Goal: Information Seeking & Learning: Learn about a topic

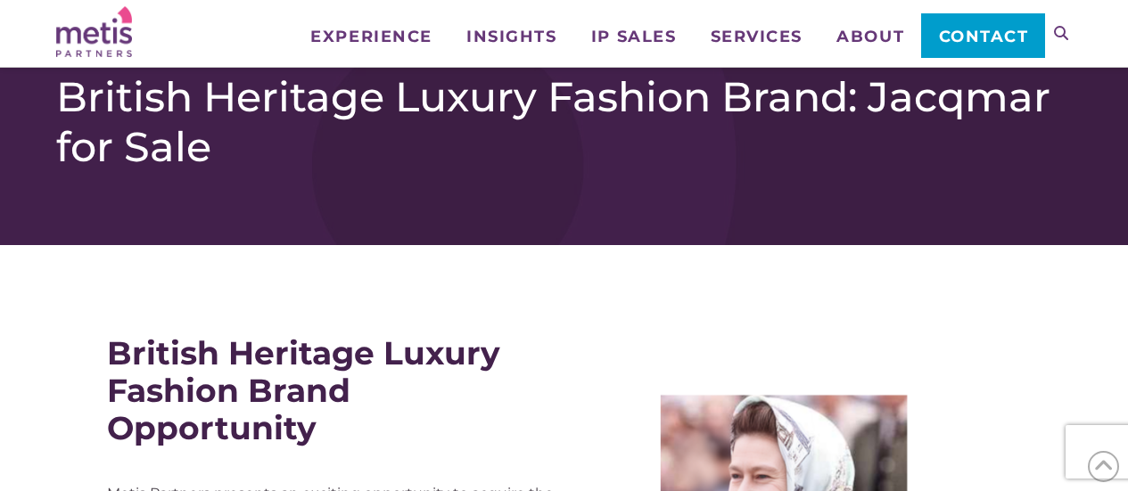
scroll to position [1159, 0]
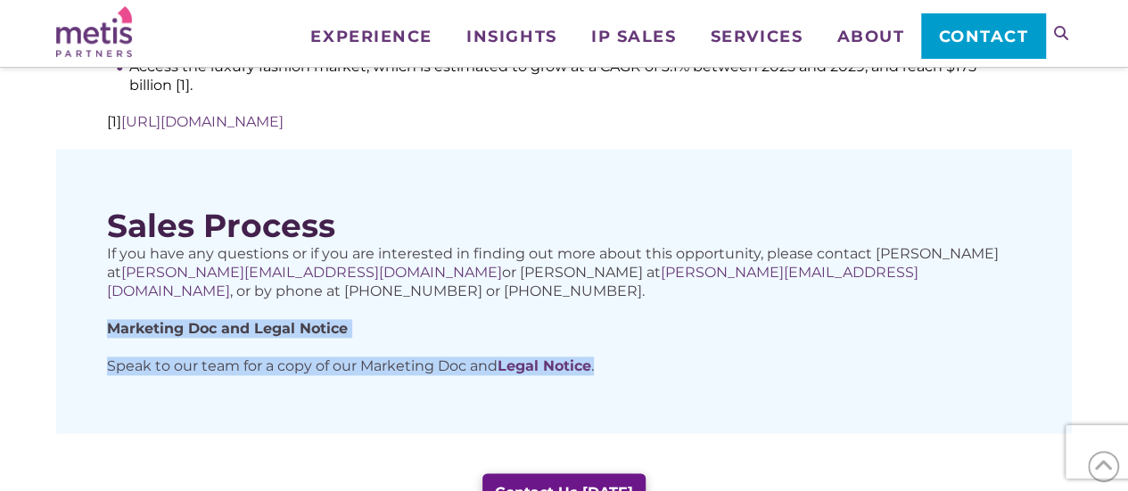
drag, startPoint x: 616, startPoint y: 333, endPoint x: 112, endPoint y: 283, distance: 506.1
click at [112, 283] on div "If you have any questions or if you are interested in finding out more about th…" at bounding box center [564, 309] width 914 height 131
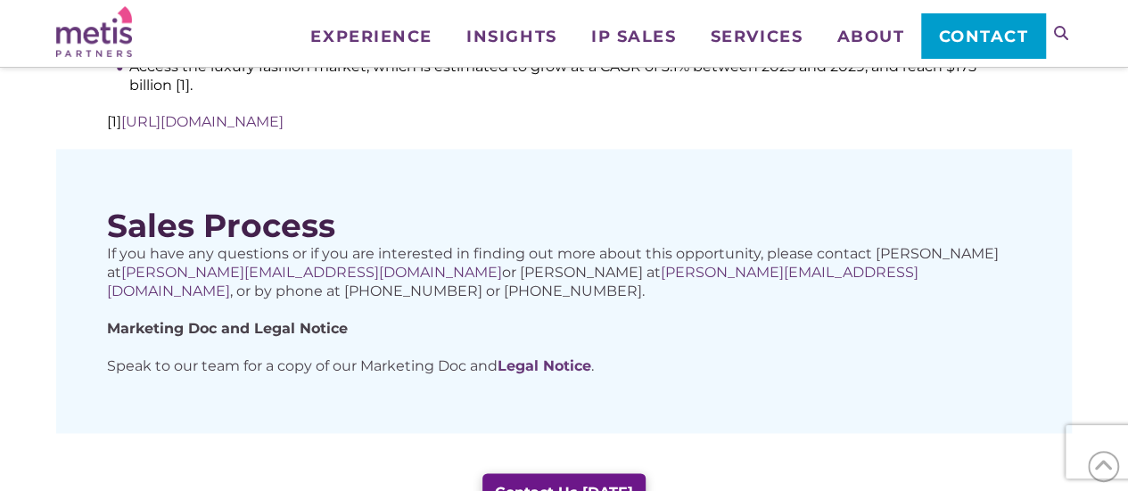
click at [497, 258] on p "If you have any questions or if you are interested in finding out more about th…" at bounding box center [564, 272] width 914 height 56
drag, startPoint x: 250, startPoint y: 260, endPoint x: 89, endPoint y: 225, distance: 164.4
click at [89, 225] on div "Sales Process If you have any questions or if you are interested in finding out…" at bounding box center [563, 291] width 1015 height 284
click at [440, 268] on div "If you have any questions or if you are interested in finding out more about th…" at bounding box center [564, 309] width 914 height 131
drag, startPoint x: 94, startPoint y: 215, endPoint x: 320, endPoint y: 211, distance: 225.6
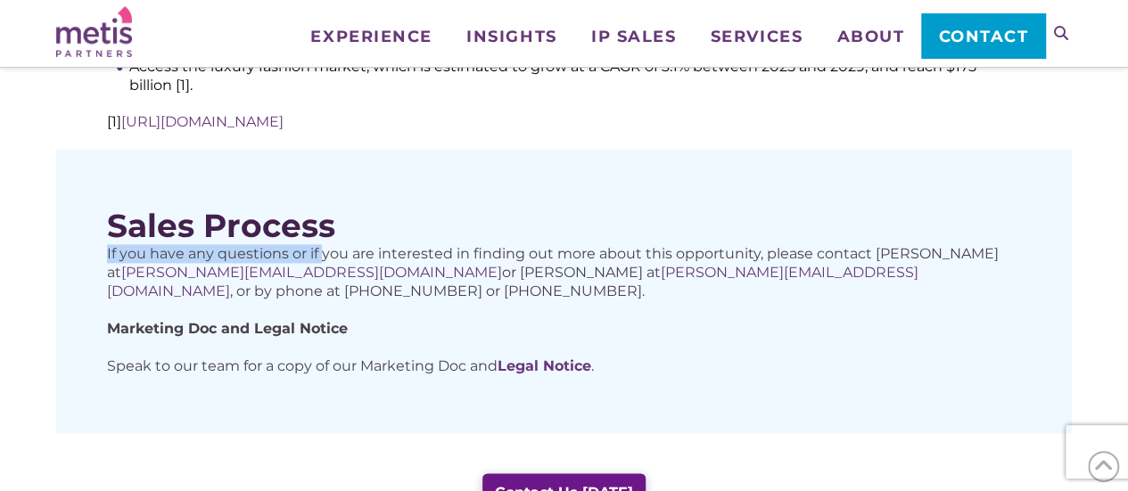
click at [320, 211] on div "Sales Process If you have any questions or if you are interested in finding out…" at bounding box center [563, 291] width 1015 height 284
click at [662, 357] on p "Speak to our team for a copy of our Marketing Doc and Legal Notice ." at bounding box center [564, 366] width 914 height 19
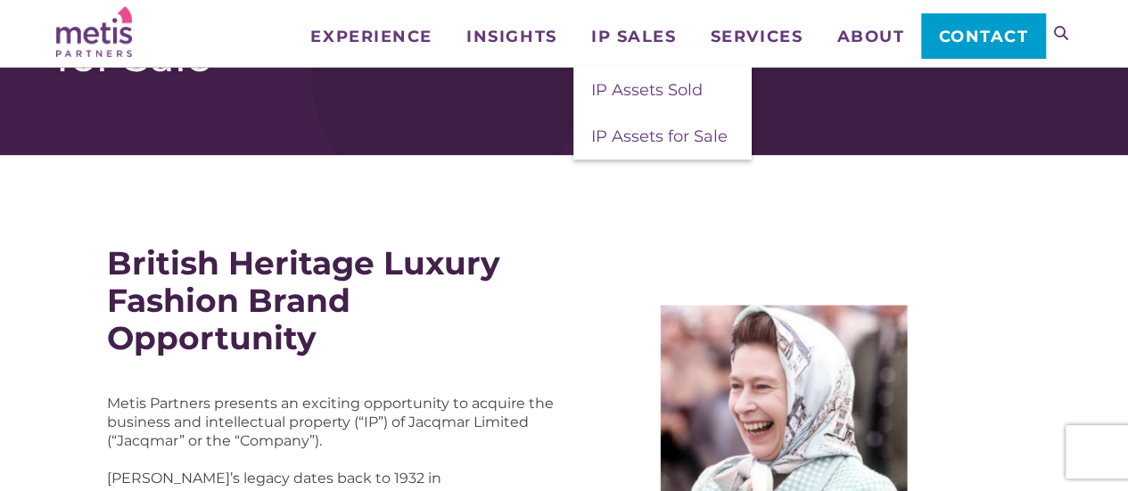
scroll to position [178, 0]
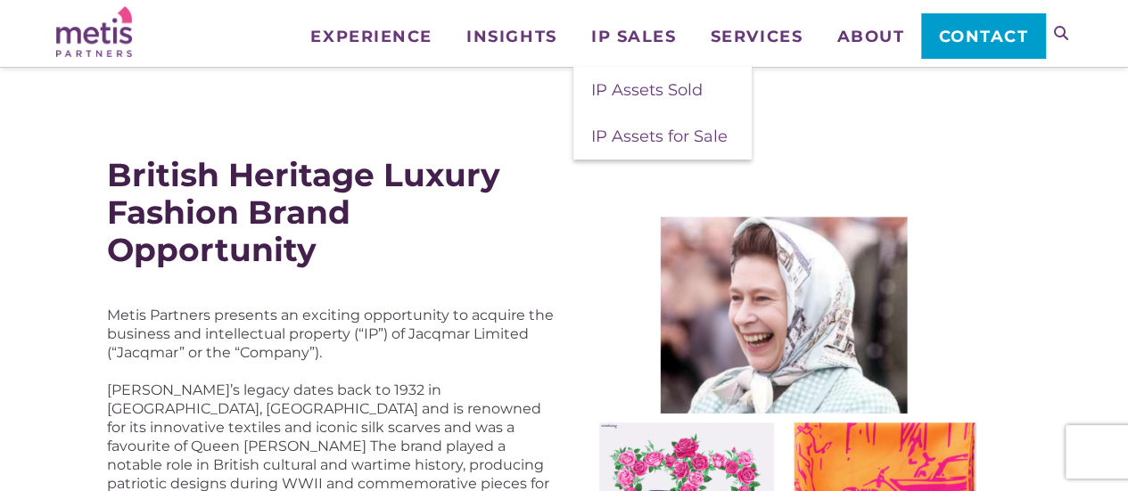
click at [563, 239] on div "British Heritage Luxury Fashion Brand Opportunity Metis Partners presents an ex…" at bounding box center [564, 436] width 932 height 579
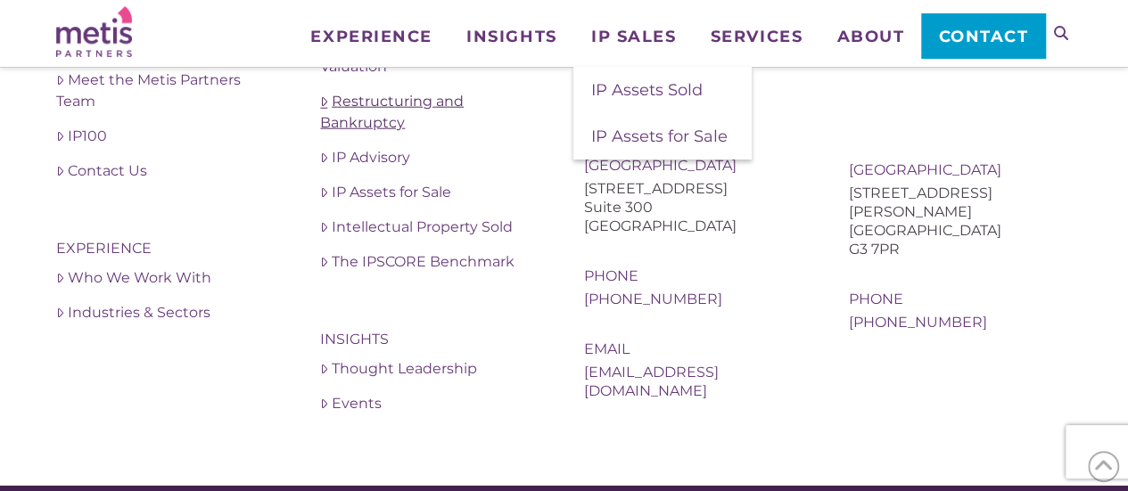
scroll to position [2258, 0]
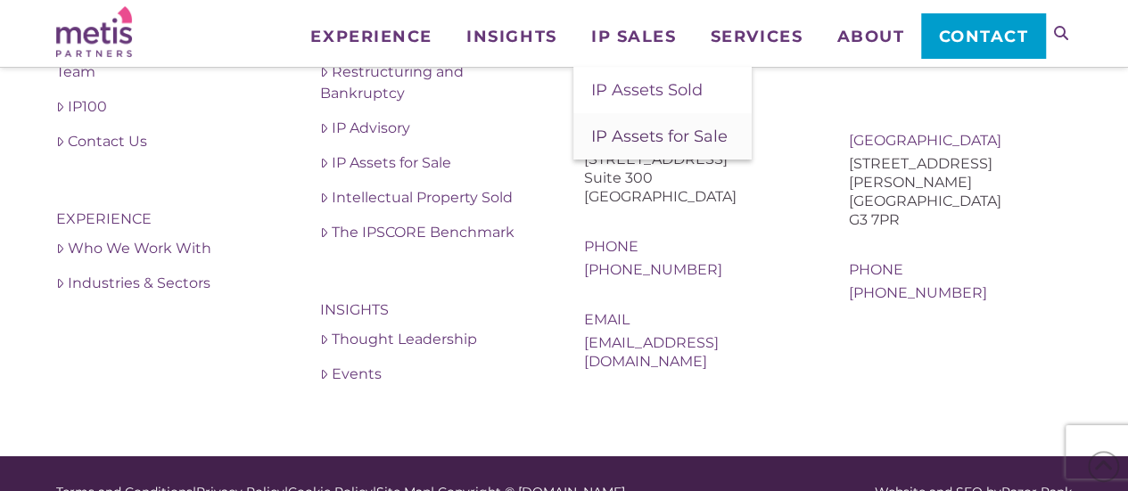
drag, startPoint x: 655, startPoint y: 143, endPoint x: 566, endPoint y: 100, distance: 98.9
click at [655, 143] on span "IP Assets for Sale" at bounding box center [659, 137] width 136 height 20
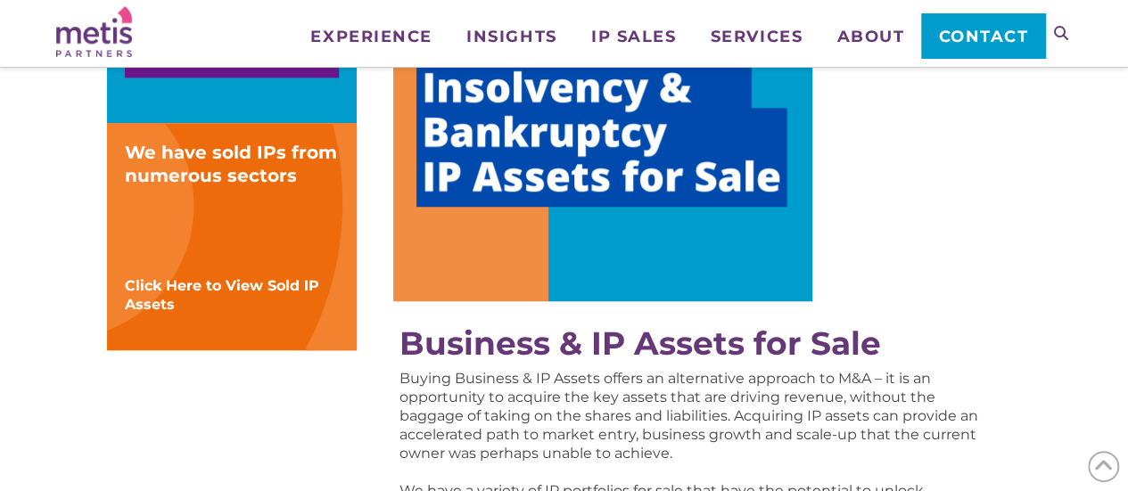
scroll to position [713, 0]
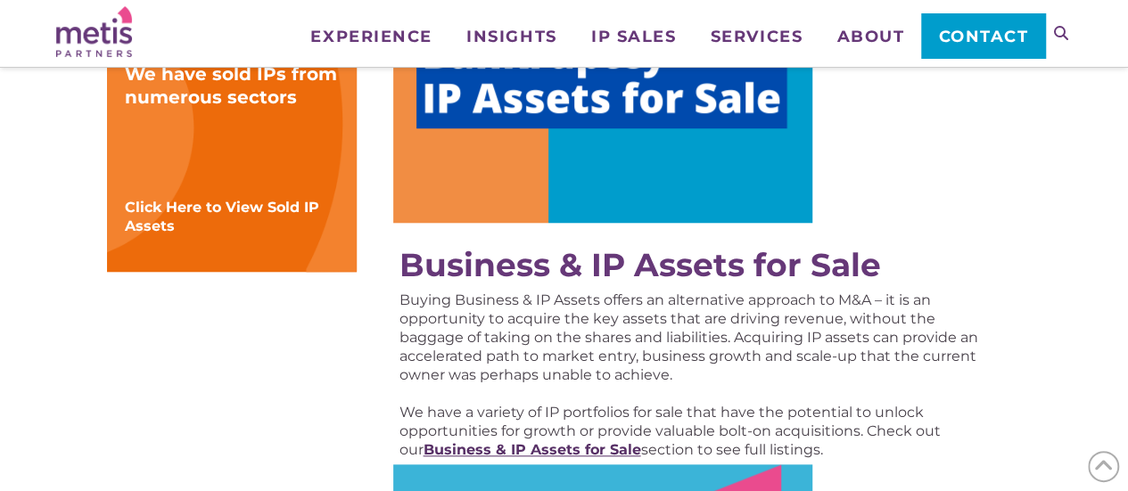
click at [588, 441] on strong "Business & IP Assets for Sale" at bounding box center [532, 449] width 218 height 17
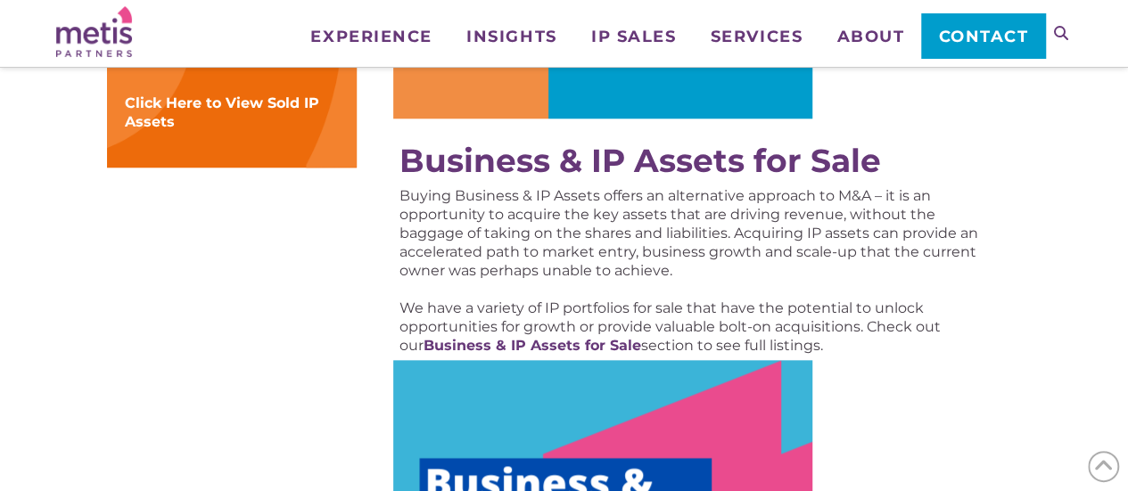
scroll to position [891, 0]
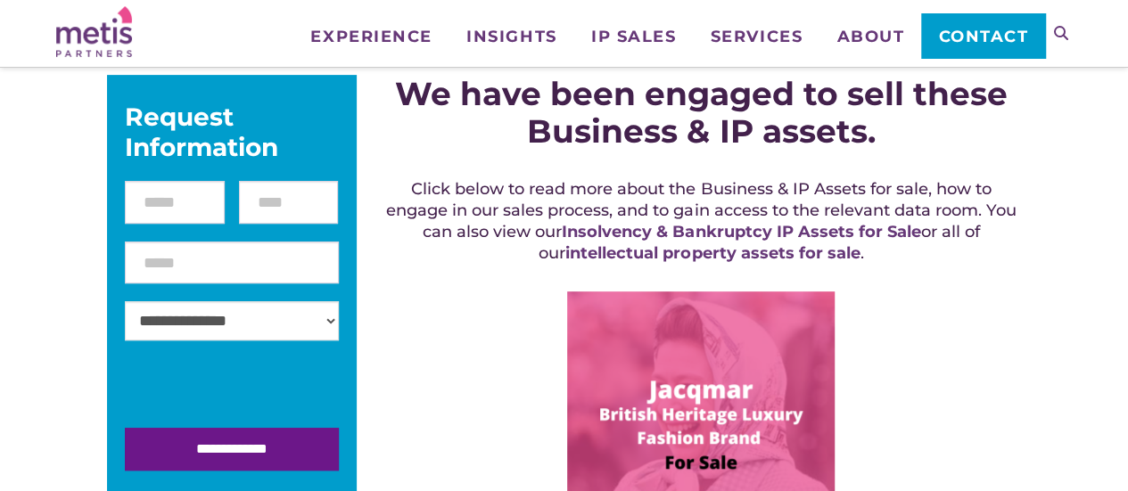
scroll to position [446, 0]
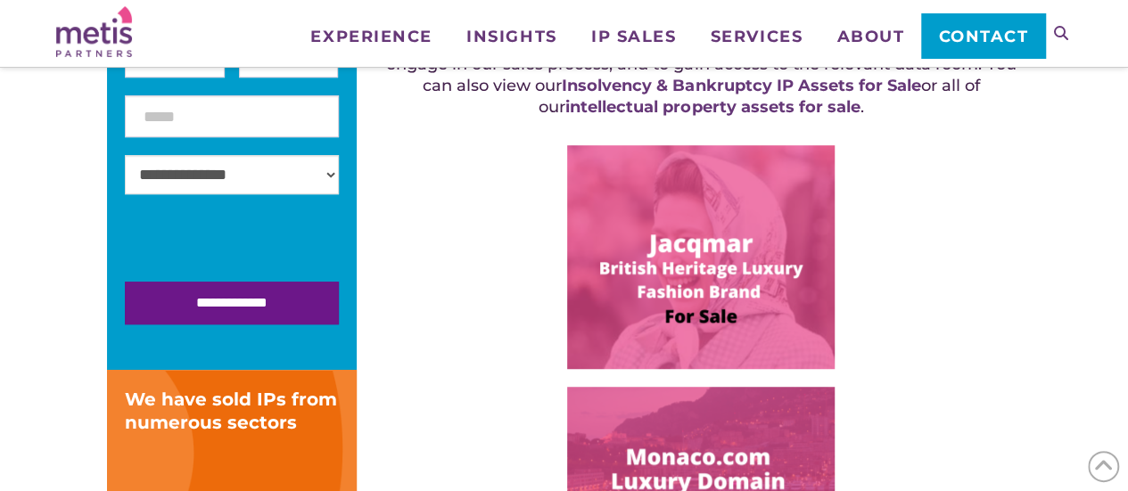
click at [648, 230] on img at bounding box center [700, 257] width 267 height 224
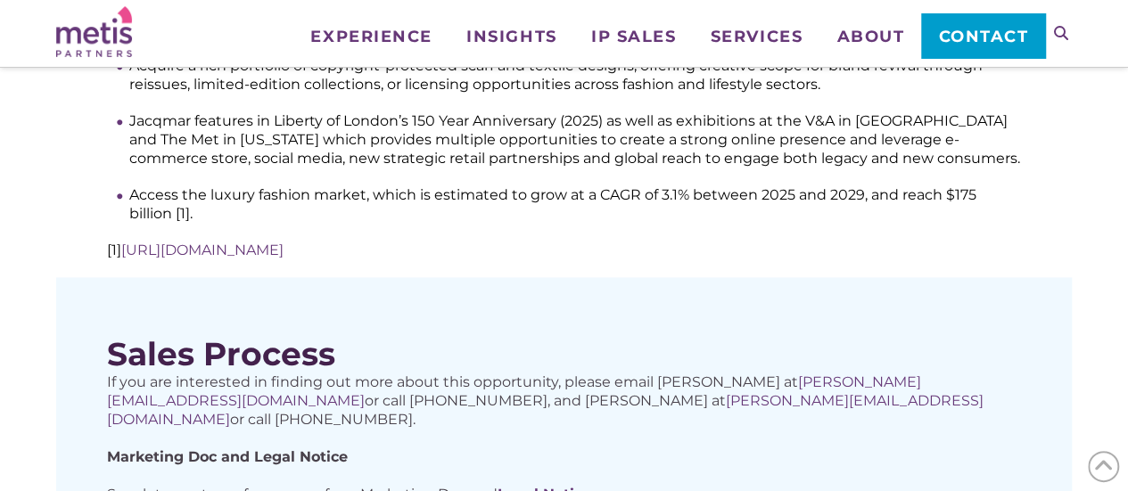
scroll to position [1070, 0]
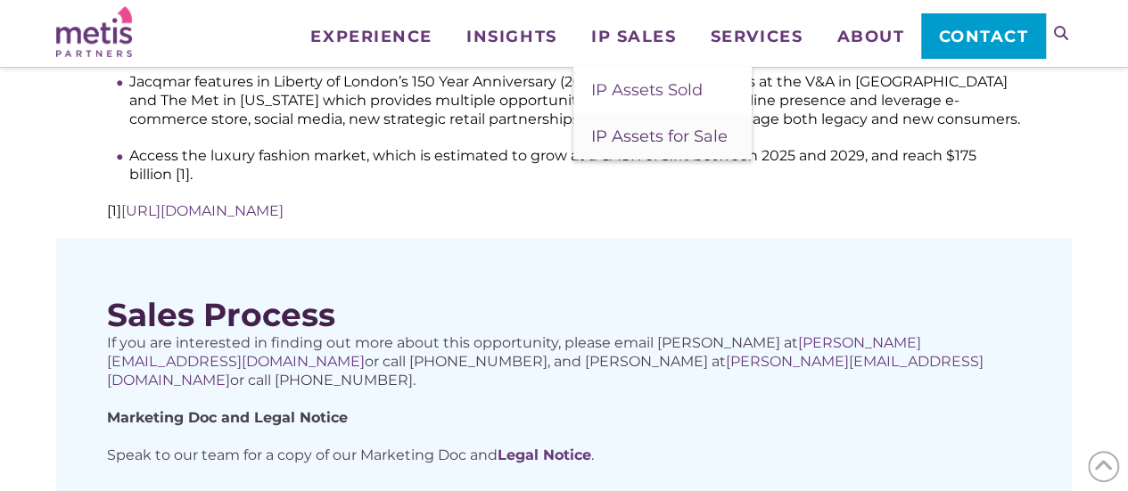
click at [652, 137] on span "IP Assets for Sale" at bounding box center [659, 137] width 136 height 20
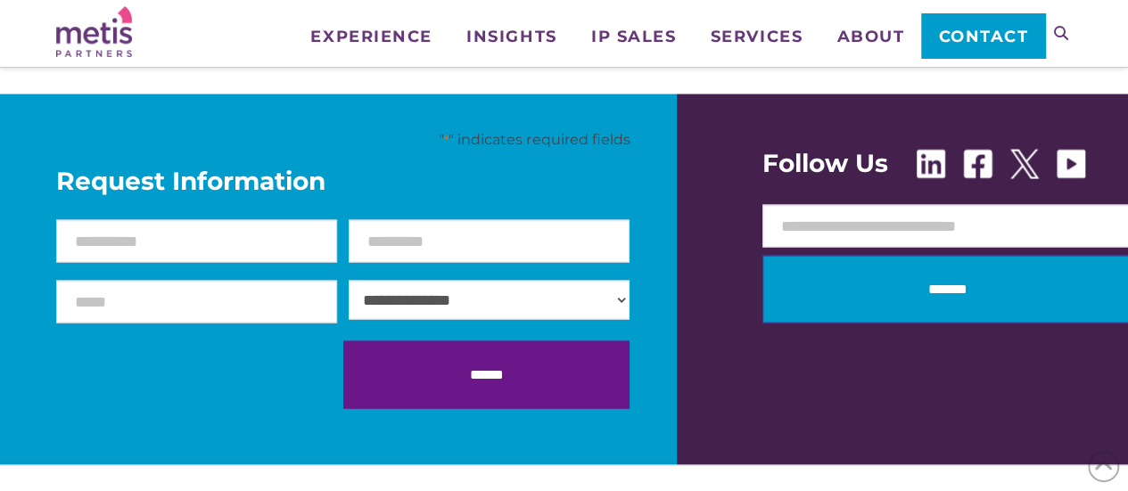
scroll to position [1783, 0]
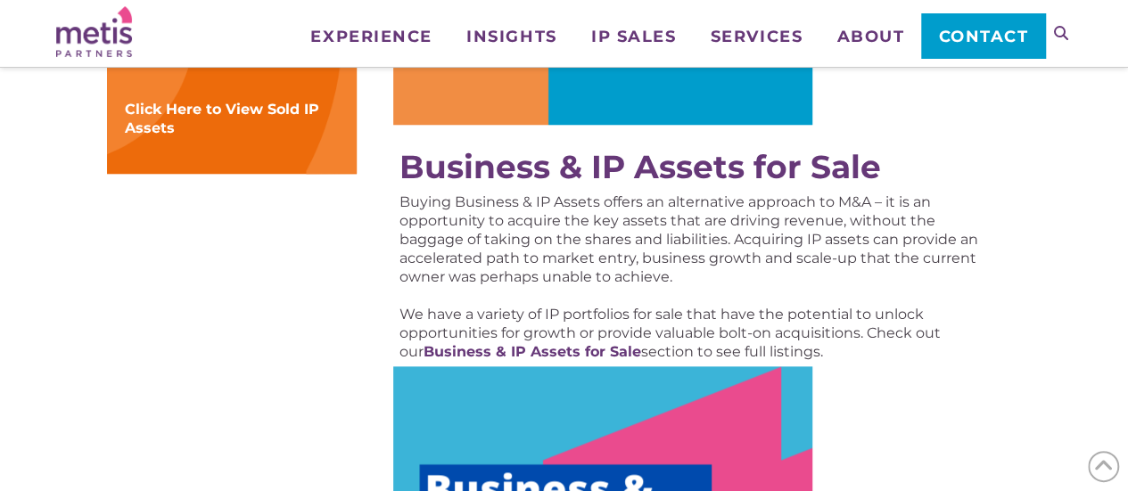
scroll to position [891, 0]
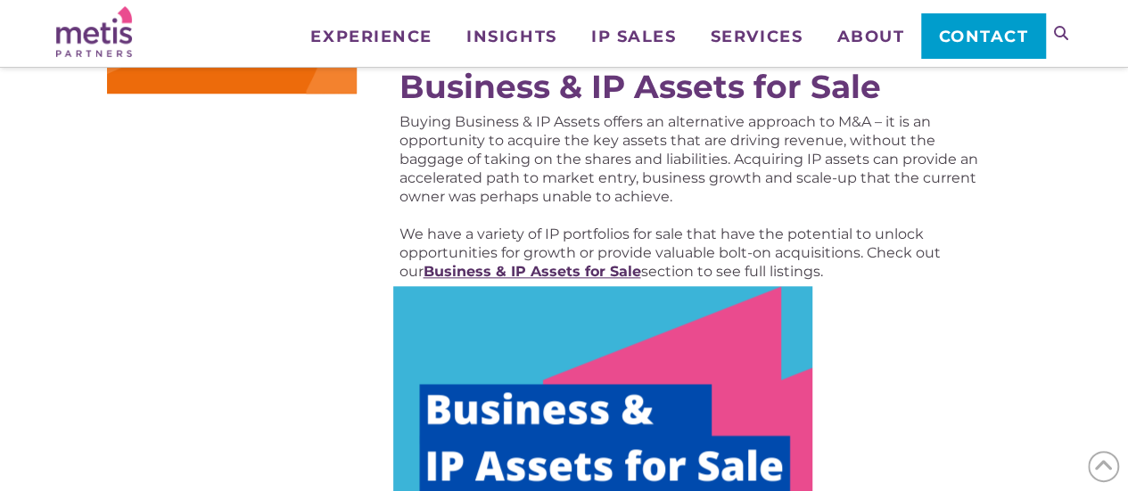
click at [572, 267] on strong "Business & IP Assets for Sale" at bounding box center [532, 271] width 218 height 17
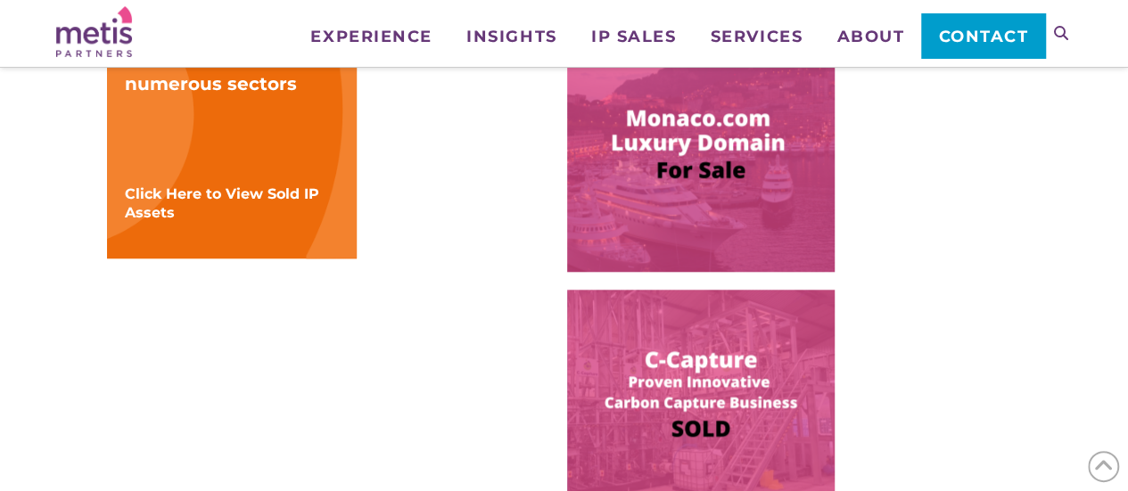
scroll to position [802, 0]
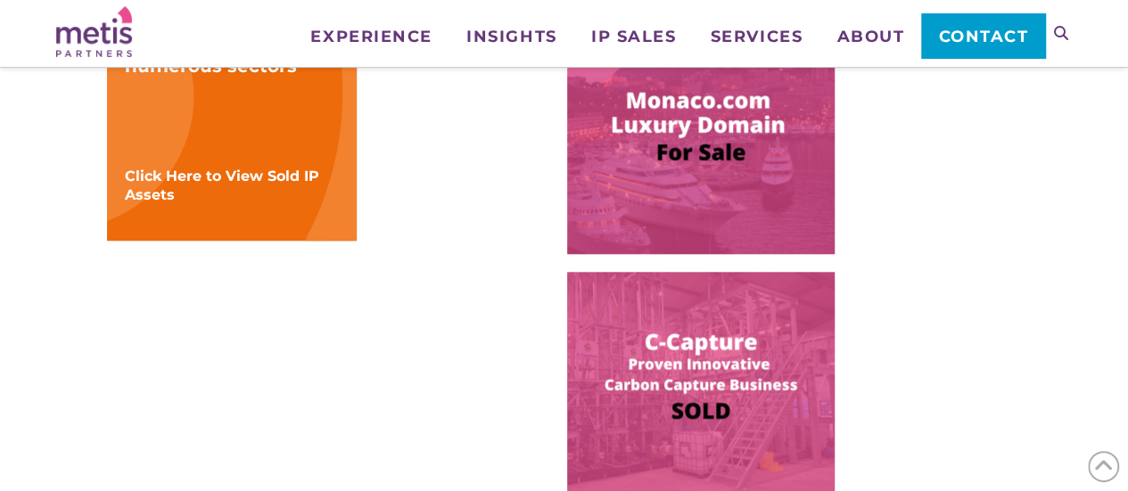
click at [722, 185] on img at bounding box center [700, 142] width 267 height 224
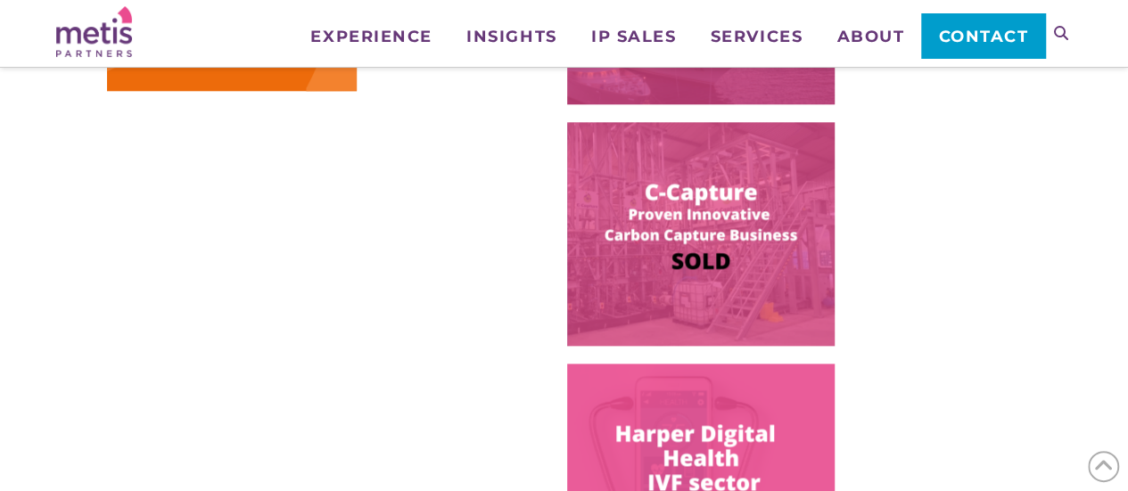
scroll to position [981, 0]
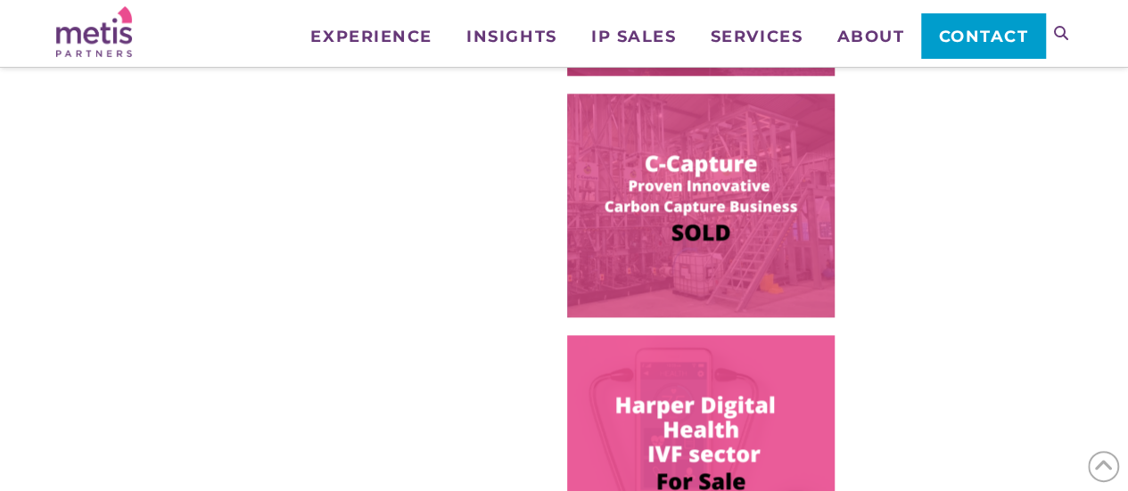
drag, startPoint x: 716, startPoint y: 134, endPoint x: 650, endPoint y: 153, distance: 68.8
click at [715, 134] on img at bounding box center [700, 206] width 267 height 224
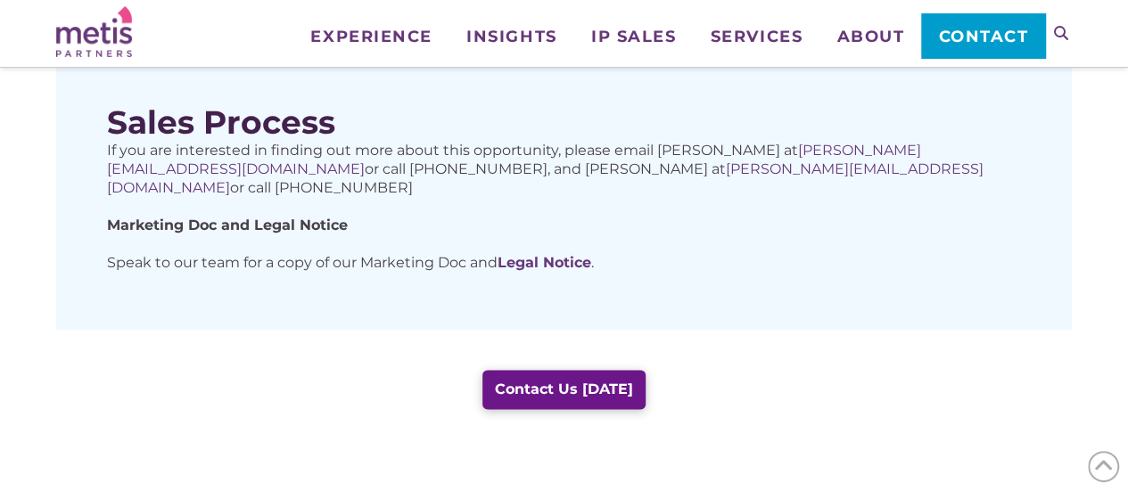
scroll to position [981, 0]
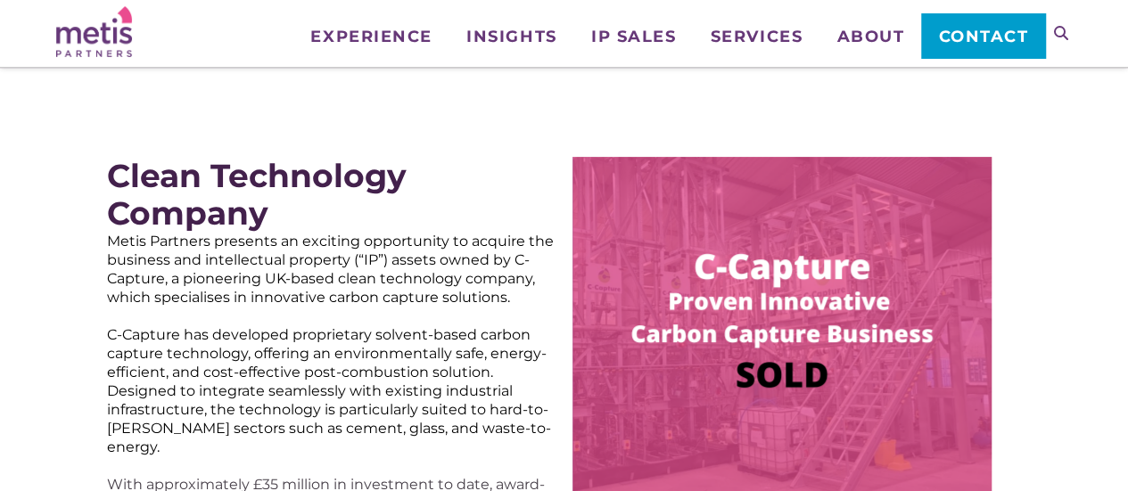
scroll to position [178, 0]
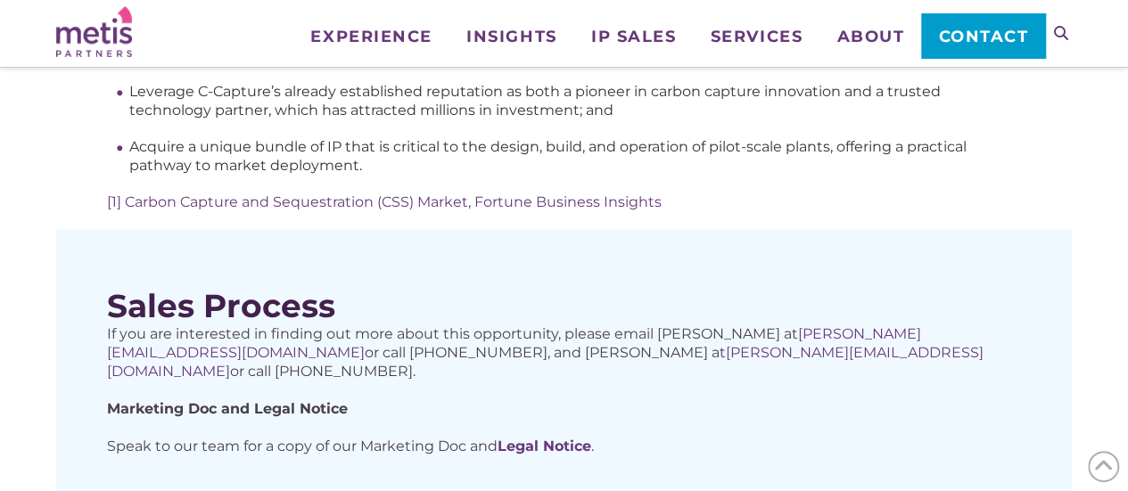
scroll to position [981, 0]
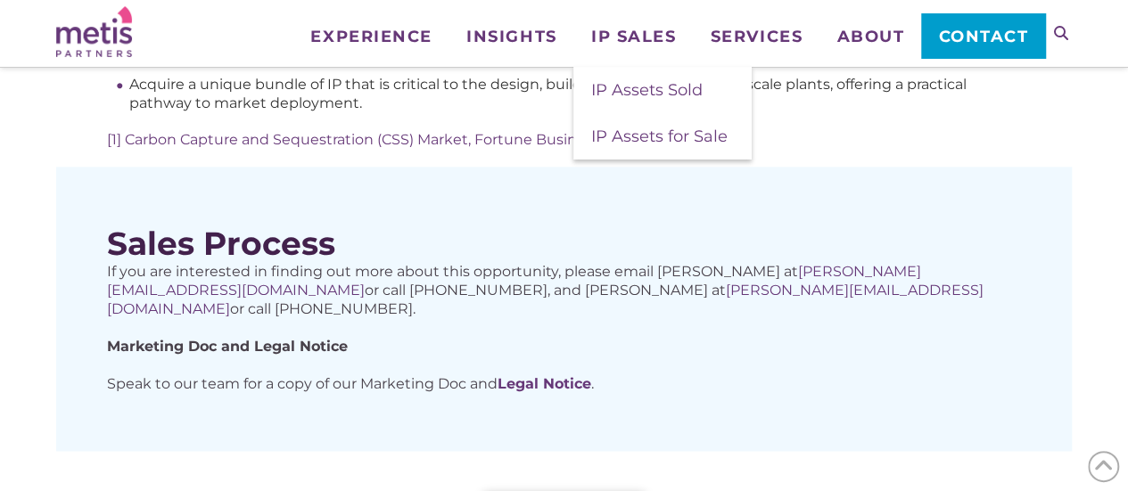
drag, startPoint x: 661, startPoint y: 136, endPoint x: 64, endPoint y: 2, distance: 612.3
click at [661, 136] on span "IP Assets for Sale" at bounding box center [659, 137] width 136 height 20
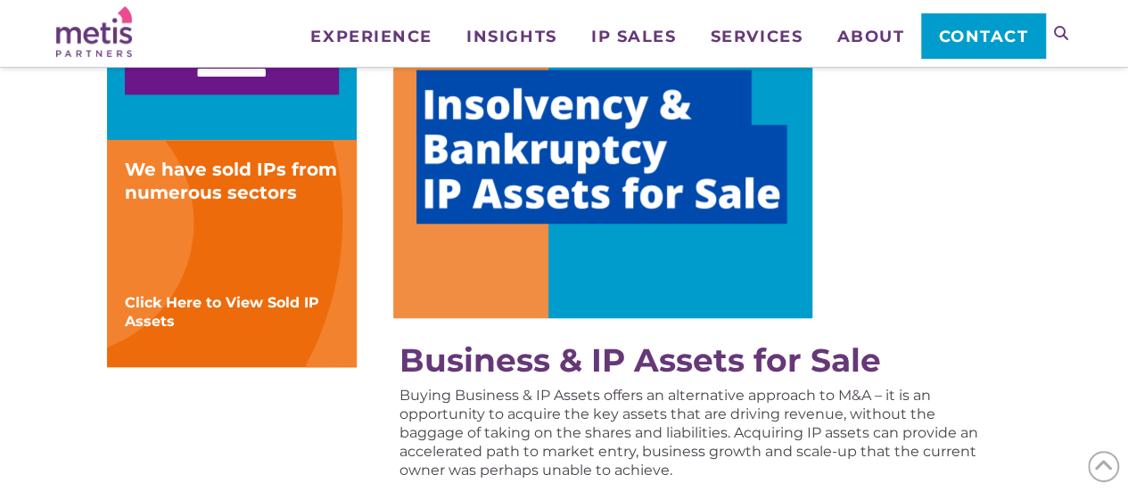
scroll to position [713, 0]
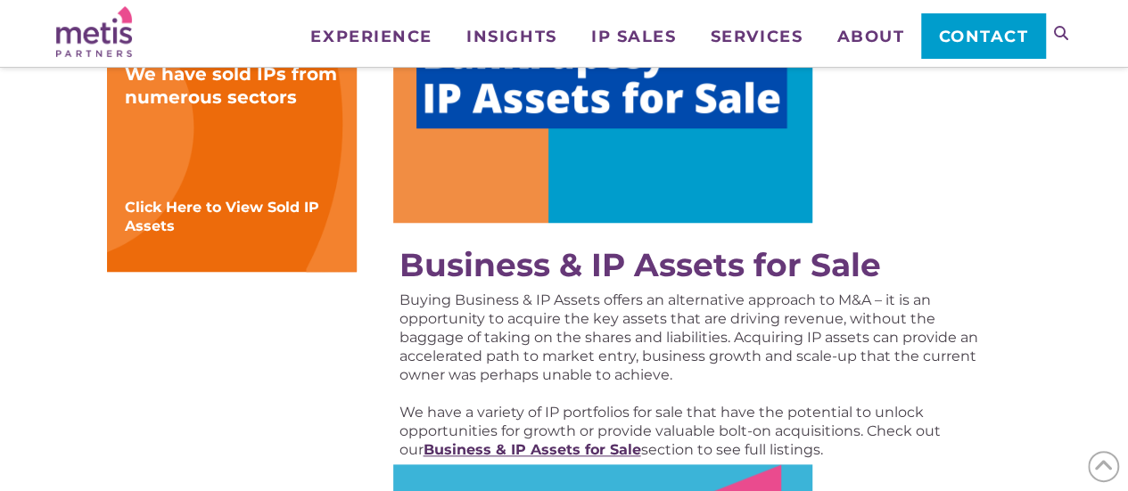
drag, startPoint x: 537, startPoint y: 453, endPoint x: 552, endPoint y: 350, distance: 103.6
click at [537, 453] on strong "Business & IP Assets for Sale" at bounding box center [532, 449] width 218 height 17
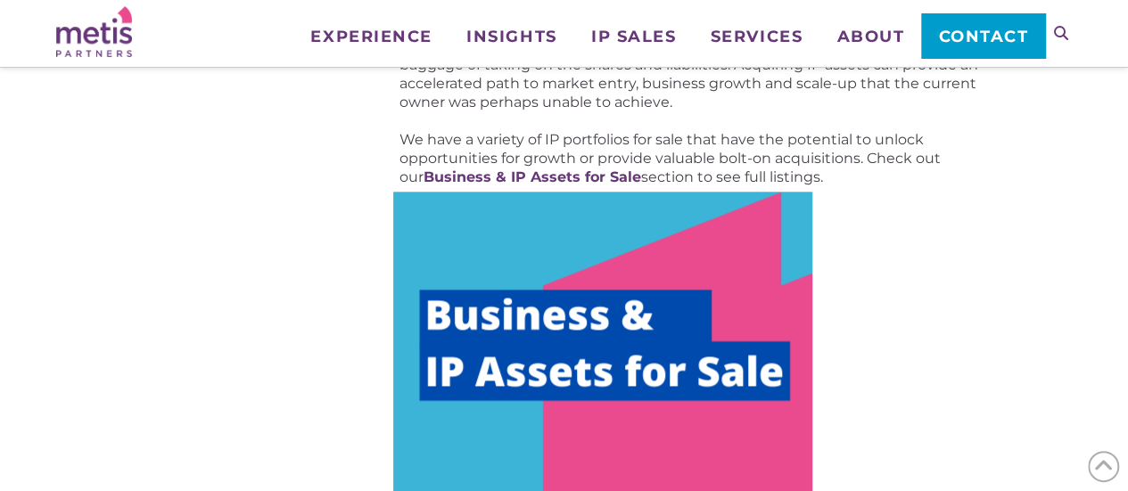
scroll to position [1137, 0]
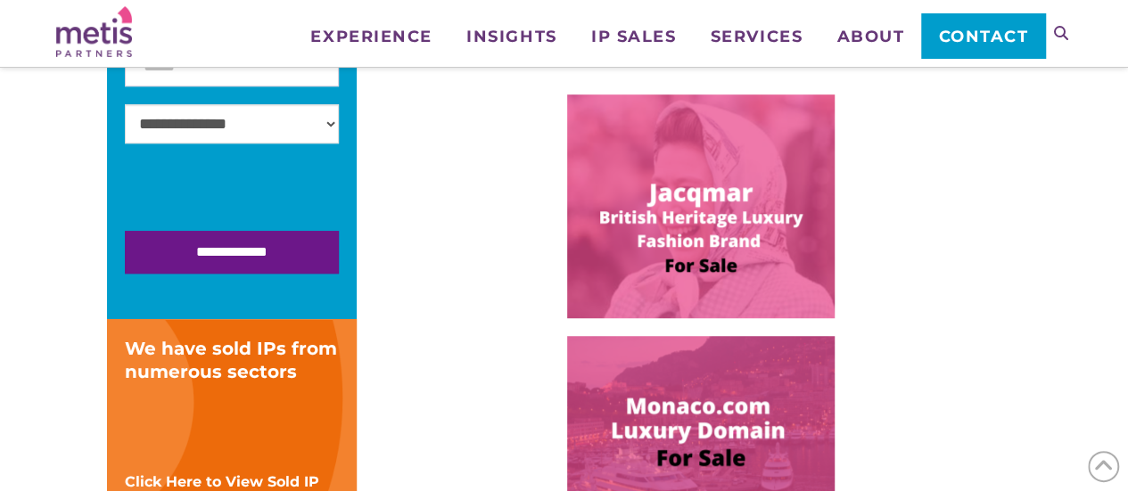
scroll to position [713, 0]
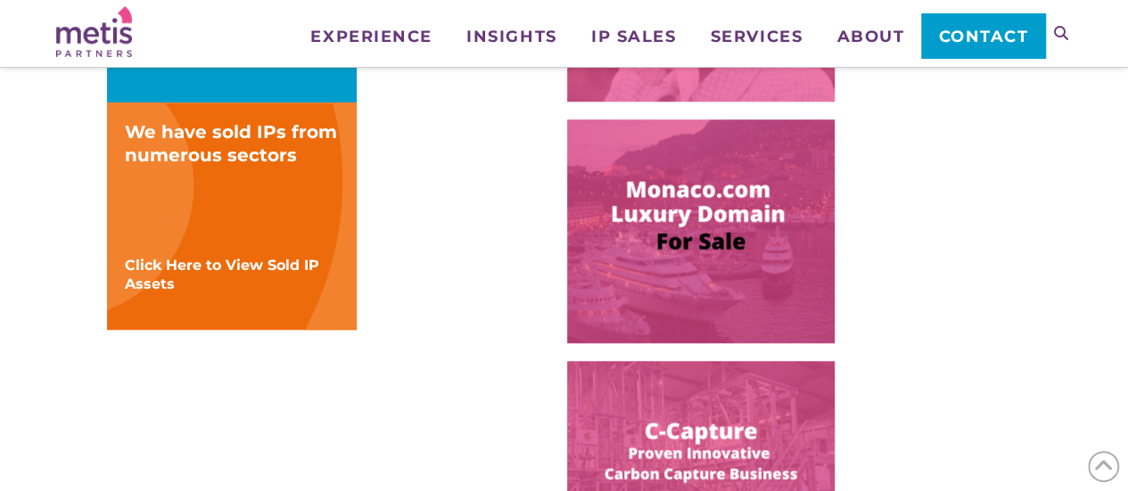
click at [697, 203] on img at bounding box center [700, 231] width 267 height 224
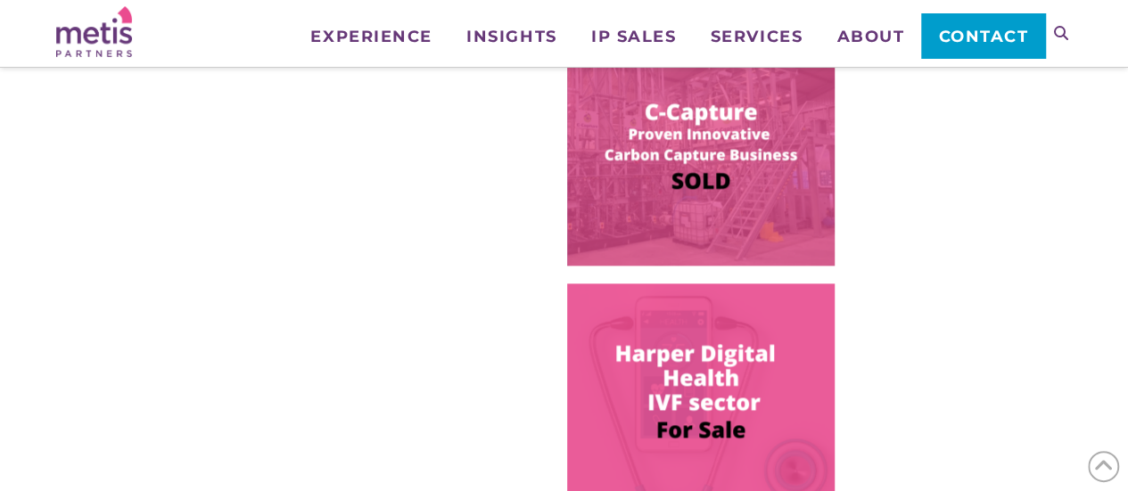
scroll to position [1159, 0]
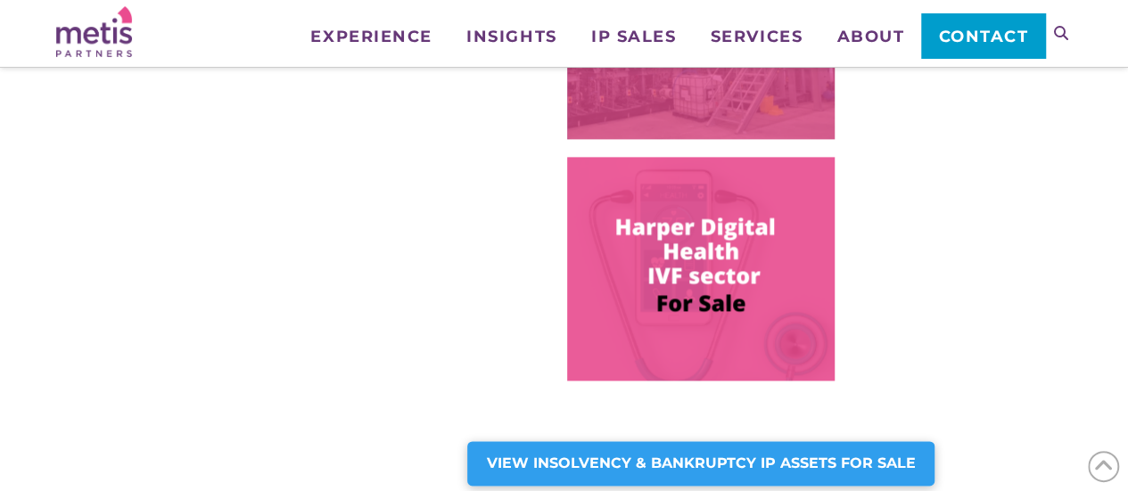
click at [697, 258] on img at bounding box center [700, 269] width 267 height 224
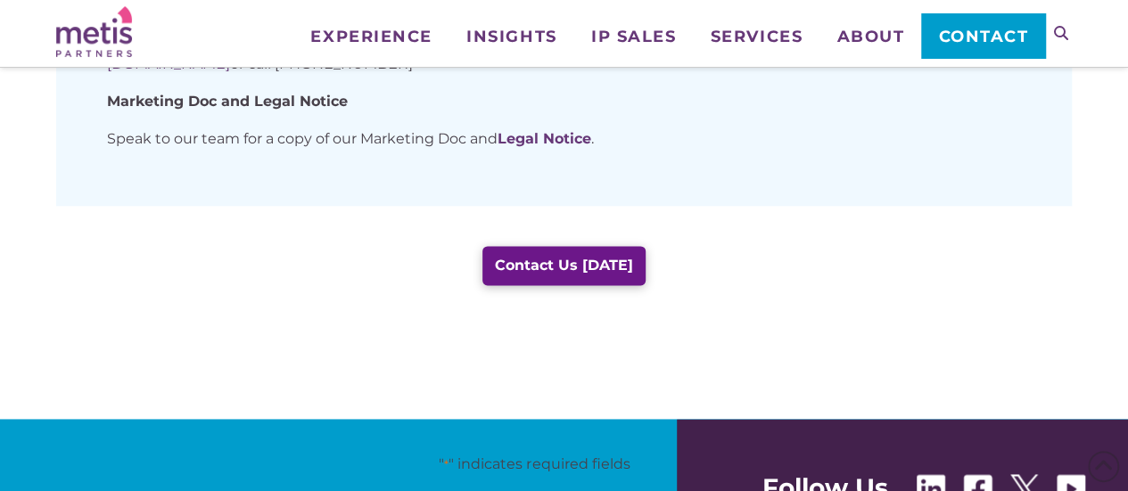
scroll to position [891, 0]
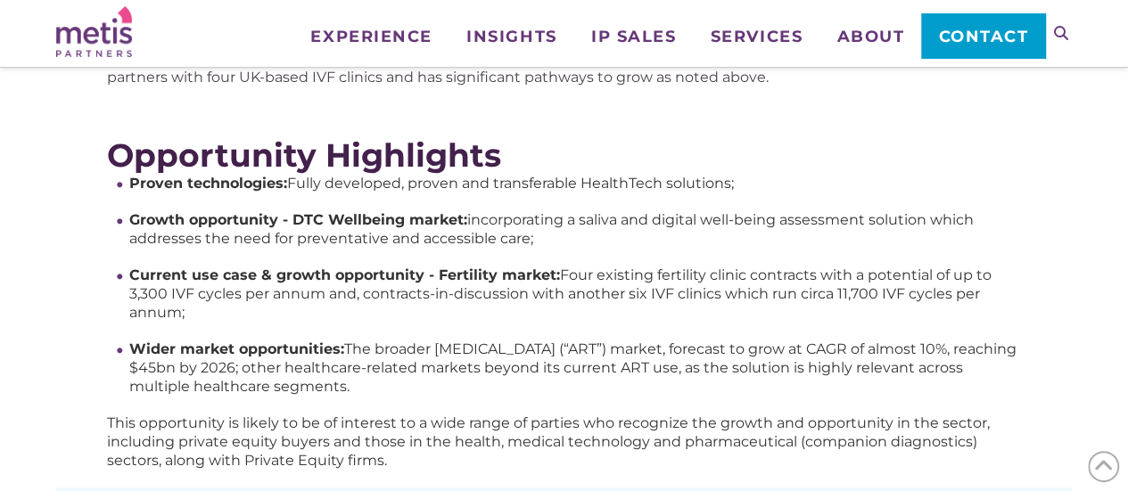
scroll to position [890, 0]
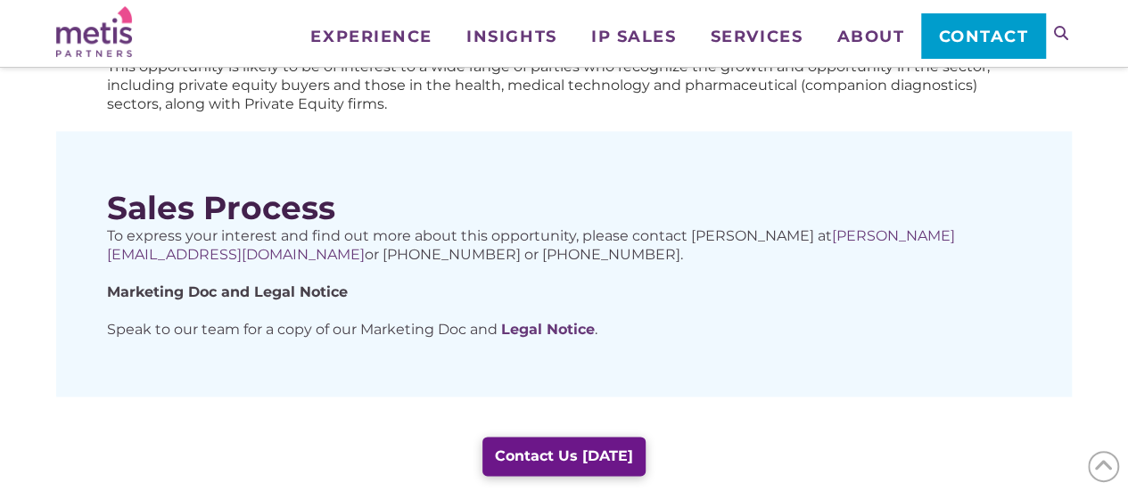
scroll to position [1139, 0]
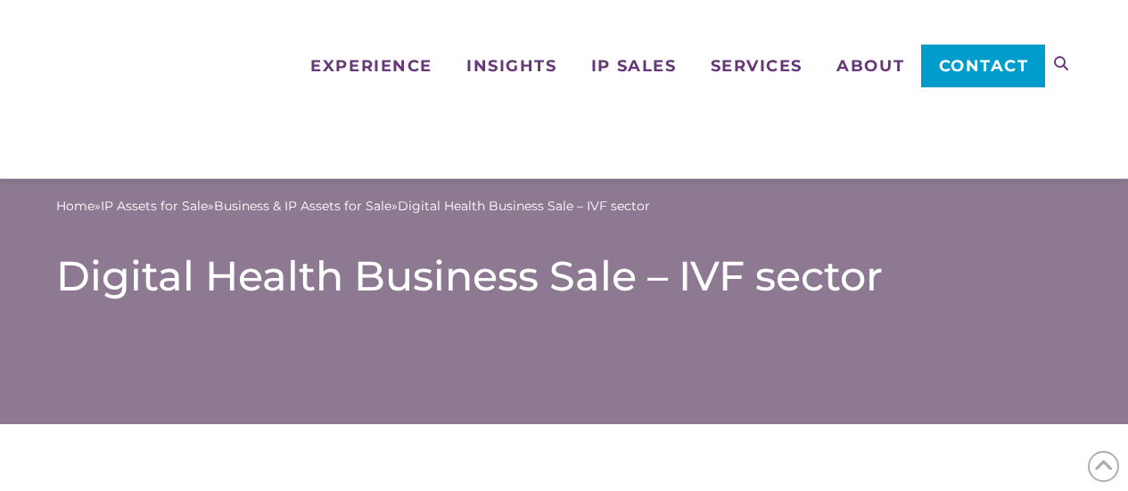
scroll to position [1318, 0]
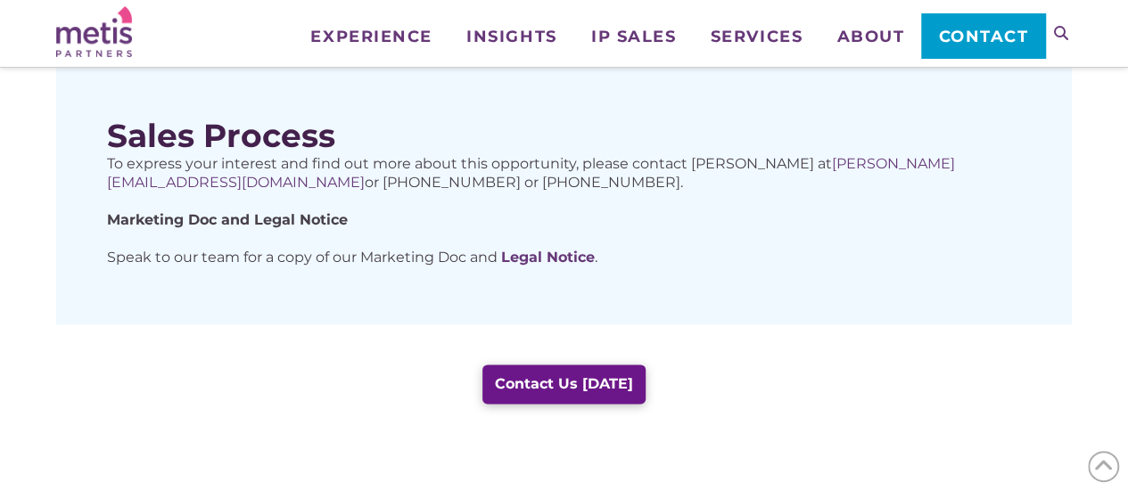
scroll to position [1139, 0]
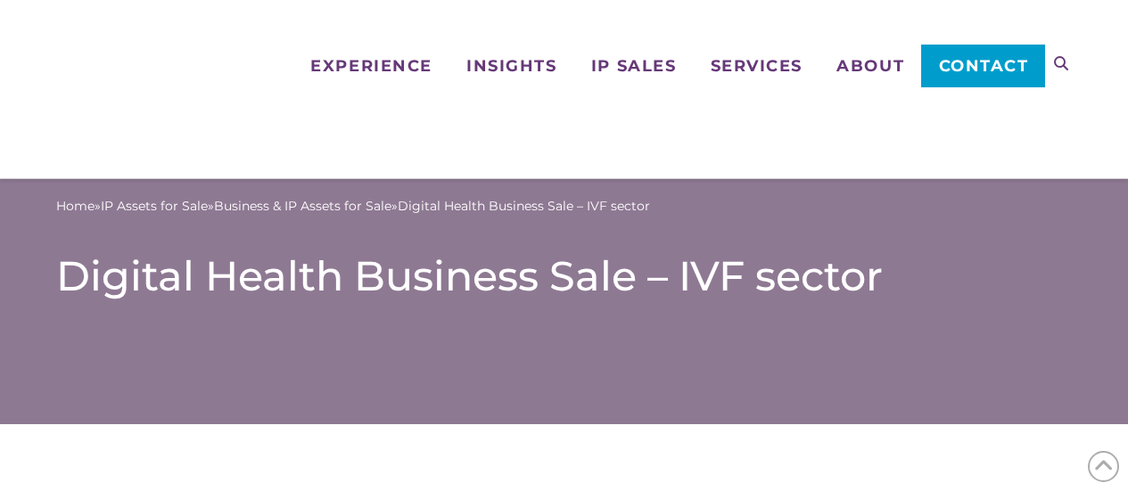
scroll to position [1318, 0]
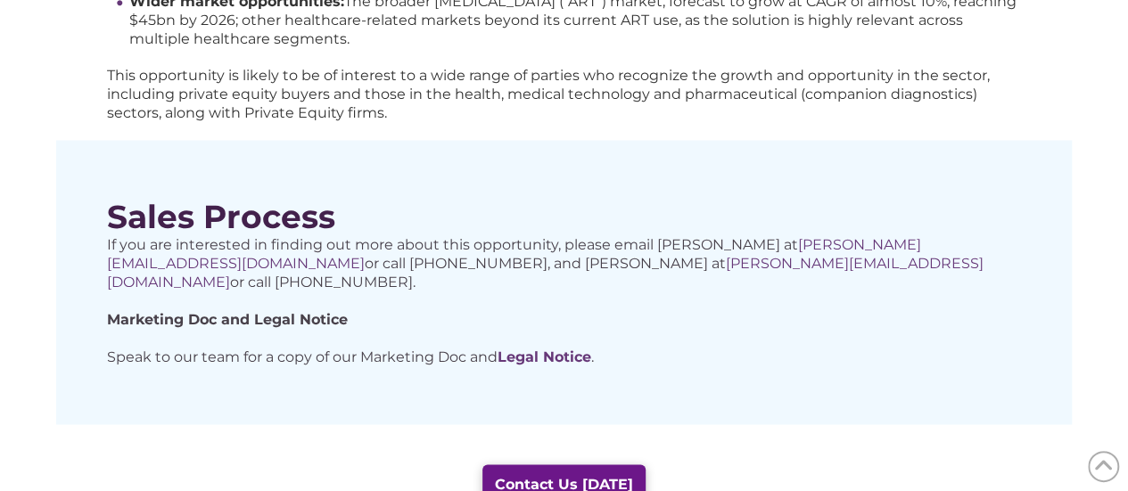
drag, startPoint x: 786, startPoint y: 202, endPoint x: 776, endPoint y: 188, distance: 17.3
click at [785, 201] on div "Sales Process If you are interested in finding out more about this opportunity,…" at bounding box center [563, 282] width 1015 height 284
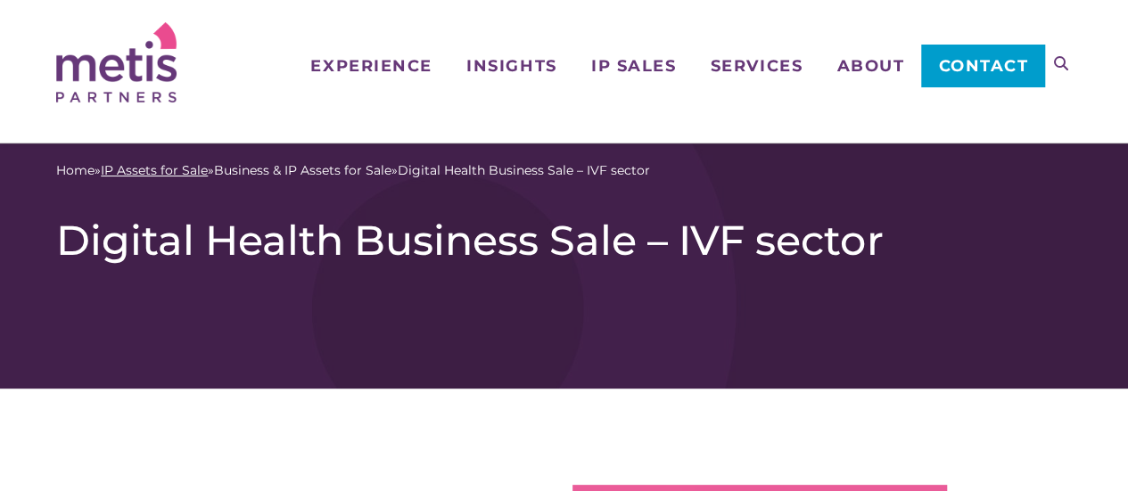
drag, startPoint x: 187, startPoint y: 170, endPoint x: 240, endPoint y: 172, distance: 52.6
click at [187, 170] on link "IP Assets for Sale" at bounding box center [154, 170] width 107 height 19
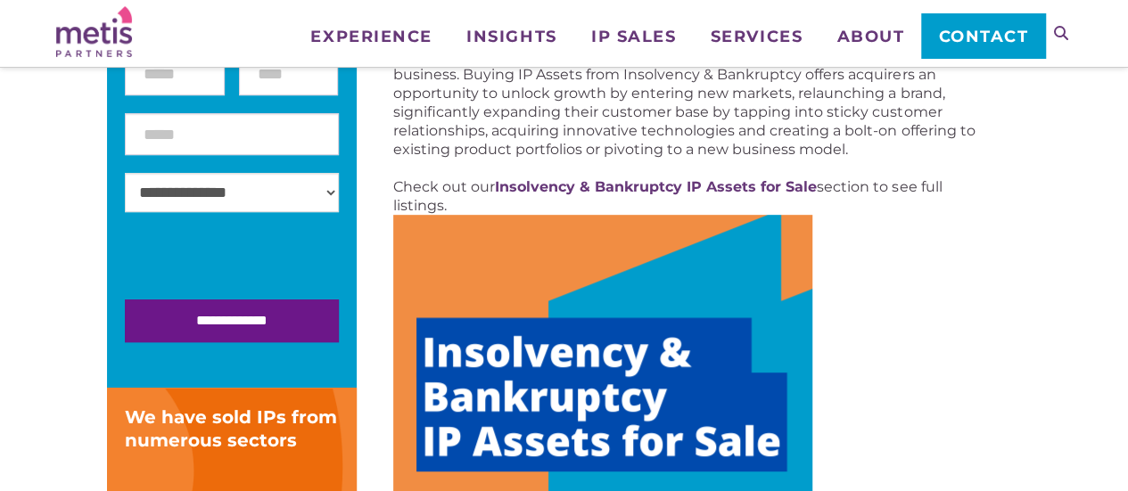
scroll to position [446, 0]
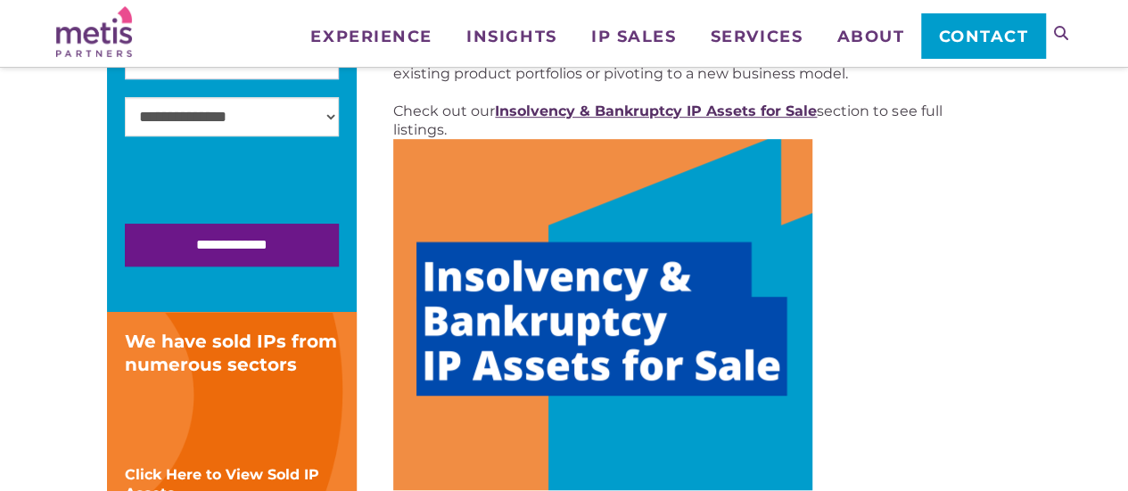
click at [628, 111] on strong "Insolvency & Bankruptcy IP Assets for Sale" at bounding box center [656, 111] width 322 height 17
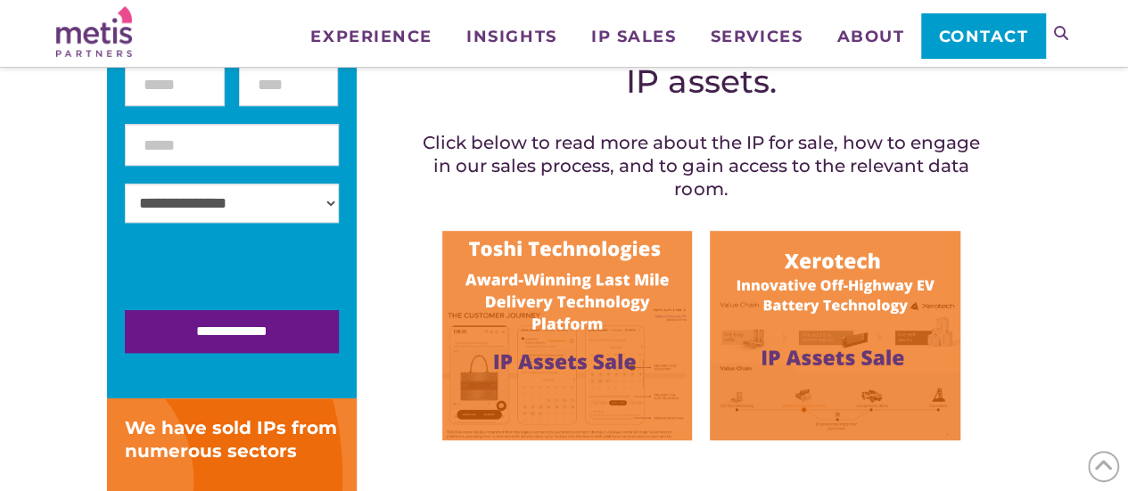
scroll to position [446, 0]
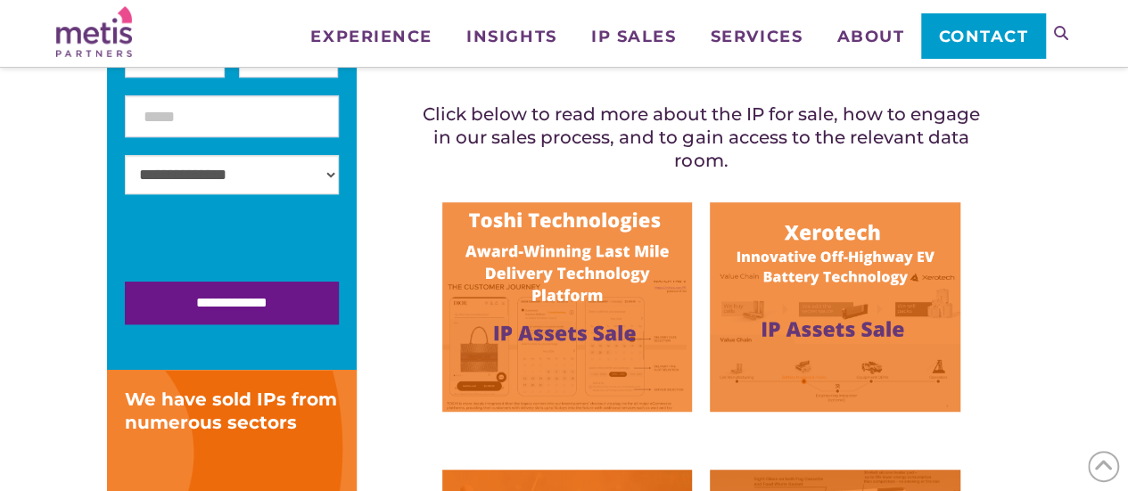
click at [593, 225] on img at bounding box center [567, 306] width 250 height 209
click at [850, 240] on img at bounding box center [835, 306] width 250 height 209
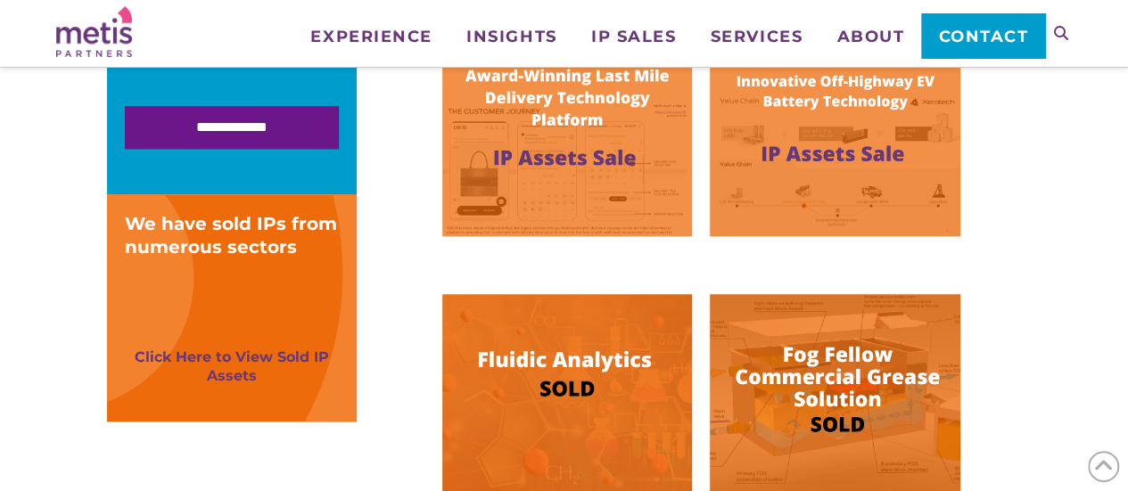
scroll to position [624, 0]
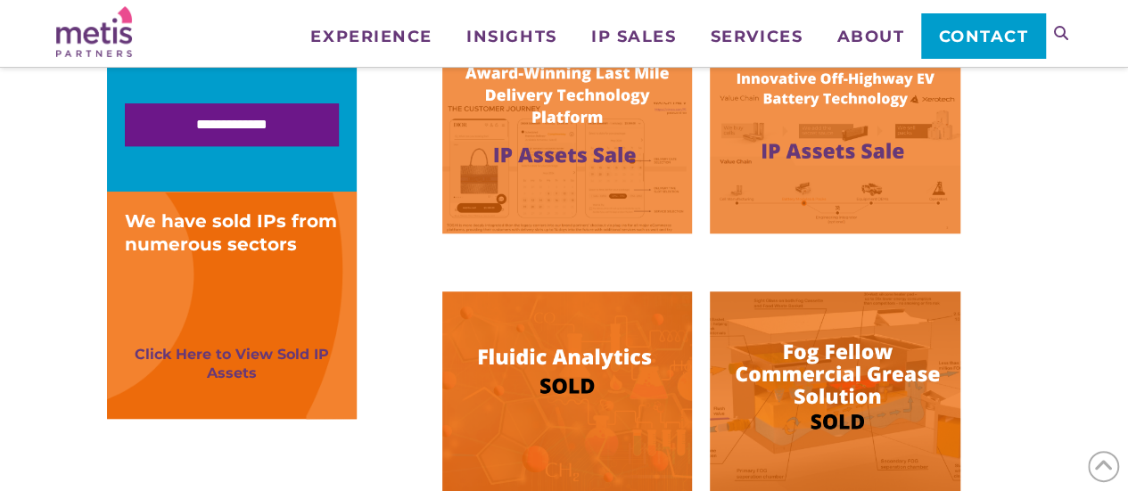
click at [569, 327] on img at bounding box center [567, 396] width 250 height 209
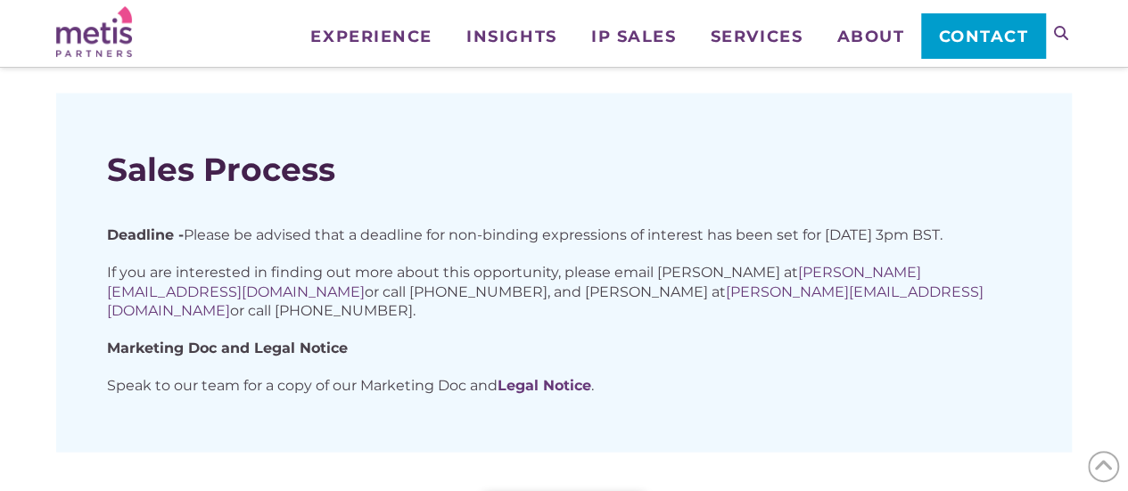
scroll to position [1515, 0]
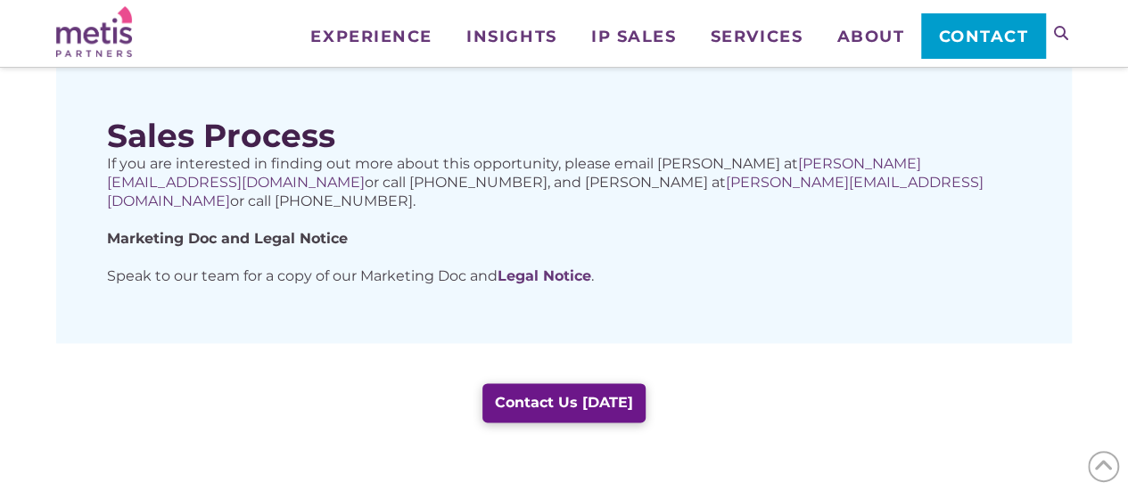
scroll to position [1070, 0]
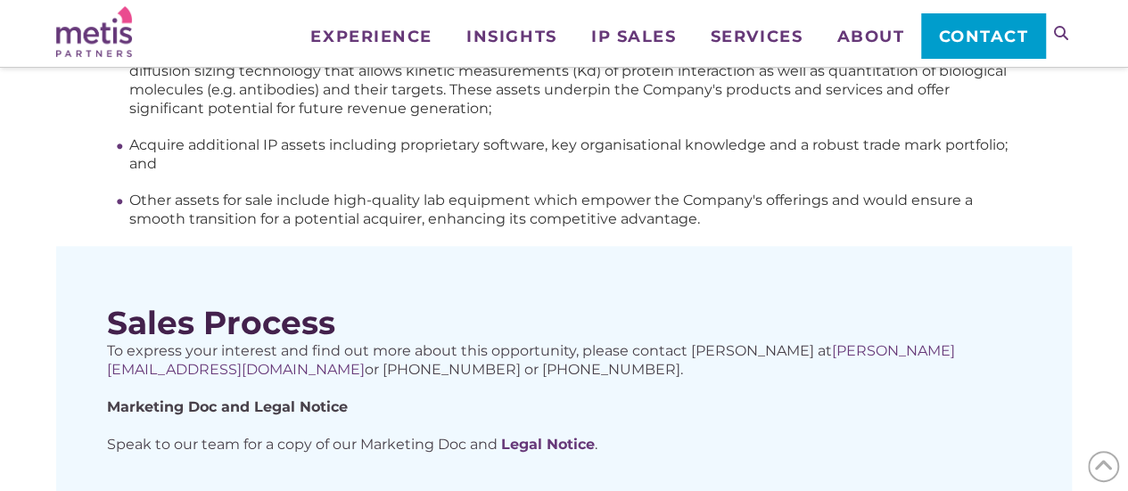
scroll to position [891, 0]
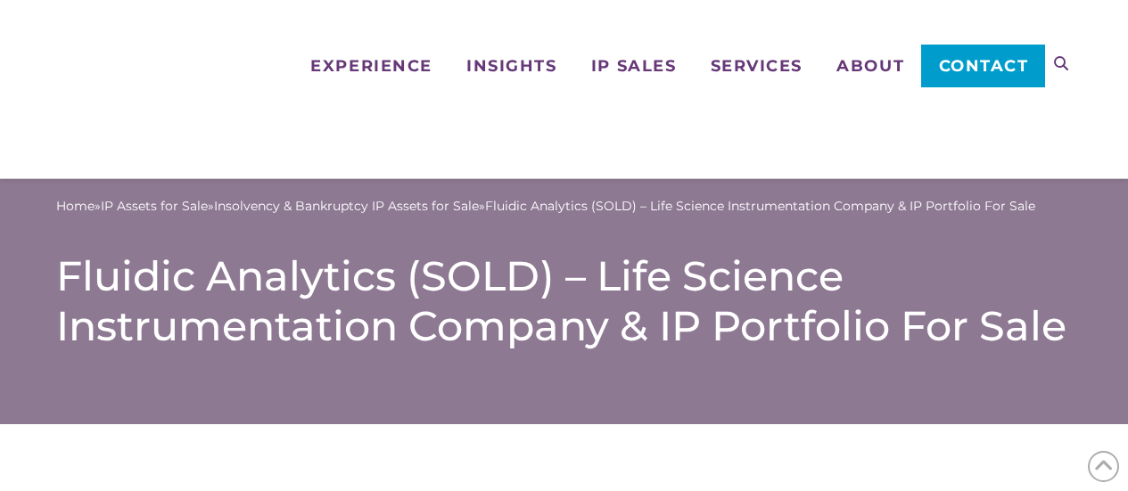
scroll to position [1089, 0]
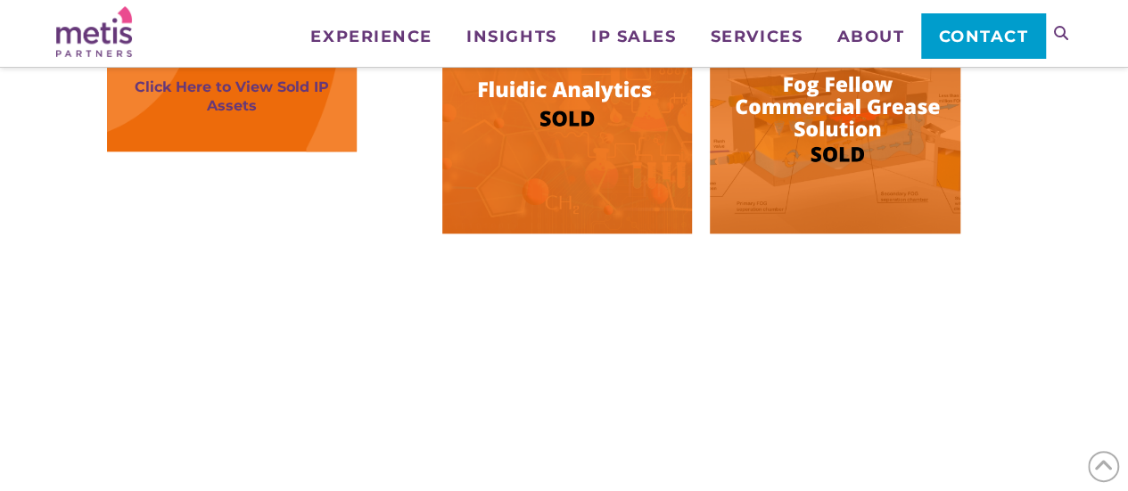
scroll to position [802, 0]
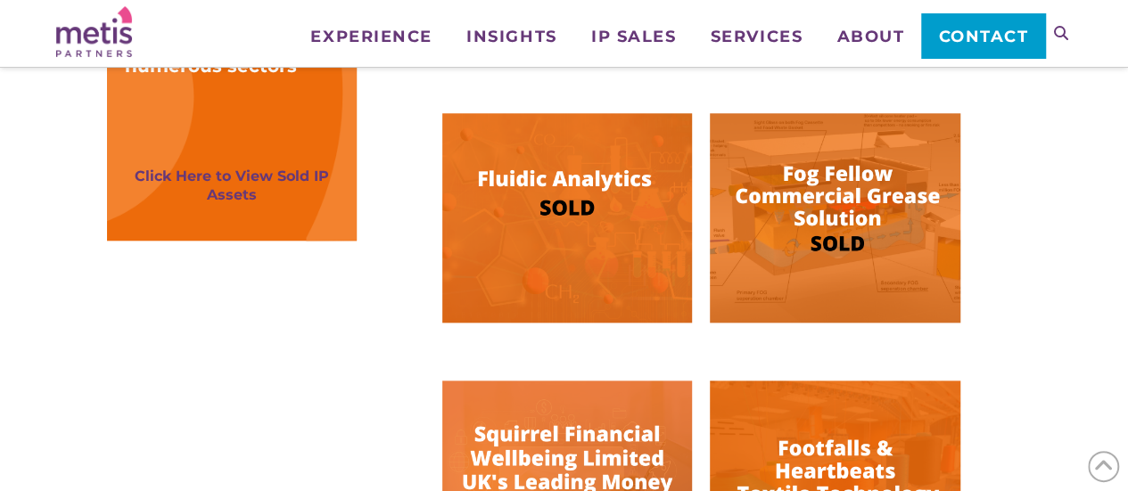
drag, startPoint x: 879, startPoint y: 223, endPoint x: 833, endPoint y: 159, distance: 79.2
click at [879, 223] on img at bounding box center [835, 217] width 250 height 209
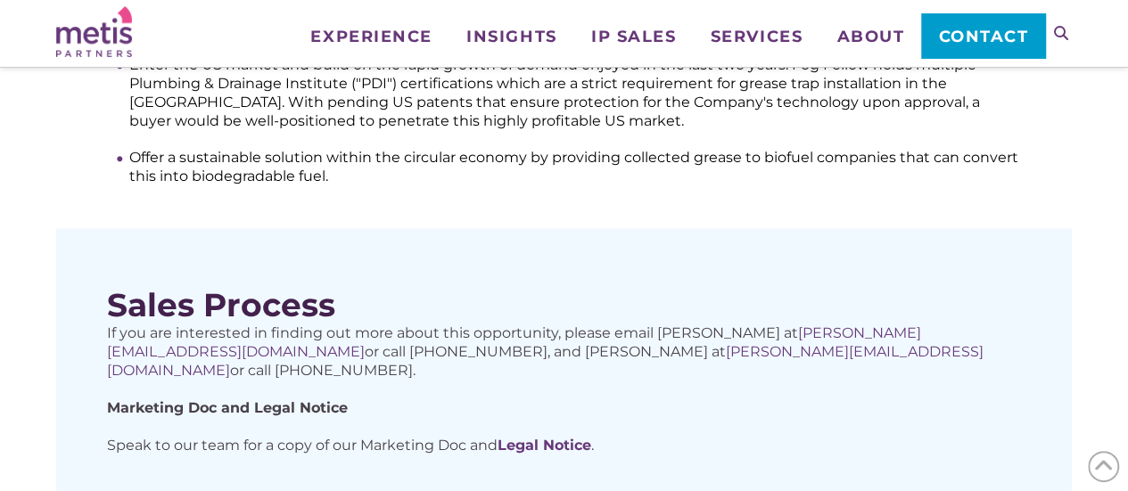
scroll to position [1248, 0]
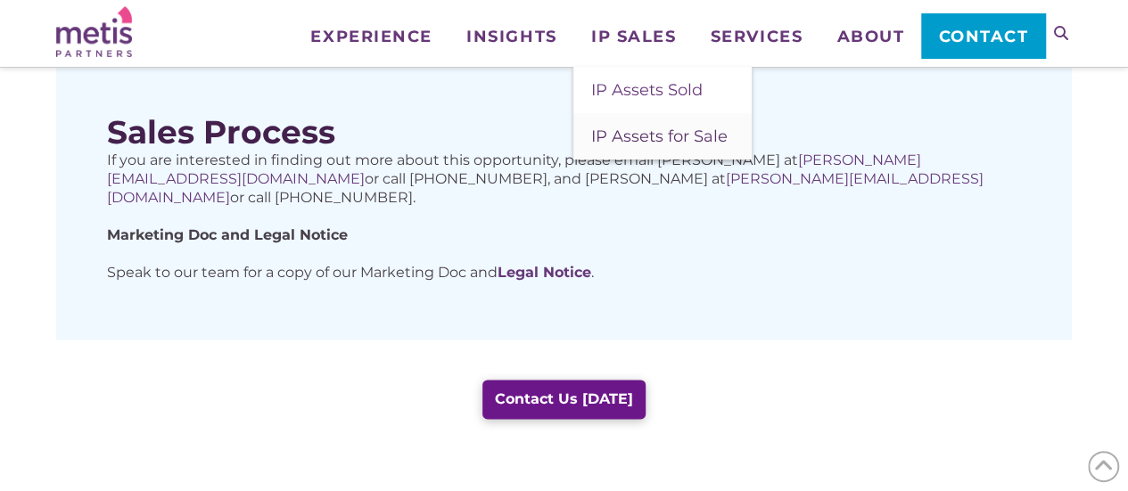
click at [653, 133] on span "IP Assets for Sale" at bounding box center [659, 137] width 136 height 20
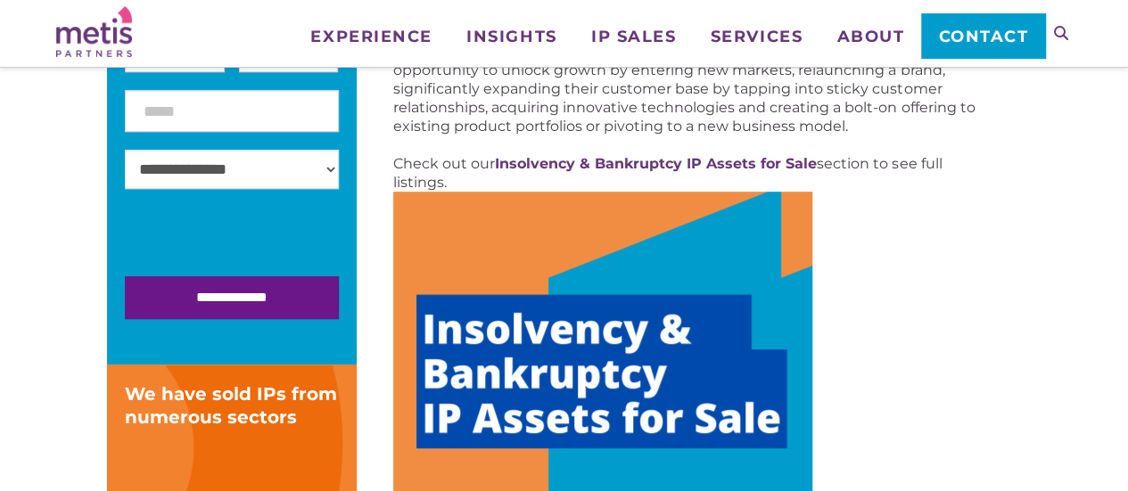
scroll to position [357, 0]
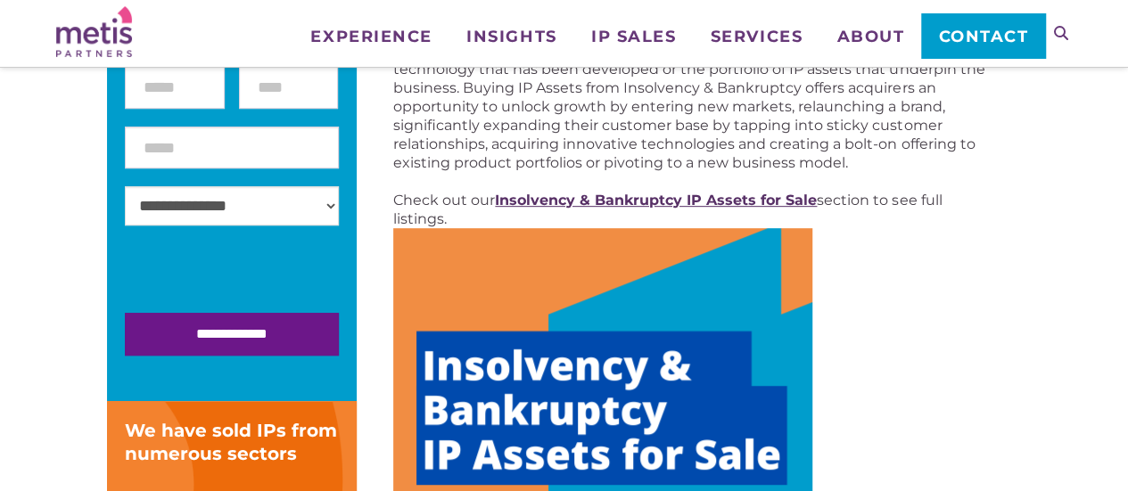
click at [558, 194] on strong "Insolvency & Bankruptcy IP Assets for Sale" at bounding box center [656, 200] width 322 height 17
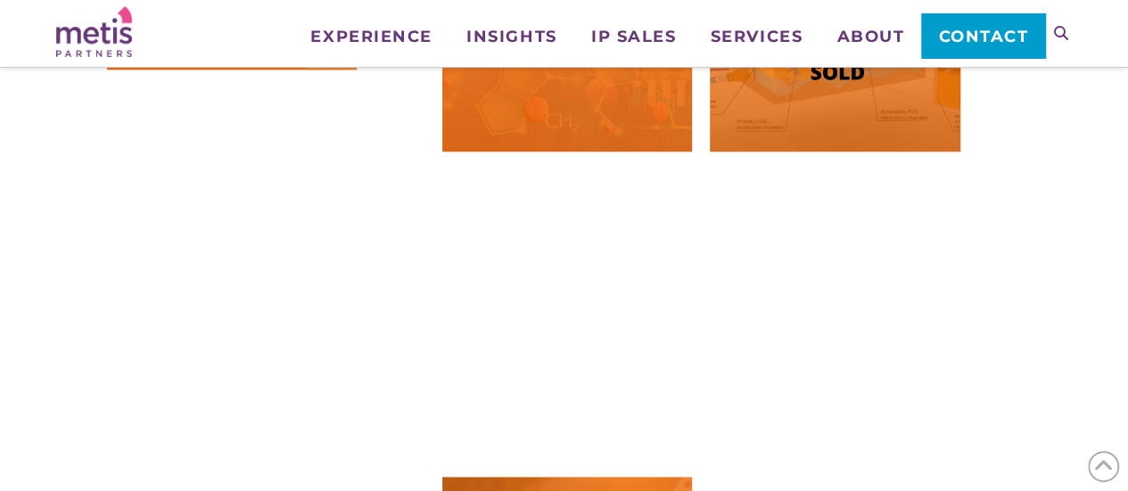
scroll to position [981, 0]
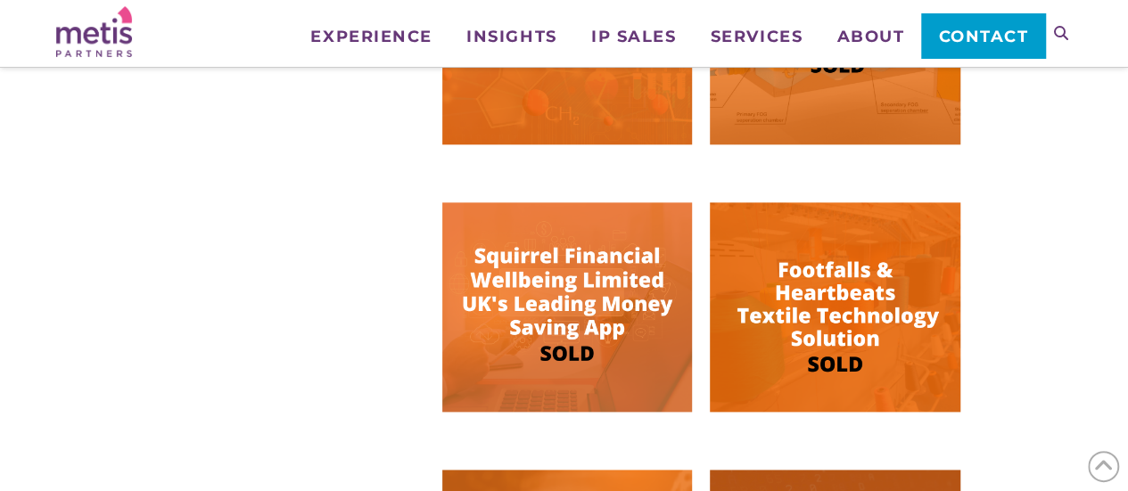
click at [569, 256] on img at bounding box center [567, 306] width 250 height 209
click at [809, 270] on img at bounding box center [835, 306] width 250 height 209
click at [685, 327] on img at bounding box center [567, 306] width 250 height 209
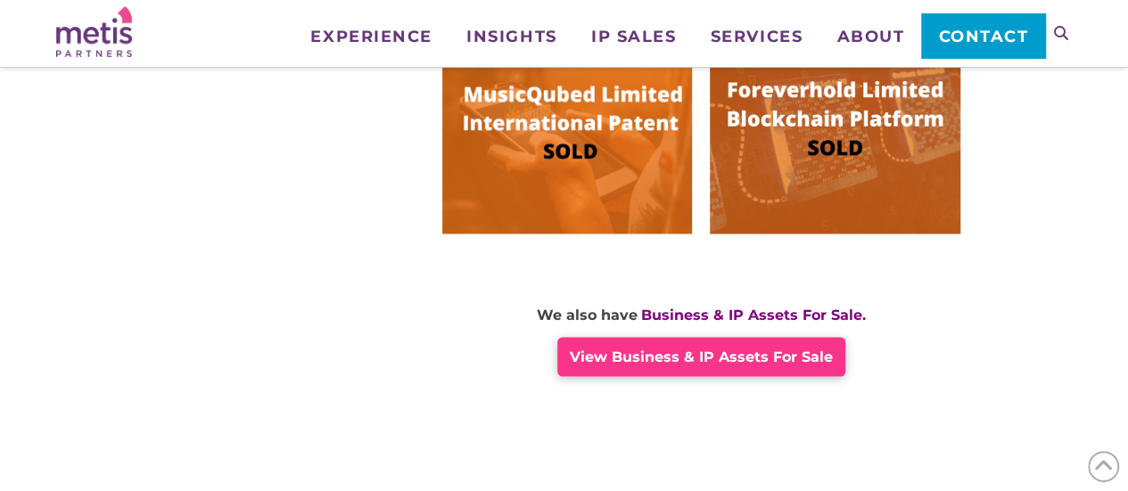
scroll to position [1337, 0]
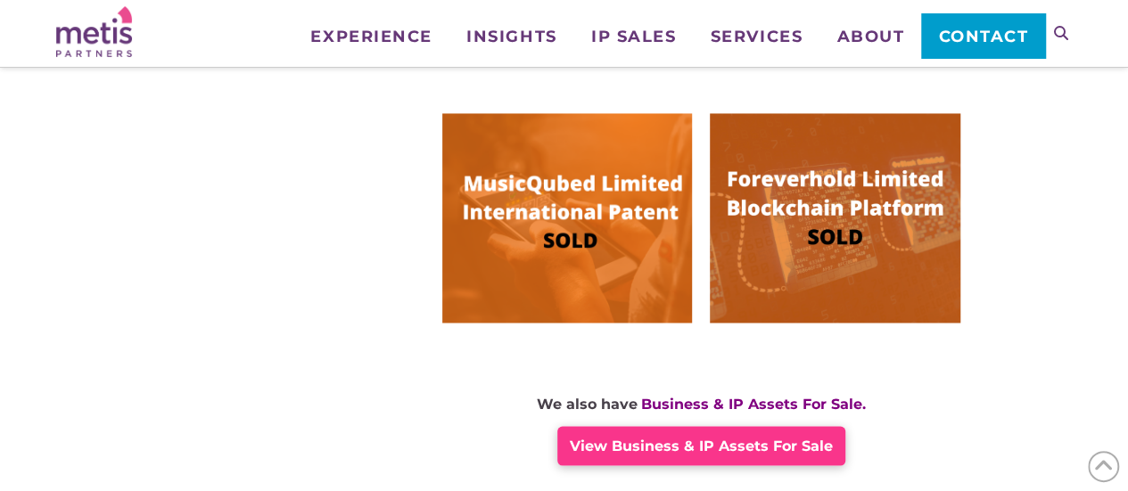
click at [556, 192] on img at bounding box center [567, 217] width 250 height 209
click at [927, 216] on img at bounding box center [835, 217] width 250 height 209
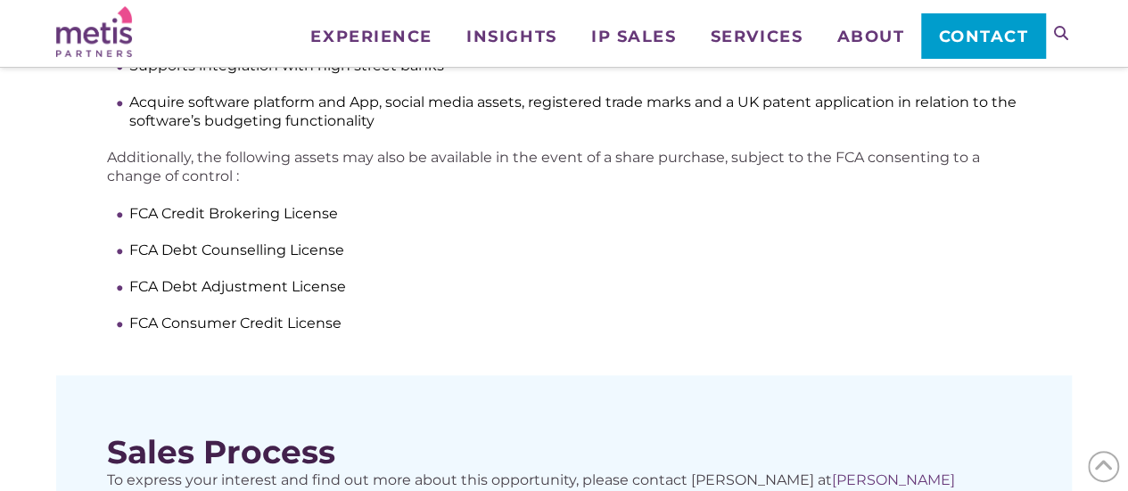
scroll to position [1070, 0]
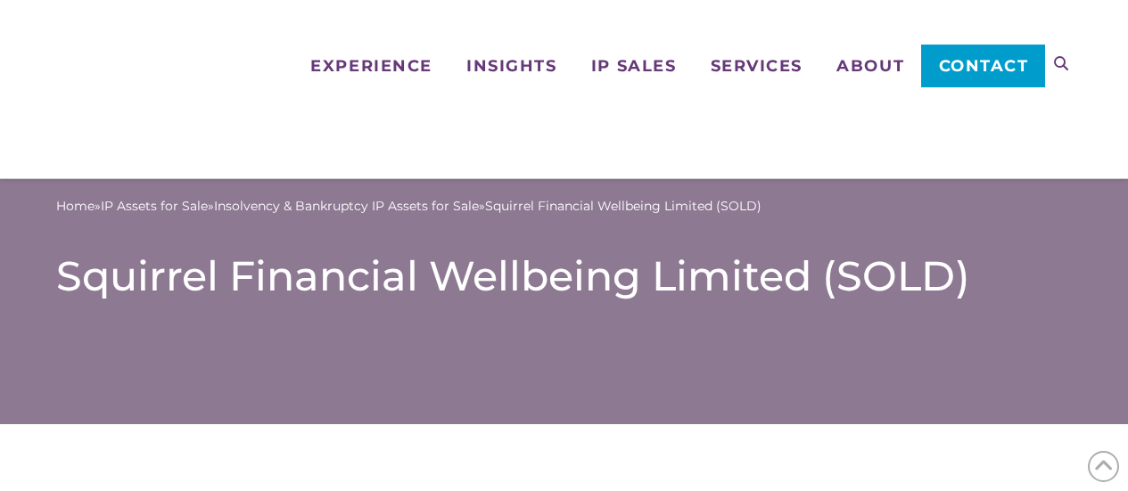
scroll to position [1248, 0]
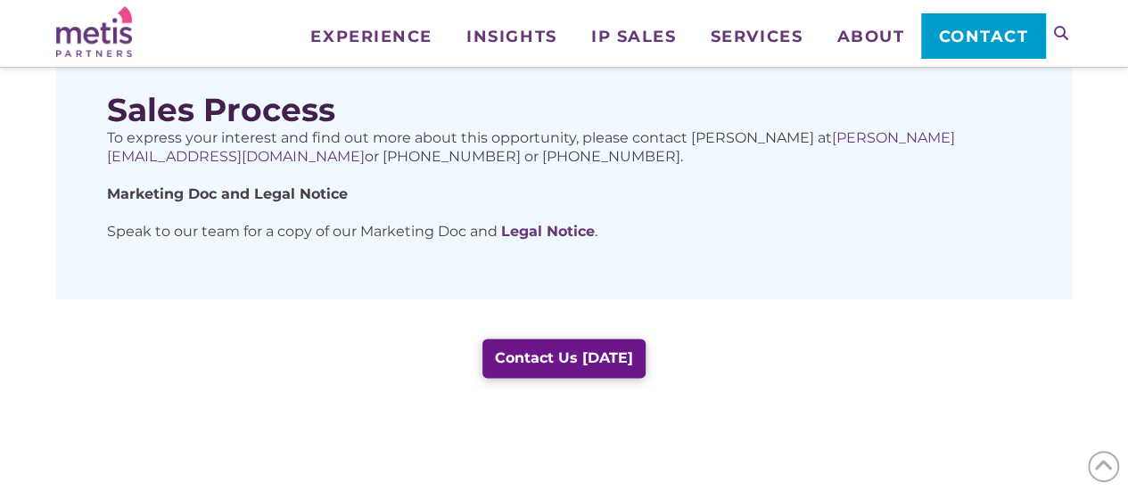
scroll to position [1070, 0]
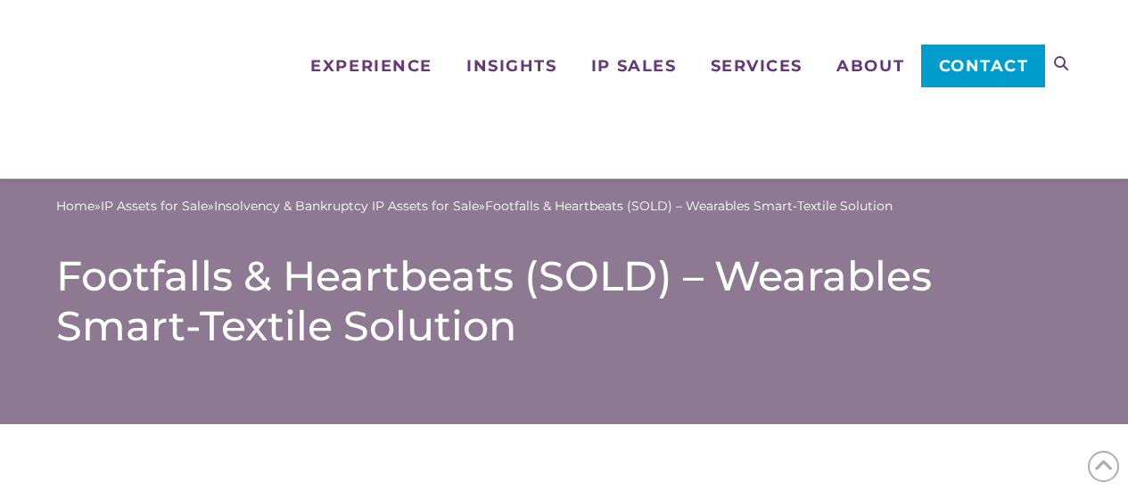
scroll to position [1070, 0]
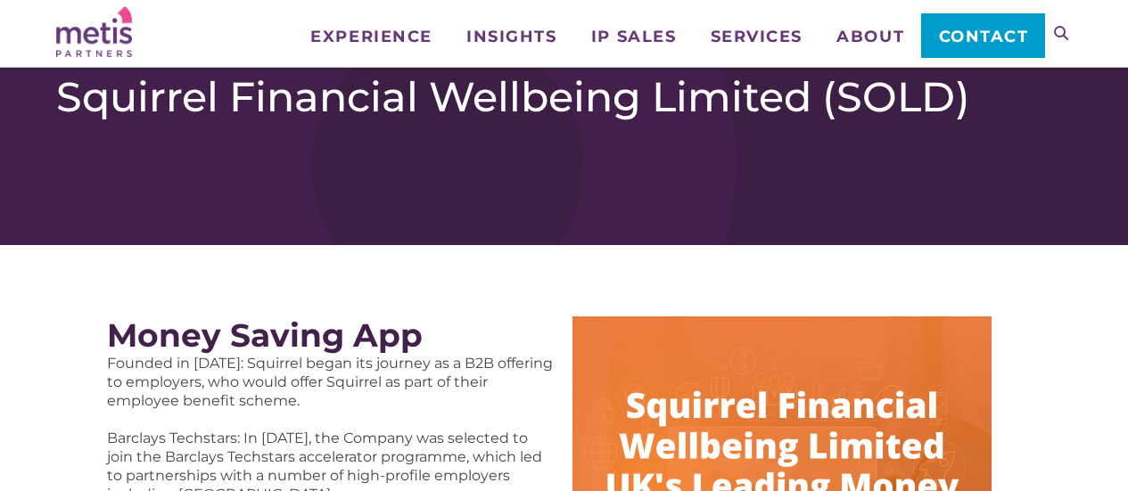
scroll to position [178, 0]
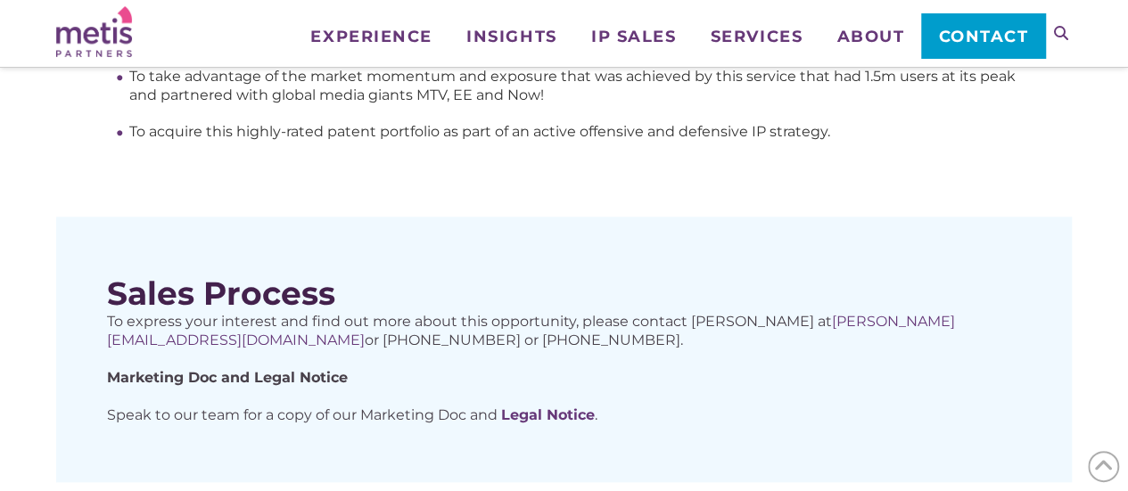
scroll to position [1070, 0]
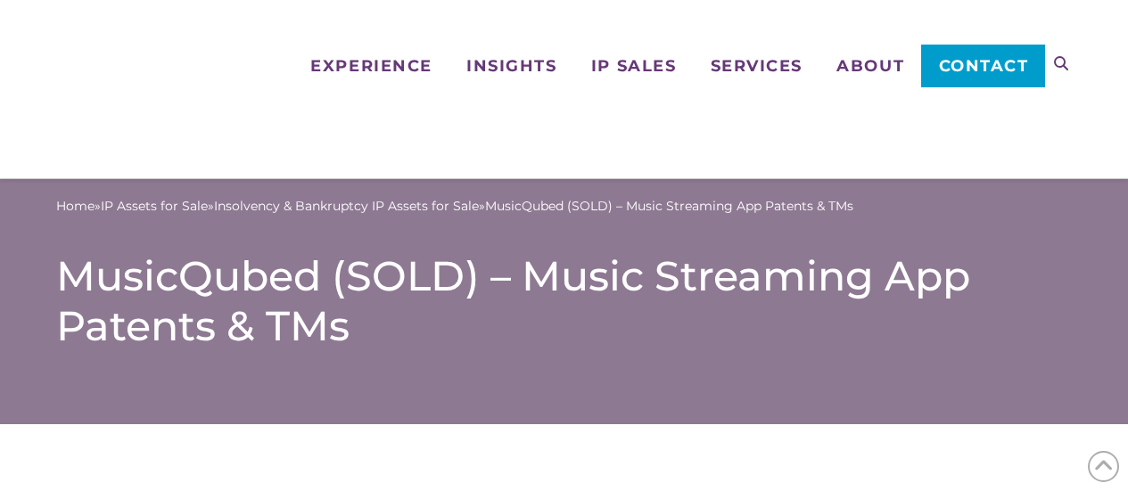
scroll to position [1248, 0]
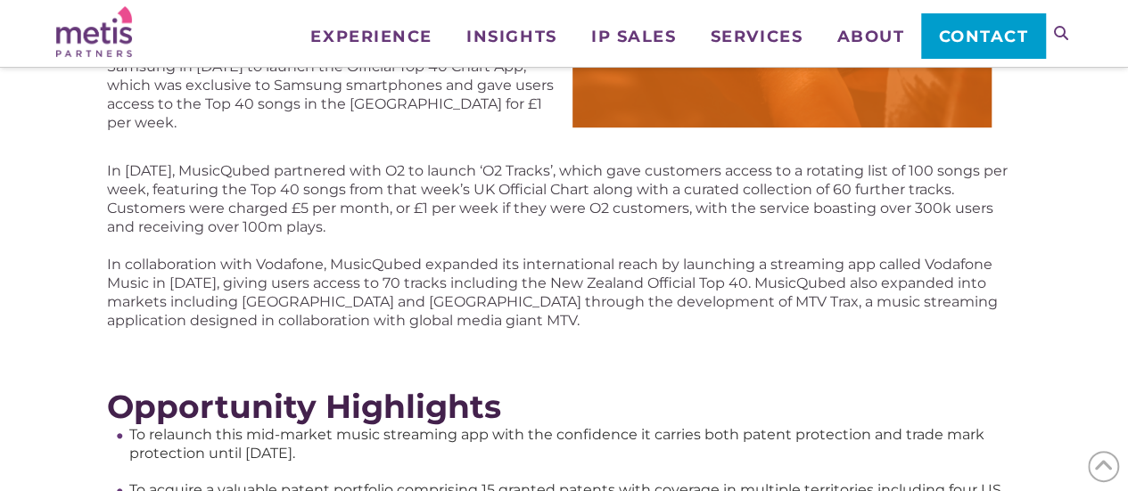
scroll to position [981, 0]
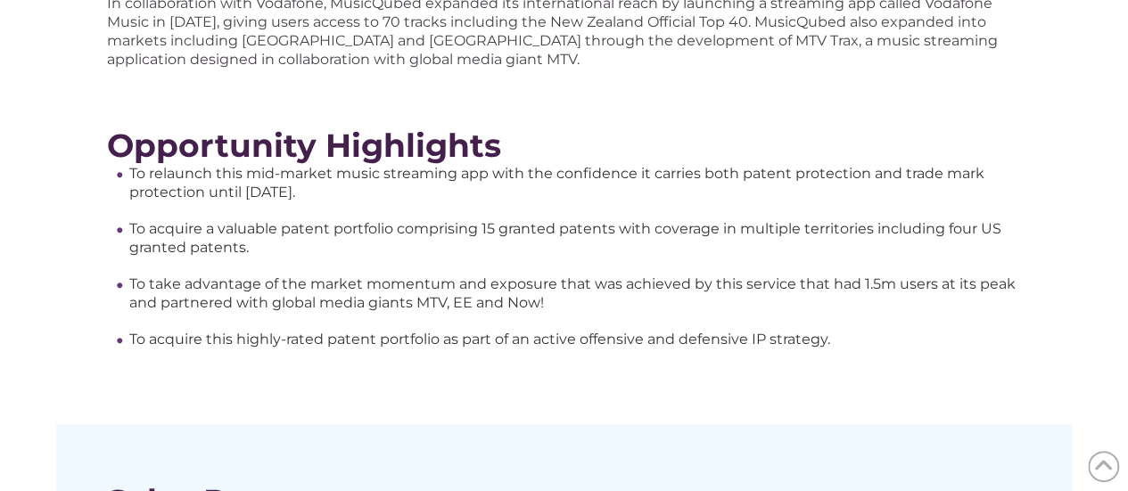
scroll to position [1070, 0]
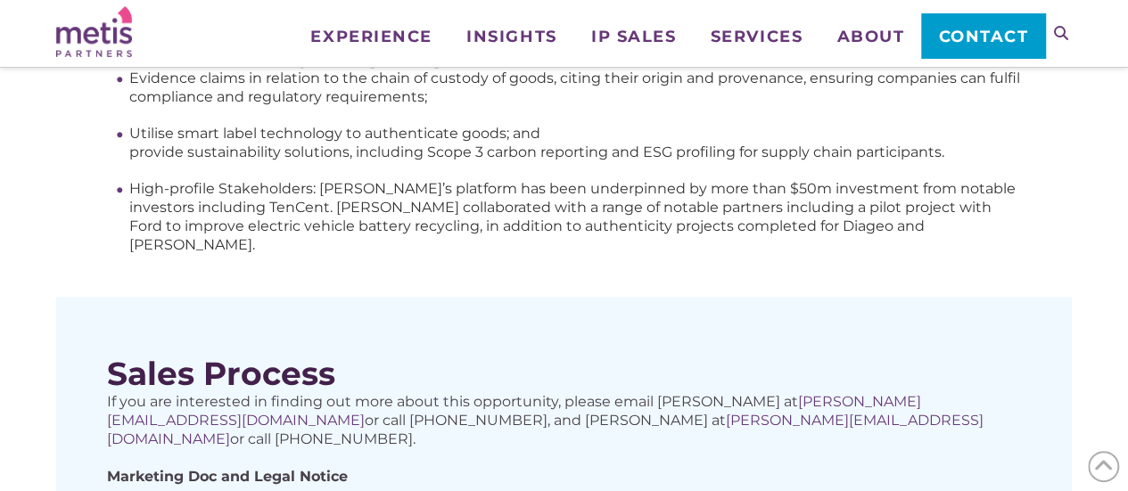
scroll to position [802, 0]
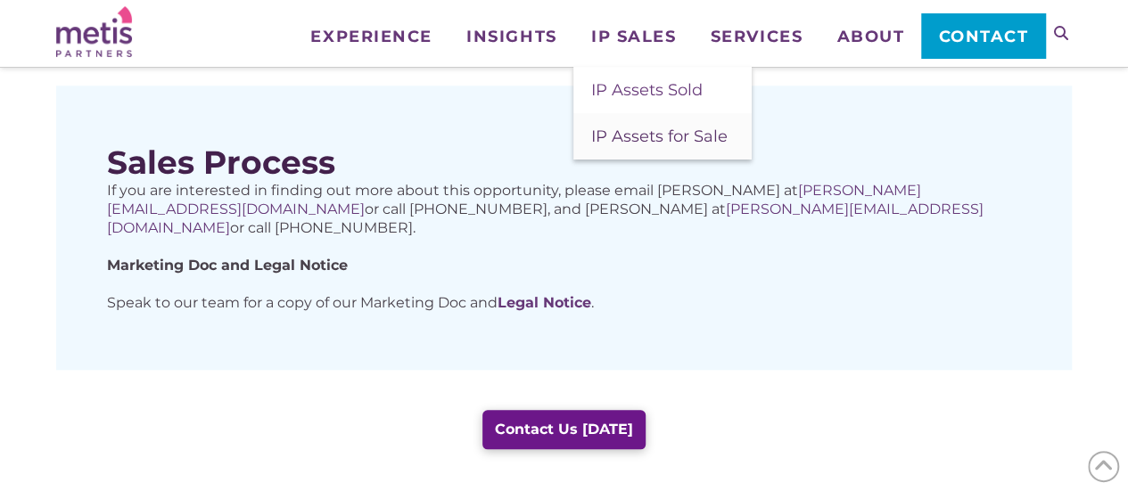
click at [694, 131] on span "IP Assets for Sale" at bounding box center [659, 137] width 136 height 20
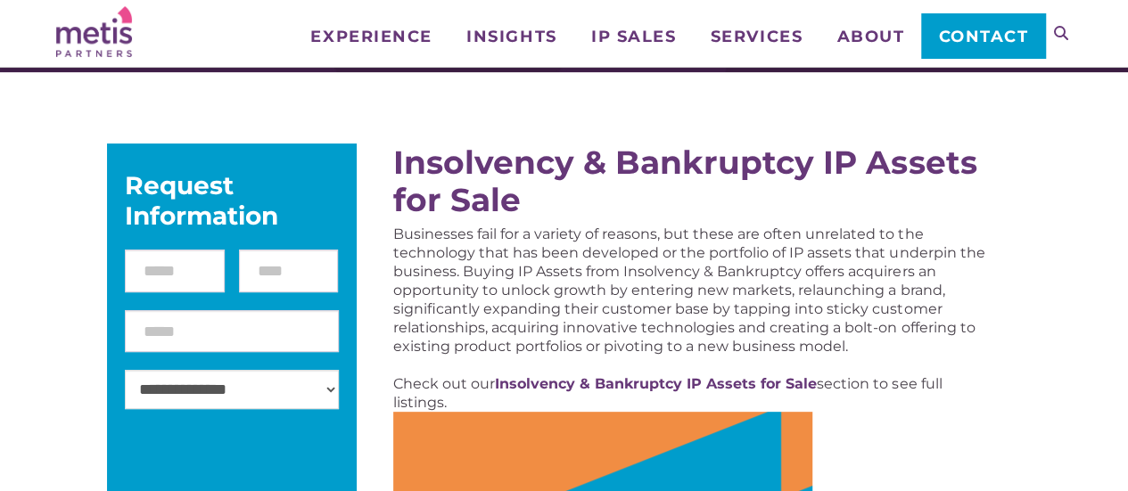
scroll to position [178, 0]
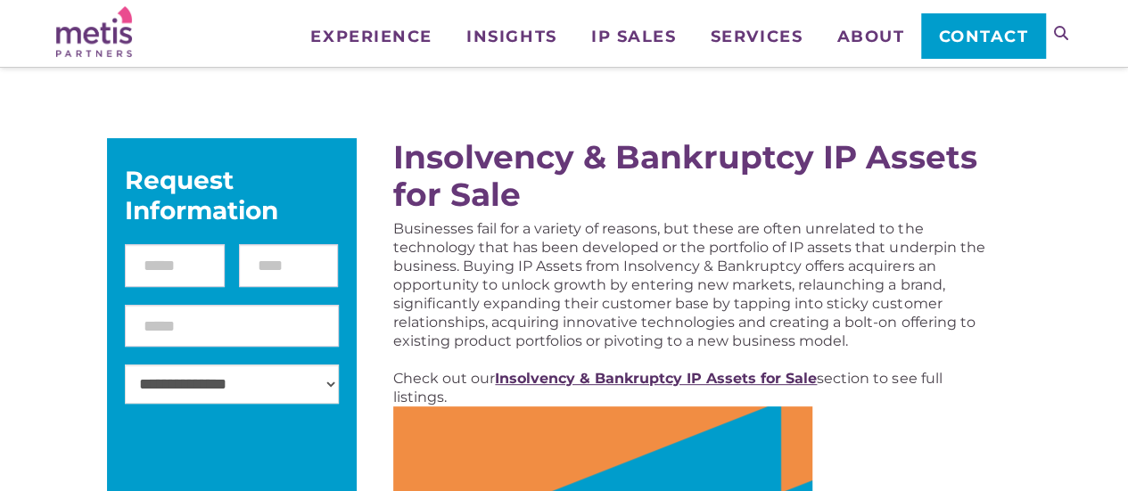
click at [594, 382] on strong "Insolvency & Bankruptcy IP Assets for Sale" at bounding box center [656, 378] width 322 height 17
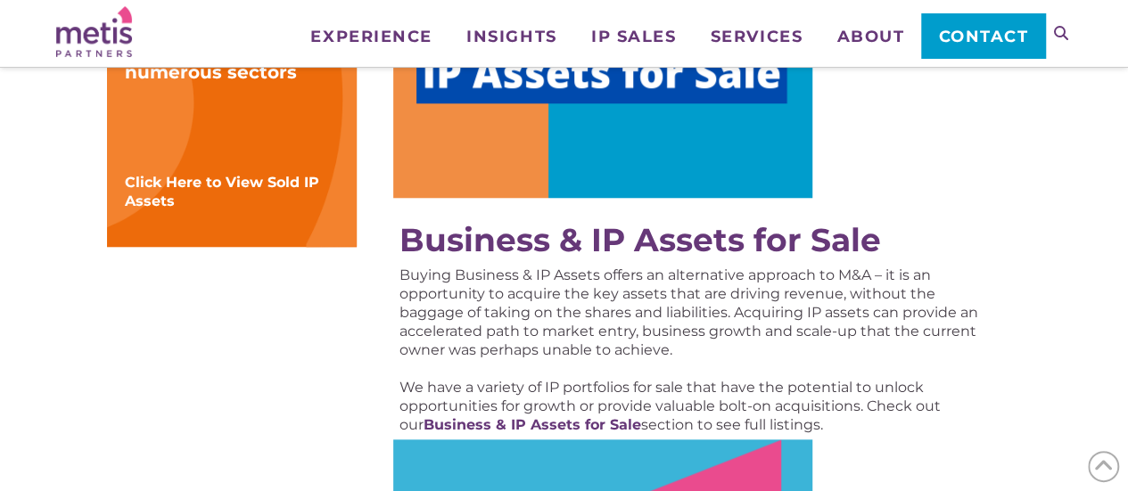
scroll to position [802, 0]
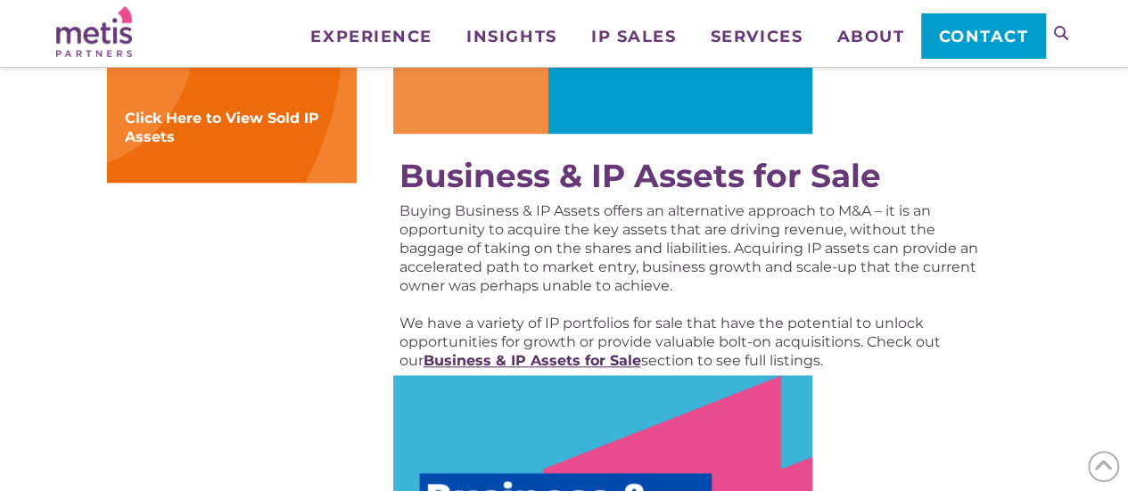
click at [579, 354] on strong "Business & IP Assets for Sale" at bounding box center [532, 360] width 218 height 17
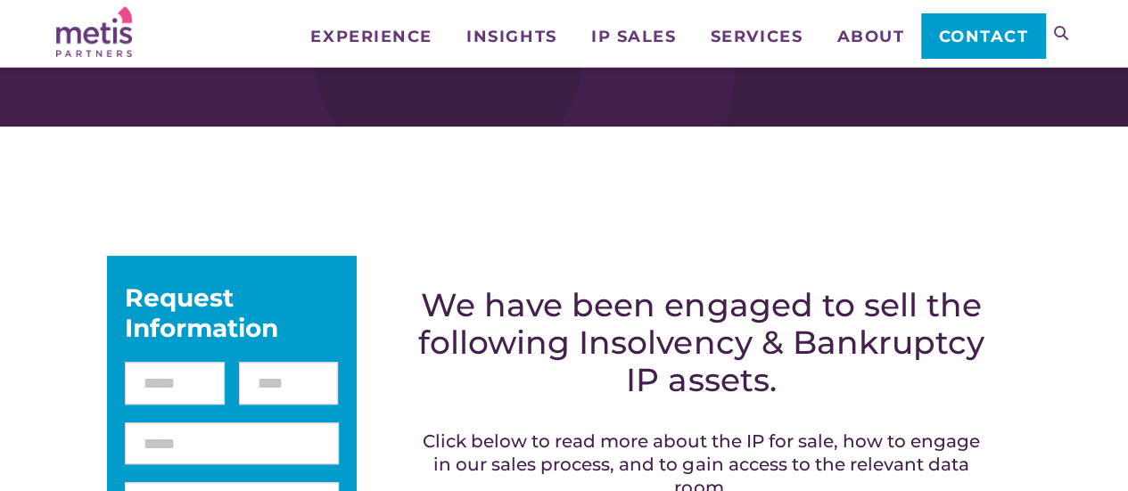
scroll to position [267, 0]
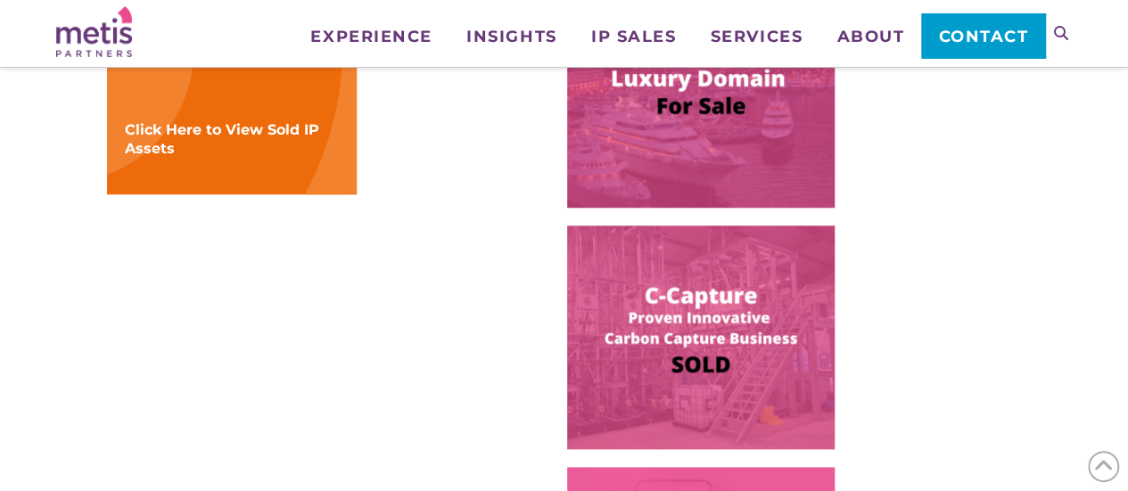
scroll to position [624, 0]
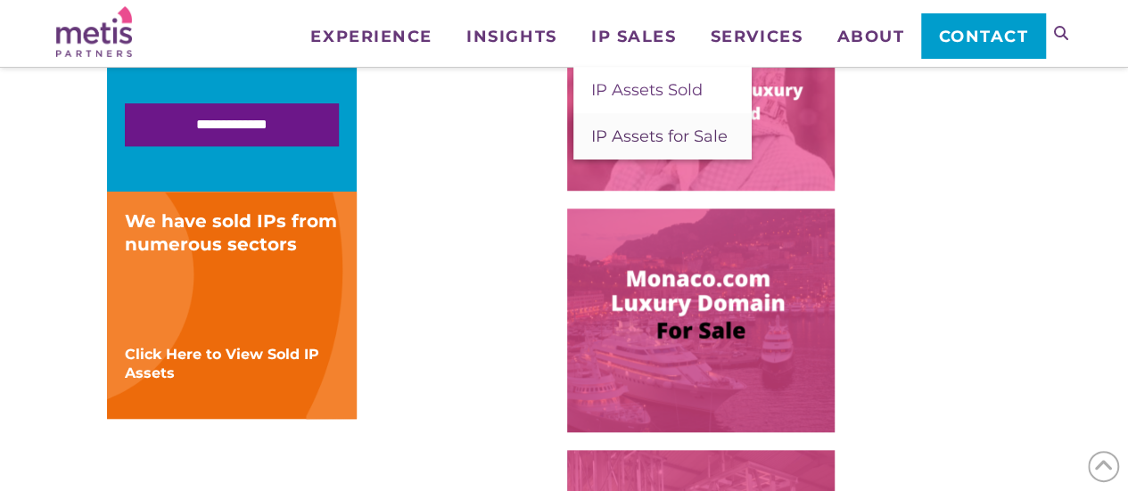
drag, startPoint x: 619, startPoint y: 127, endPoint x: 1021, endPoint y: 111, distance: 402.4
click at [619, 127] on span "IP Assets for Sale" at bounding box center [659, 137] width 136 height 20
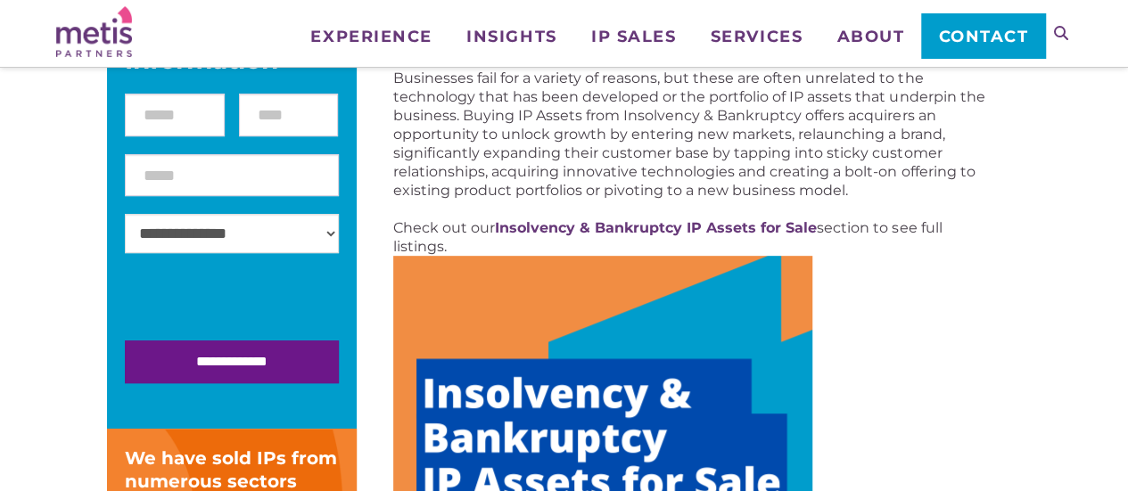
scroll to position [357, 0]
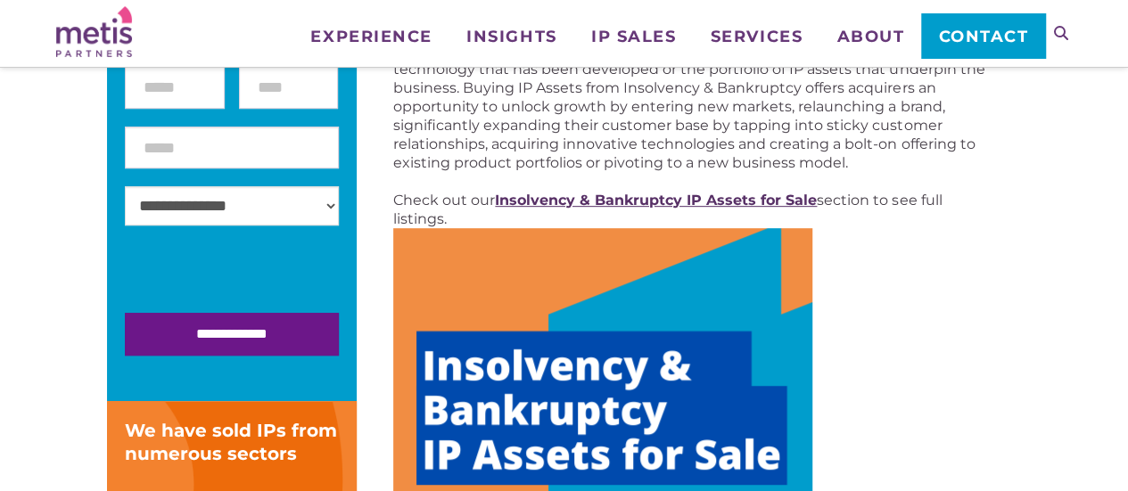
click at [610, 193] on strong "Insolvency & Bankruptcy IP Assets for Sale" at bounding box center [656, 200] width 322 height 17
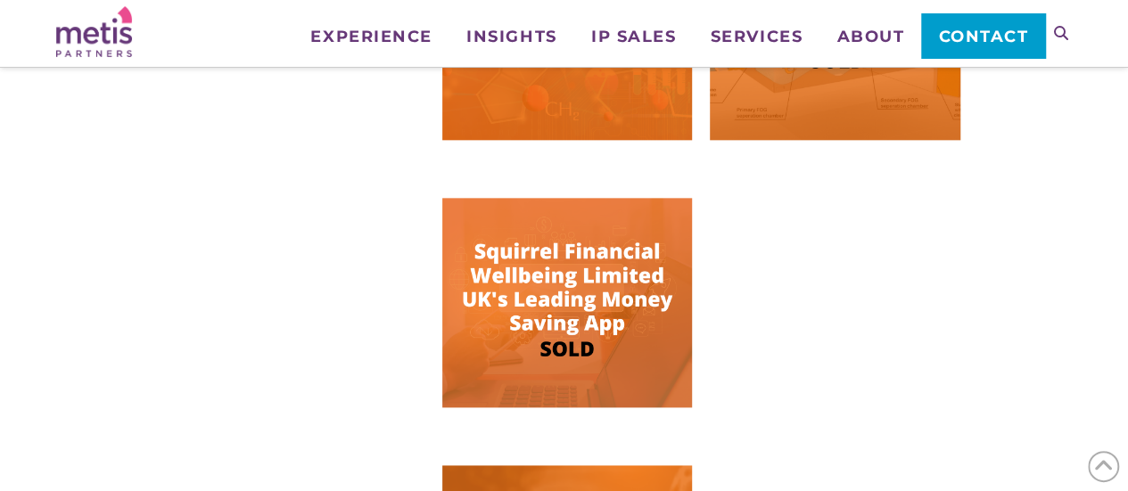
scroll to position [802, 0]
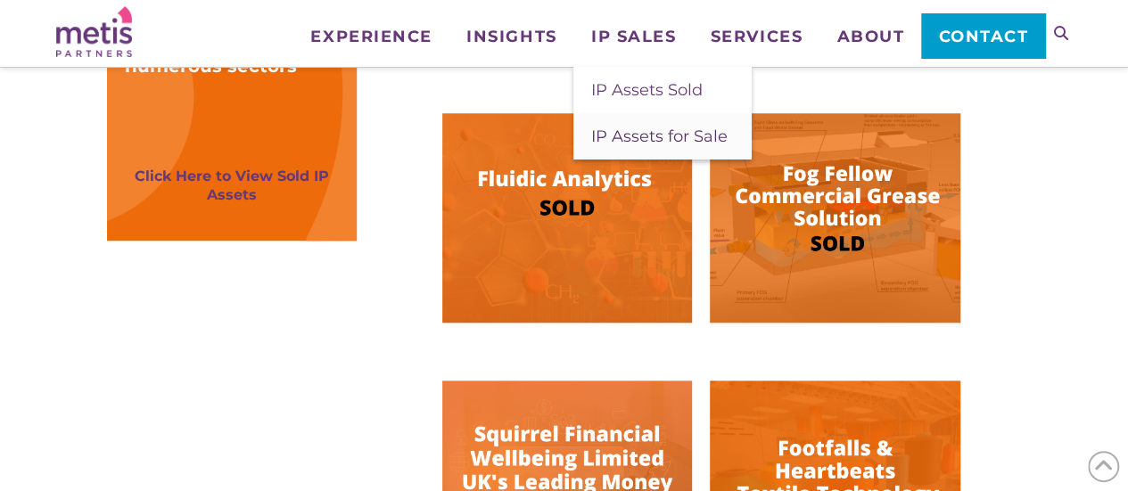
drag, startPoint x: 651, startPoint y: 134, endPoint x: 655, endPoint y: 144, distance: 10.8
click at [651, 134] on span "IP Assets for Sale" at bounding box center [659, 137] width 136 height 20
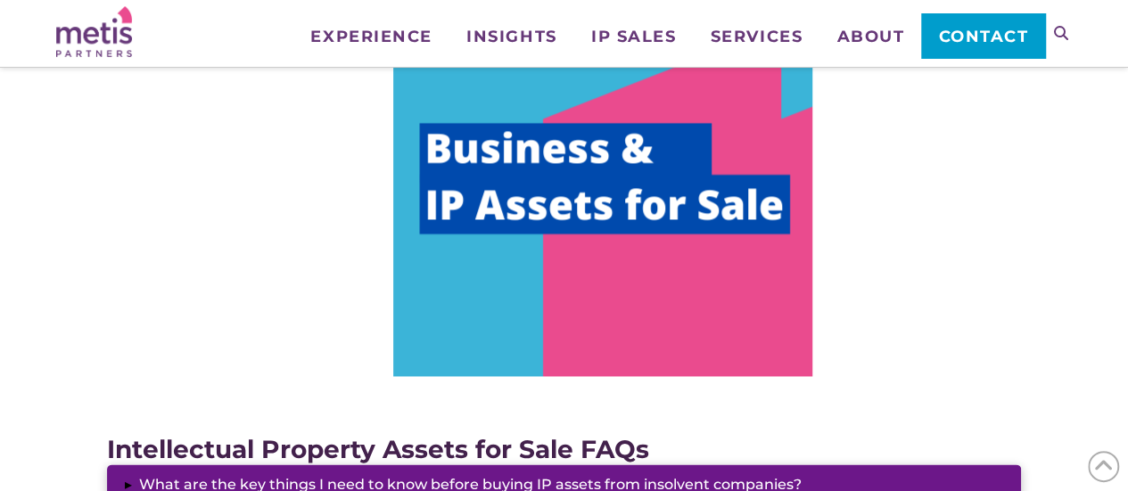
scroll to position [1070, 0]
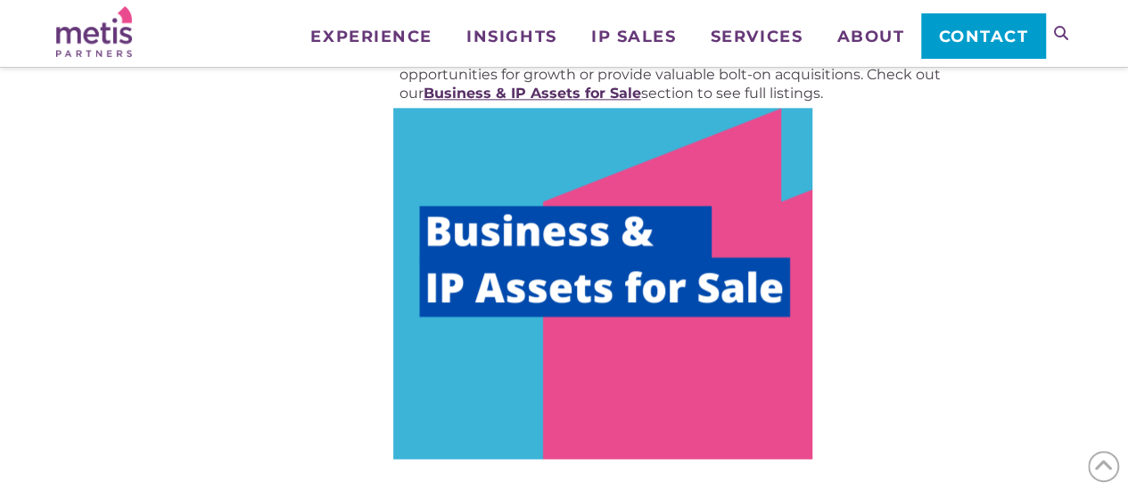
click at [590, 97] on strong "Business & IP Assets for Sale" at bounding box center [532, 93] width 218 height 17
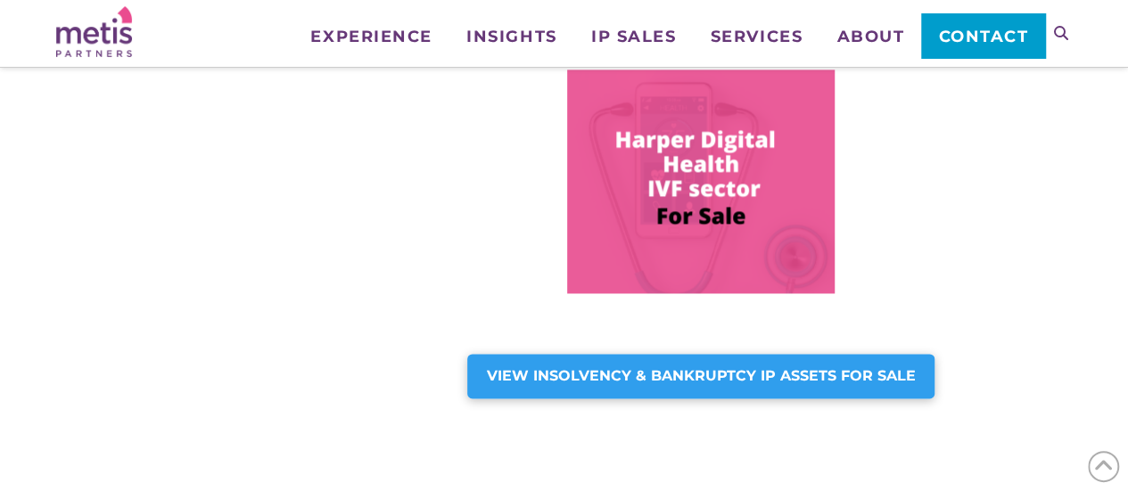
scroll to position [1248, 0]
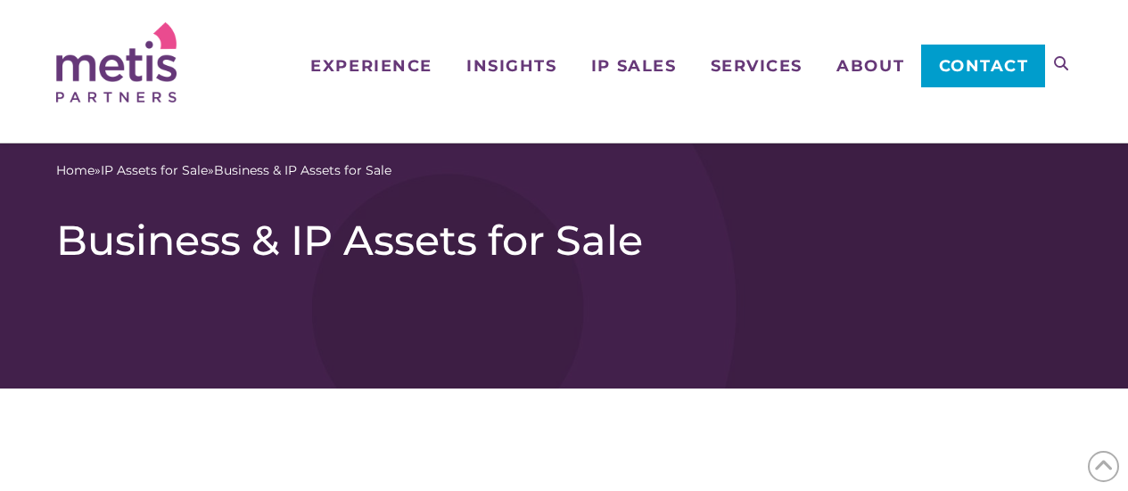
scroll to position [1391, 0]
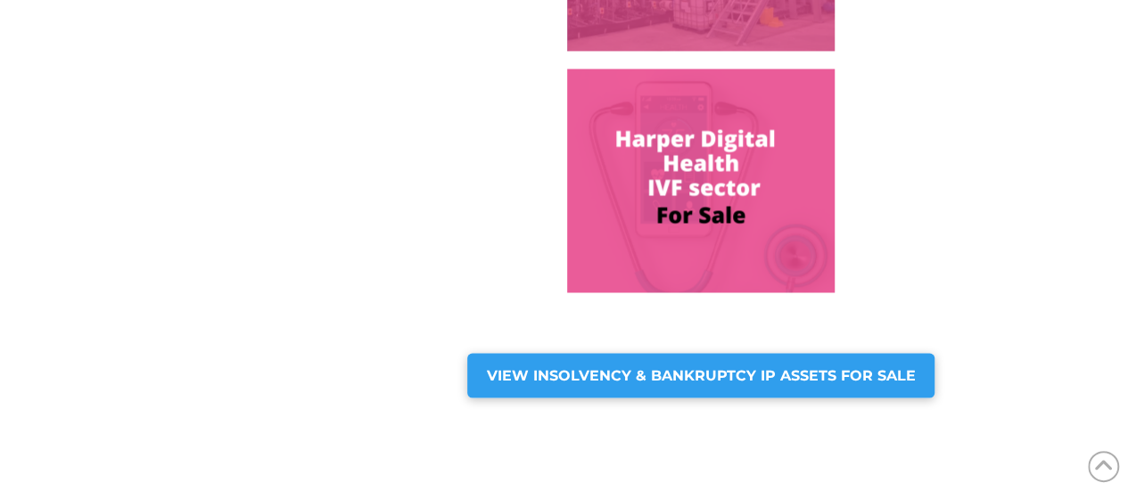
click at [734, 160] on img at bounding box center [700, 181] width 267 height 224
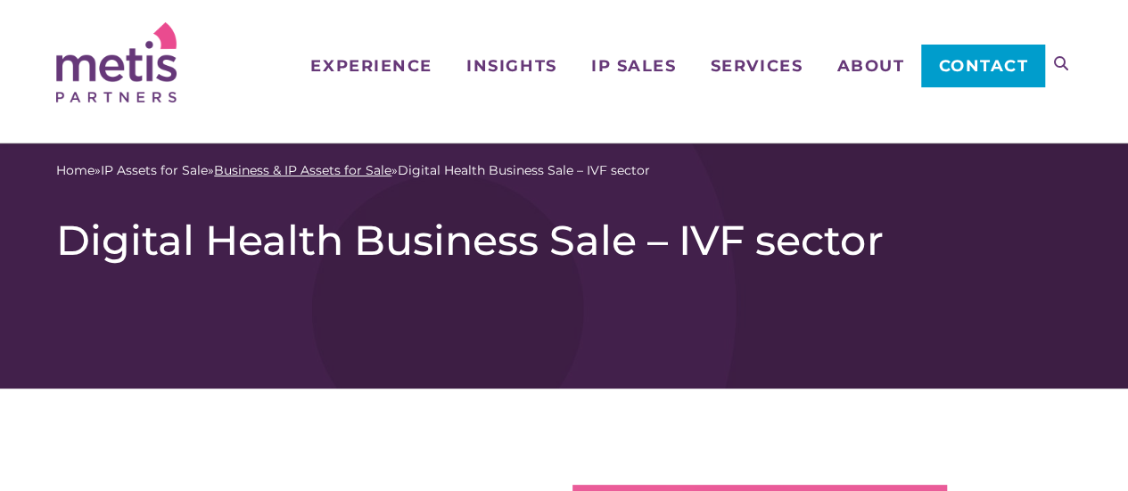
click at [336, 174] on link "Business & IP Assets for Sale" at bounding box center [302, 170] width 177 height 19
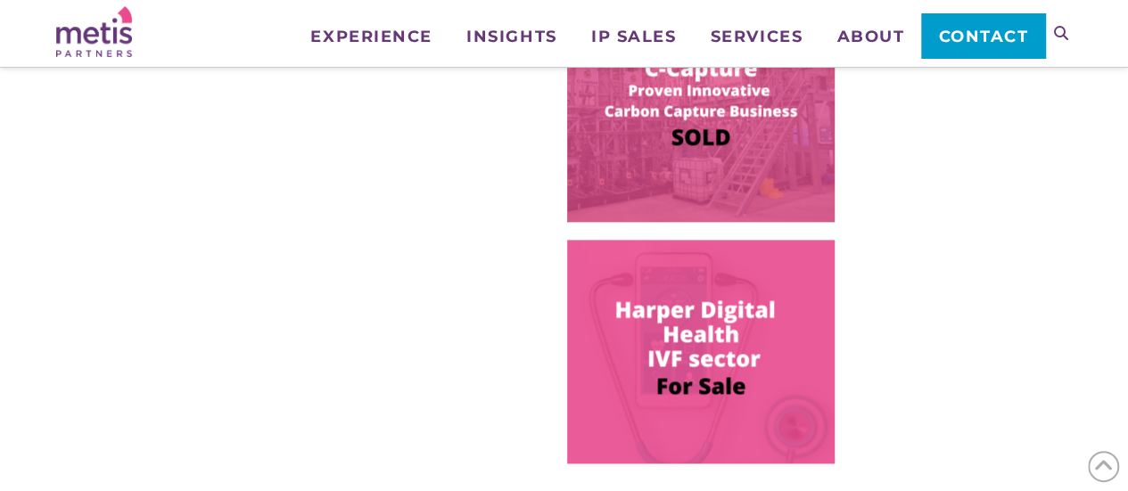
scroll to position [1159, 0]
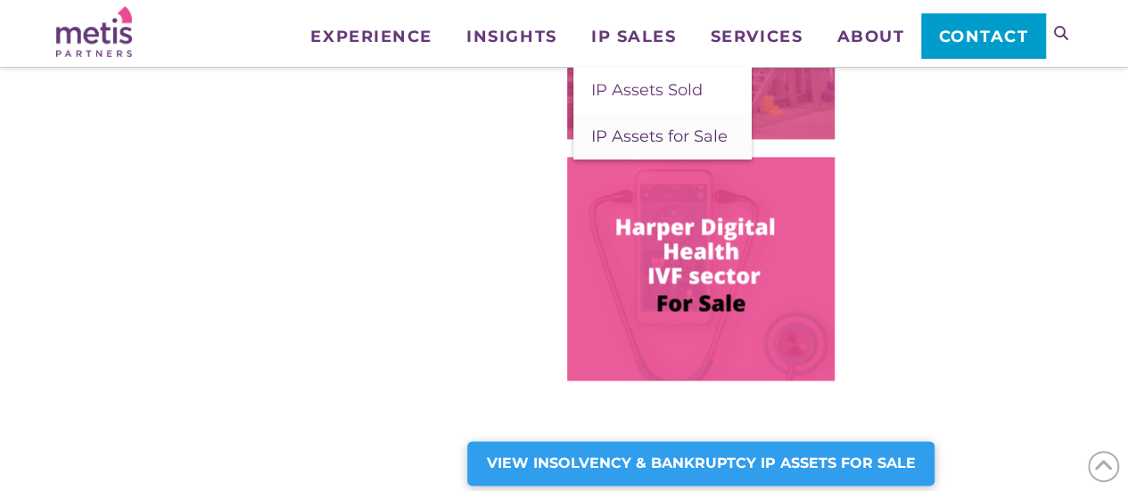
click at [628, 129] on span "IP Assets for Sale" at bounding box center [659, 137] width 136 height 20
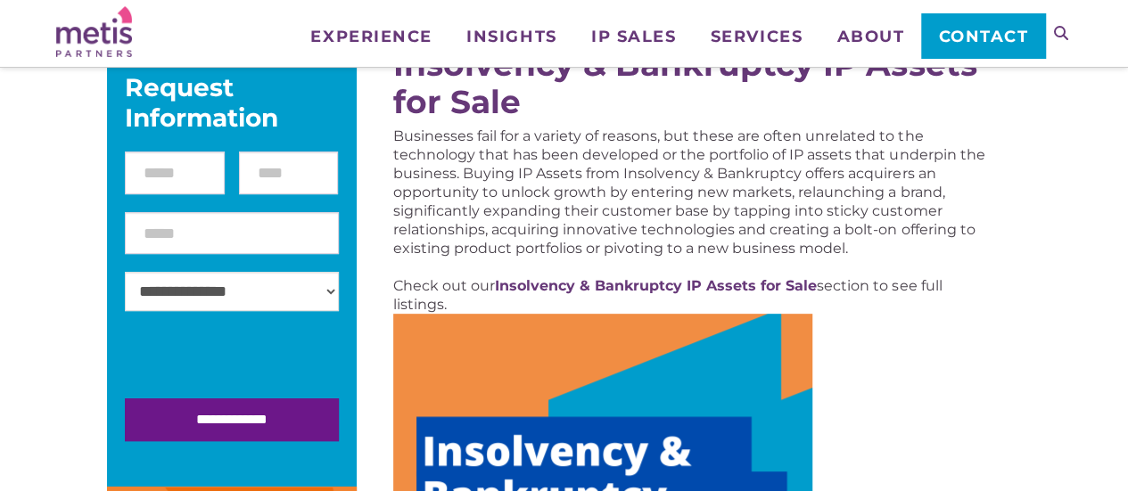
scroll to position [357, 0]
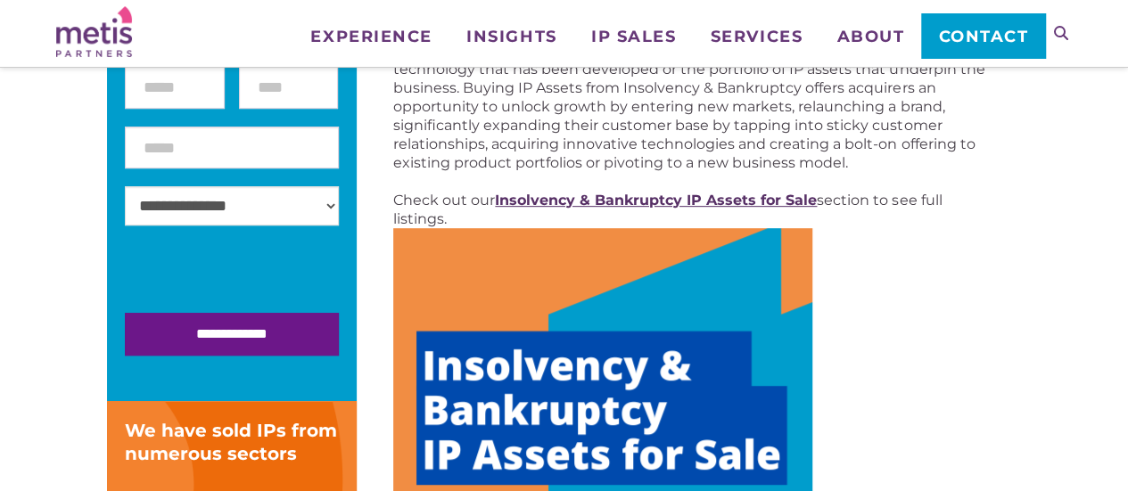
click at [702, 201] on strong "Insolvency & Bankruptcy IP Assets for Sale" at bounding box center [656, 200] width 322 height 17
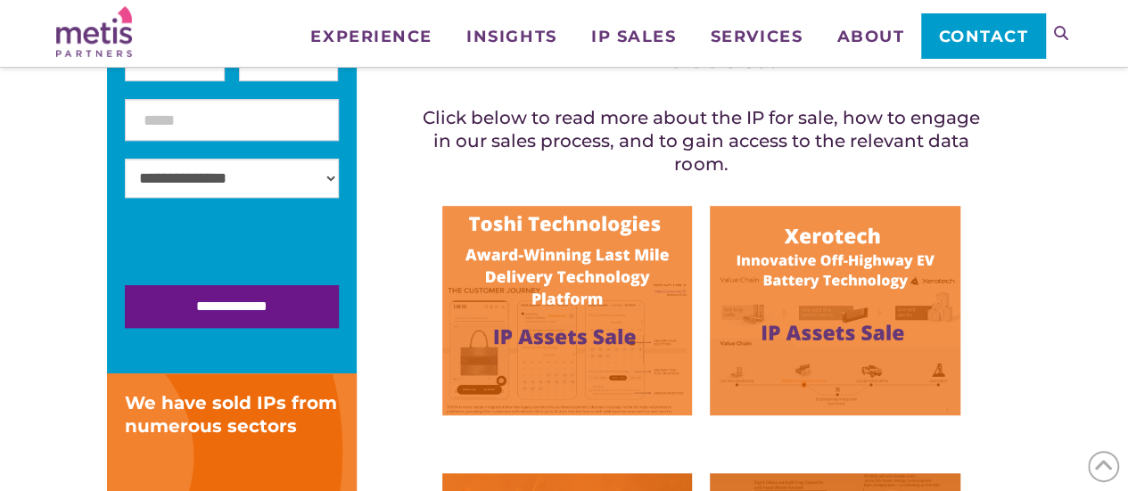
scroll to position [446, 0]
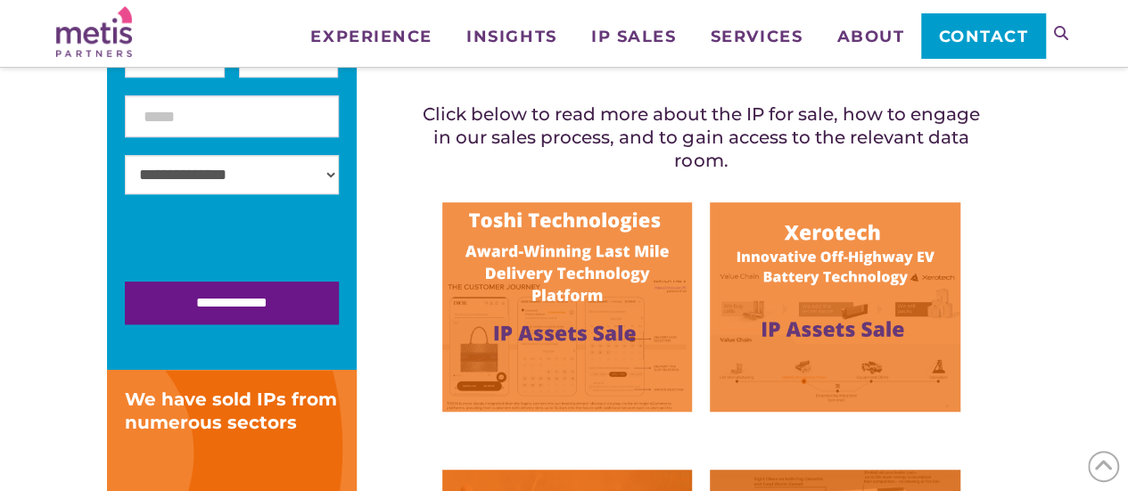
drag, startPoint x: 786, startPoint y: 263, endPoint x: 699, endPoint y: 252, distance: 88.0
click at [786, 263] on img at bounding box center [835, 306] width 250 height 209
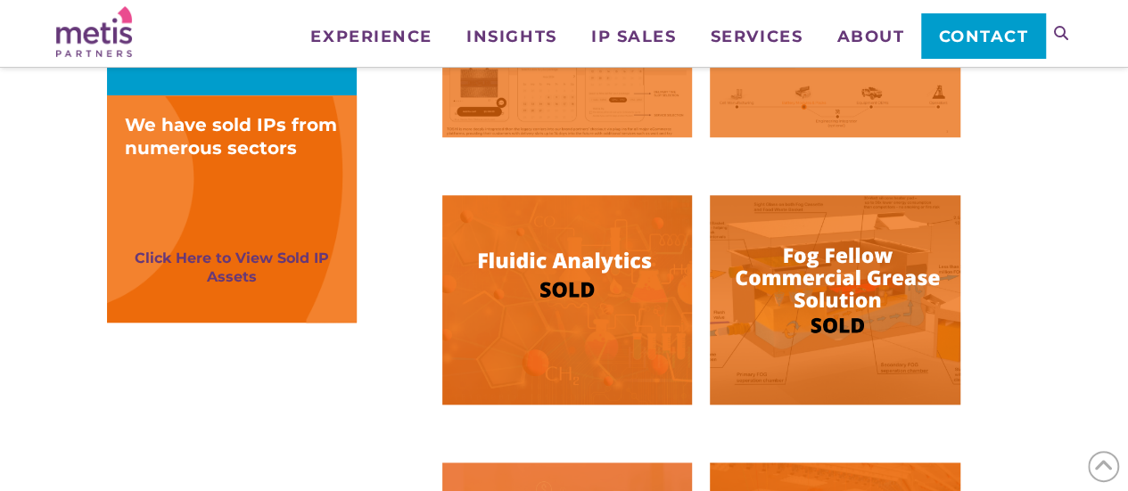
scroll to position [713, 0]
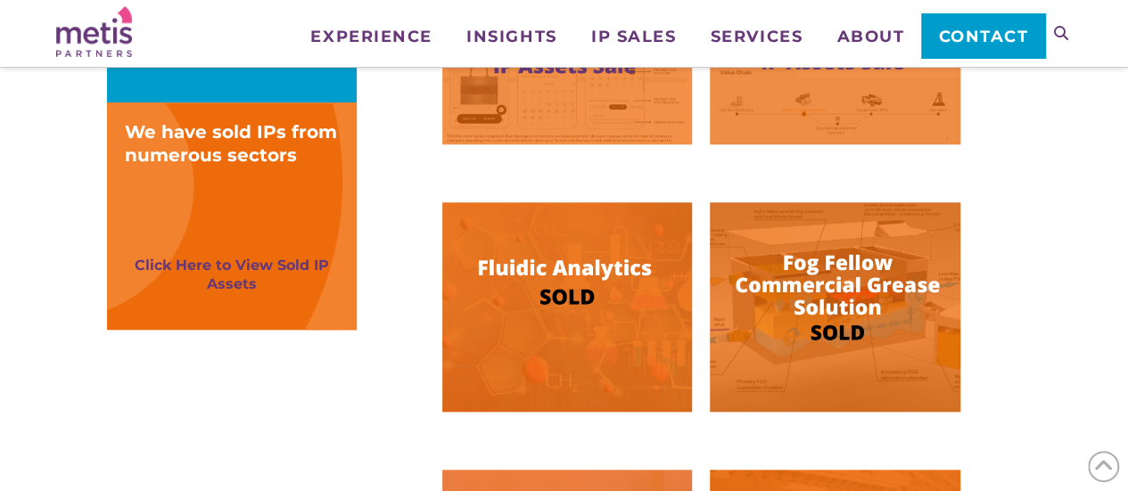
click at [654, 272] on img at bounding box center [567, 306] width 250 height 209
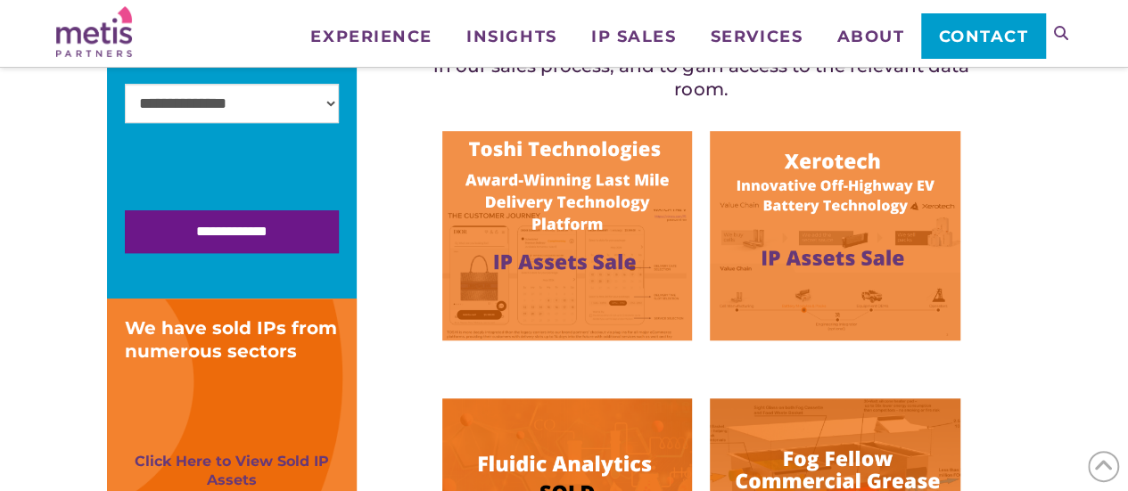
scroll to position [446, 0]
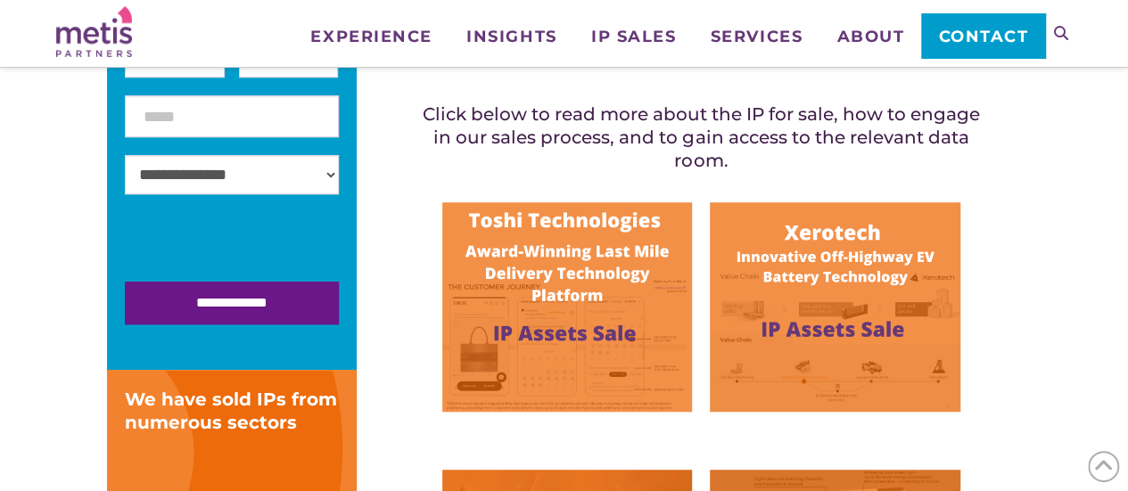
click at [804, 237] on img at bounding box center [835, 306] width 250 height 209
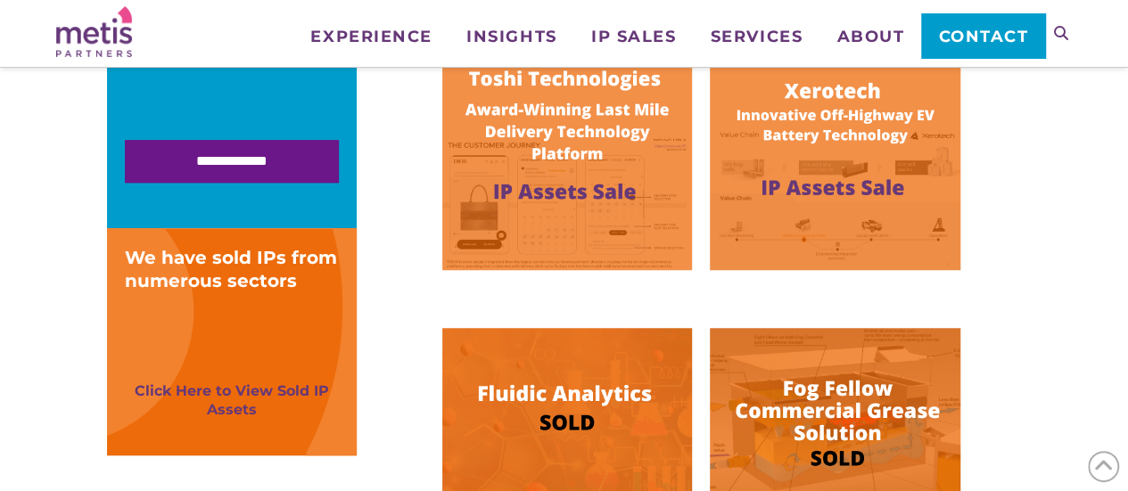
scroll to position [624, 0]
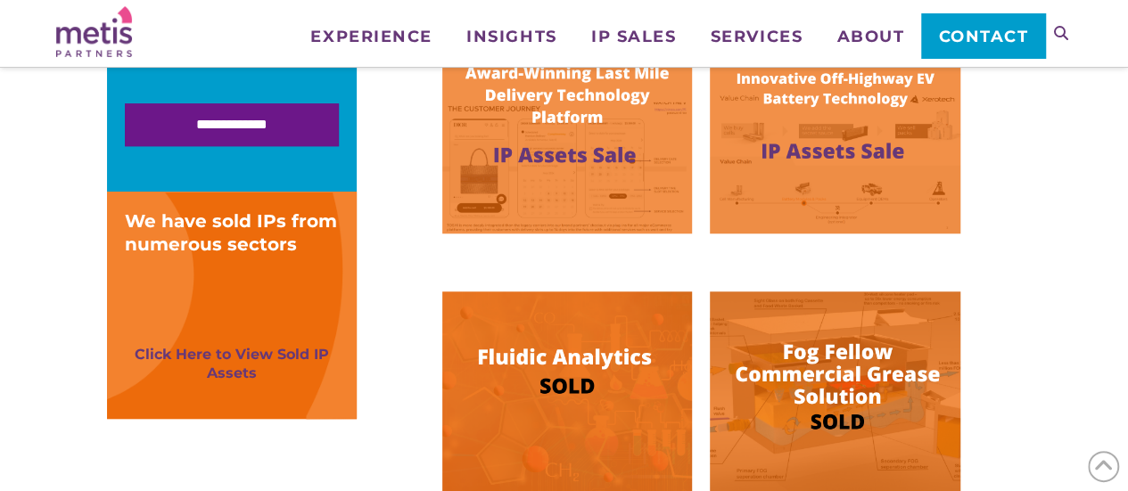
click at [610, 349] on img at bounding box center [567, 396] width 250 height 209
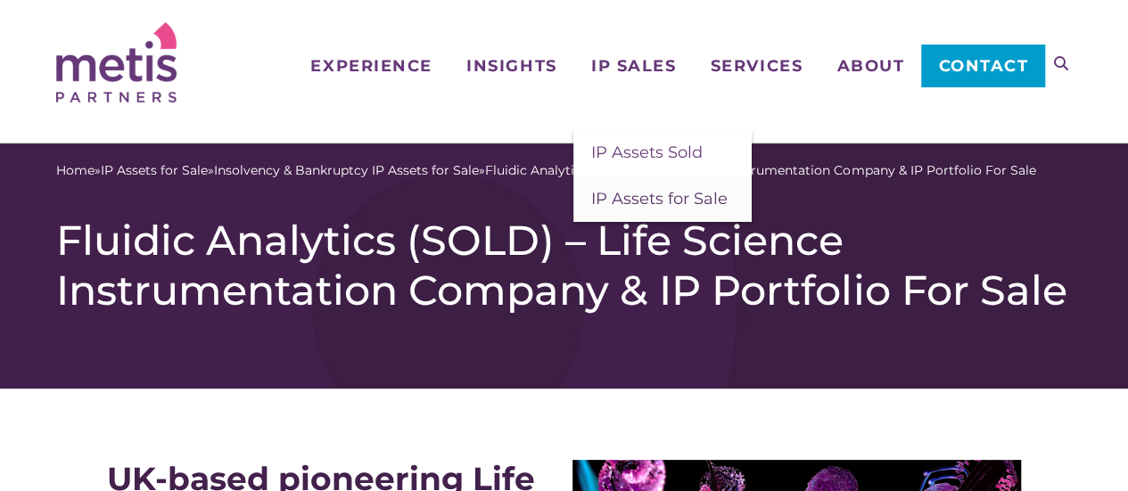
click at [645, 187] on link "IP Assets for Sale" at bounding box center [662, 199] width 178 height 46
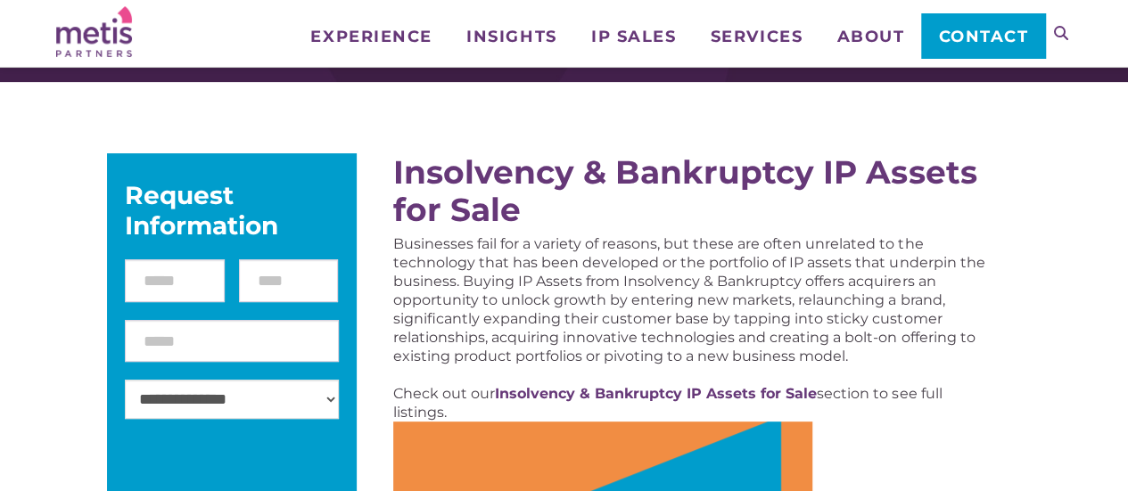
scroll to position [267, 0]
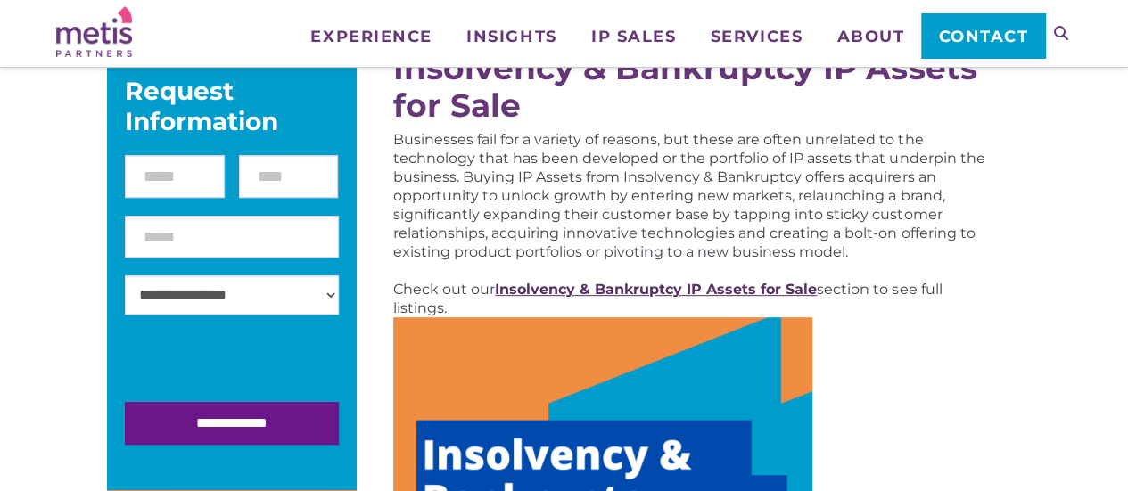
click at [666, 295] on strong "Insolvency & Bankruptcy IP Assets for Sale" at bounding box center [656, 289] width 322 height 17
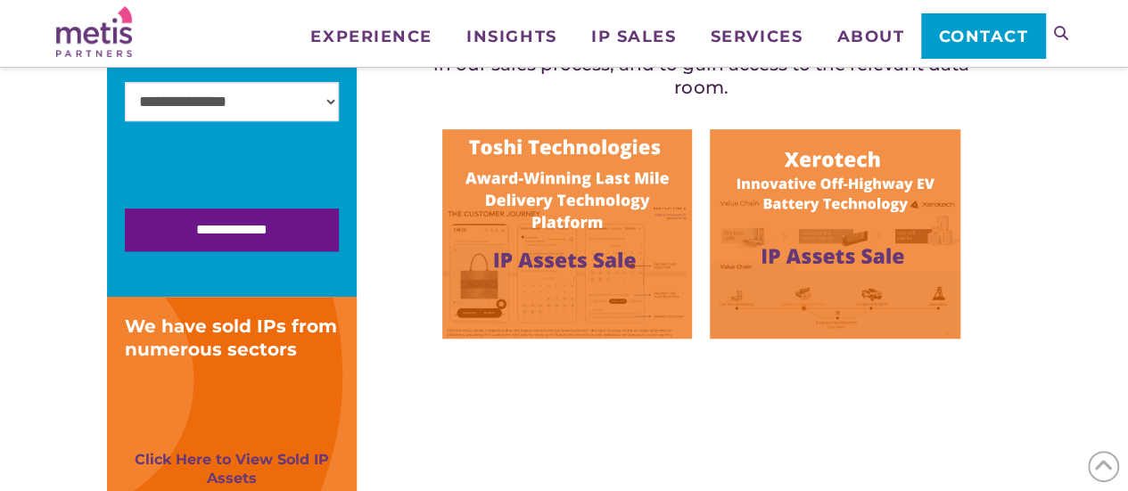
scroll to position [535, 0]
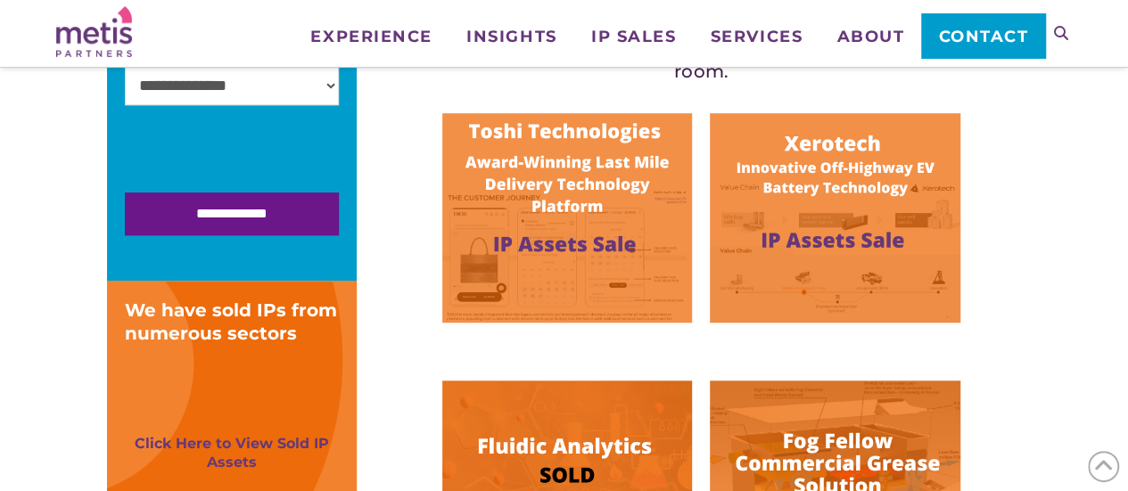
click at [789, 159] on img at bounding box center [835, 217] width 250 height 209
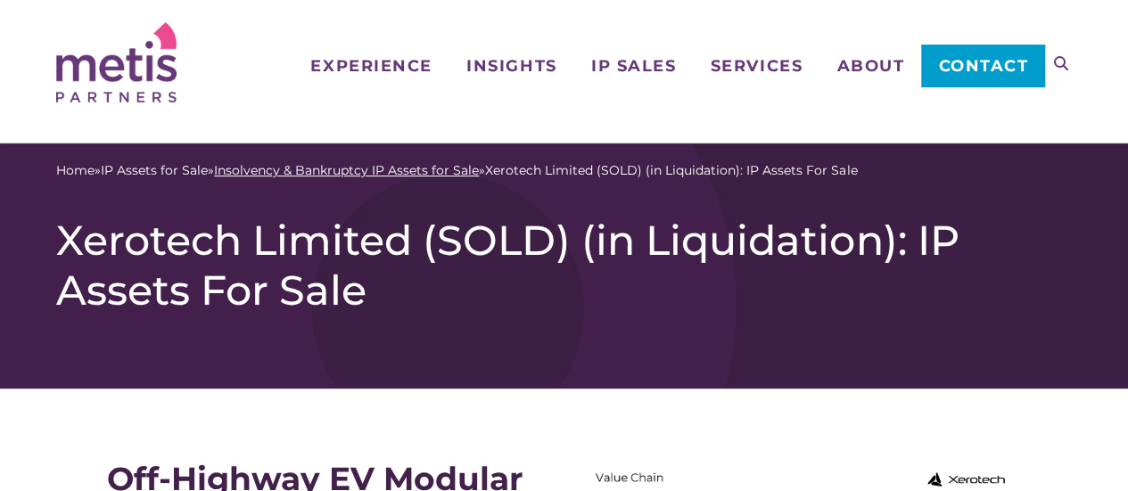
drag, startPoint x: 398, startPoint y: 169, endPoint x: 420, endPoint y: 177, distance: 23.4
click at [396, 168] on link "Insolvency & Bankruptcy IP Assets for Sale" at bounding box center [346, 170] width 265 height 19
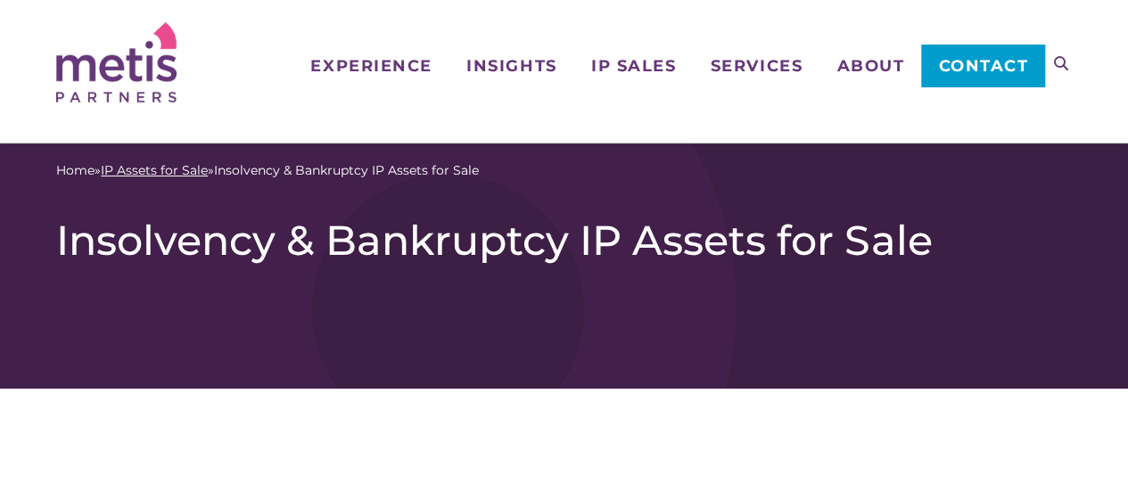
click at [202, 174] on link "IP Assets for Sale" at bounding box center [154, 170] width 107 height 19
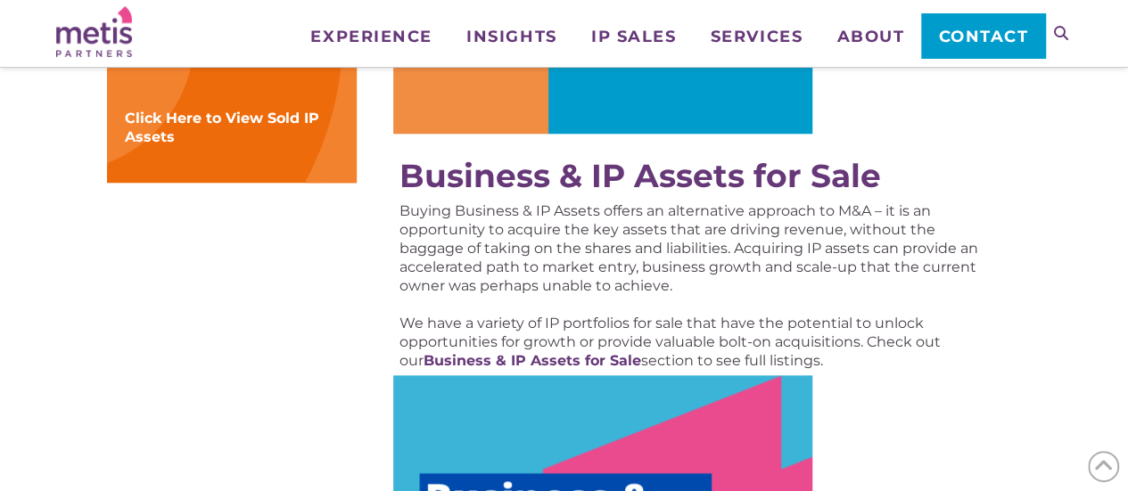
scroll to position [981, 0]
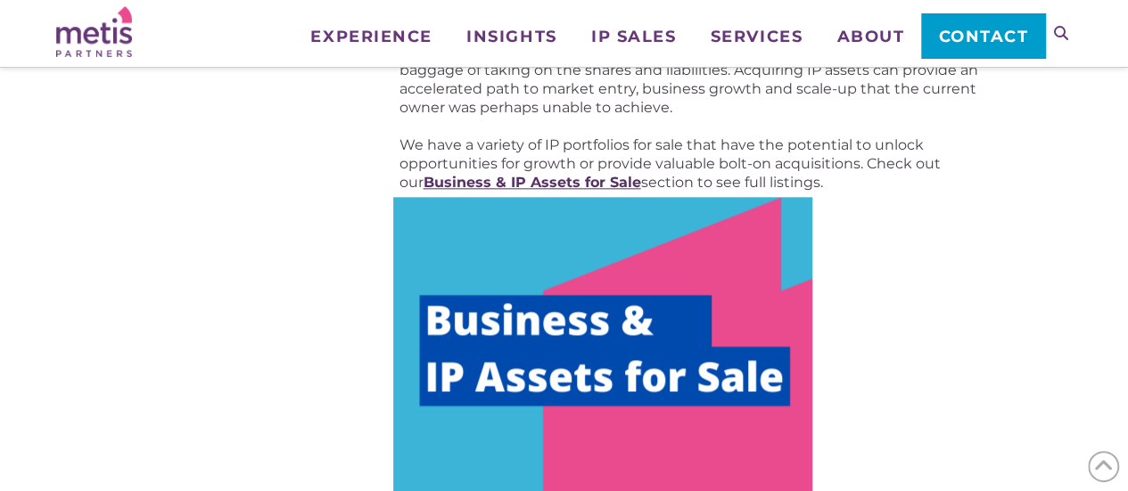
drag, startPoint x: 558, startPoint y: 176, endPoint x: 315, endPoint y: 101, distance: 254.6
click at [558, 176] on strong "Business & IP Assets for Sale" at bounding box center [532, 182] width 218 height 17
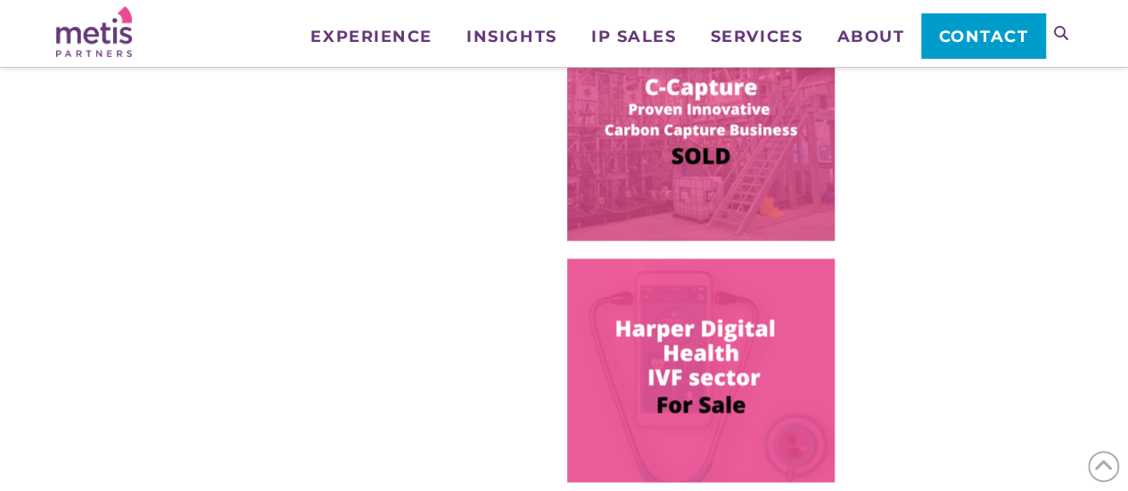
scroll to position [1159, 0]
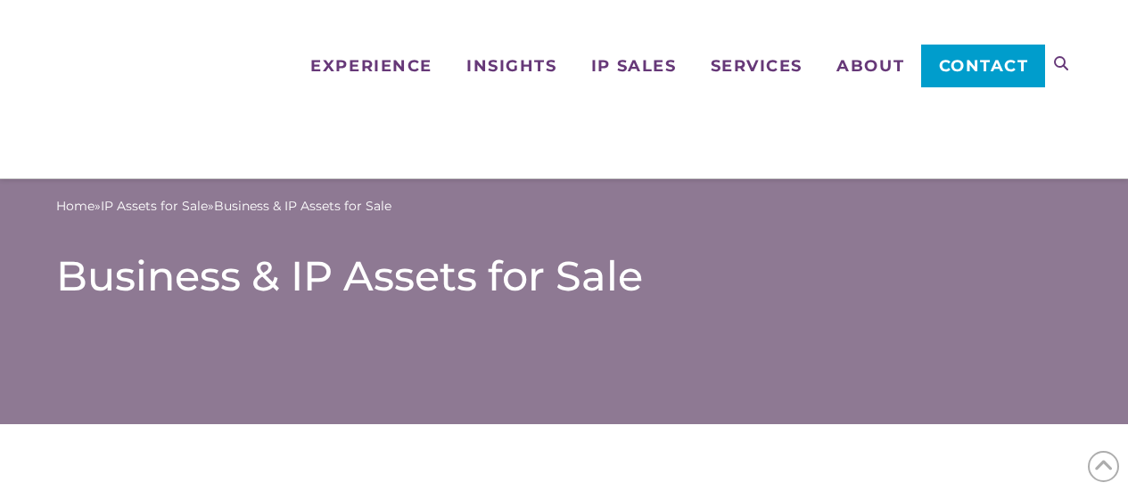
scroll to position [1337, 0]
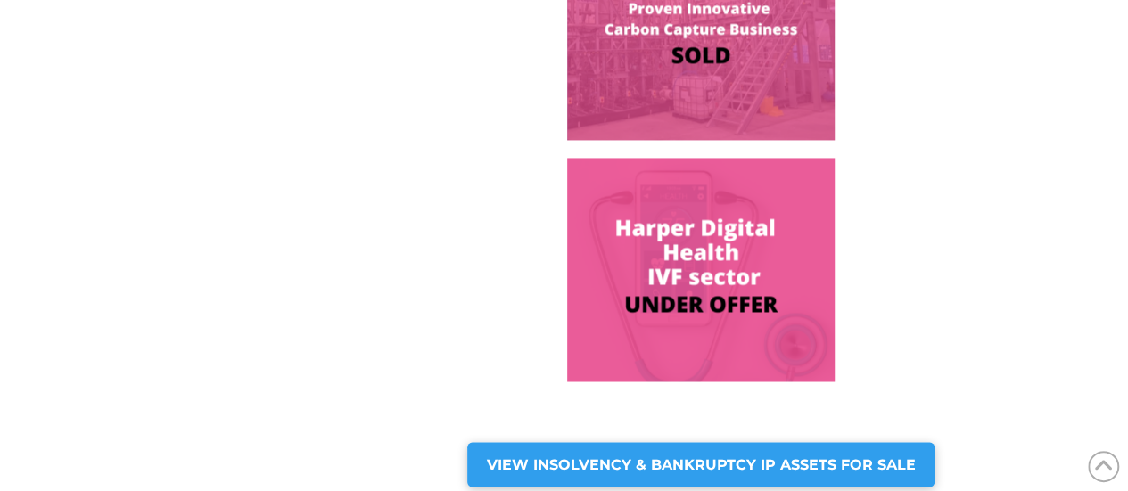
click at [708, 250] on img at bounding box center [700, 270] width 267 height 224
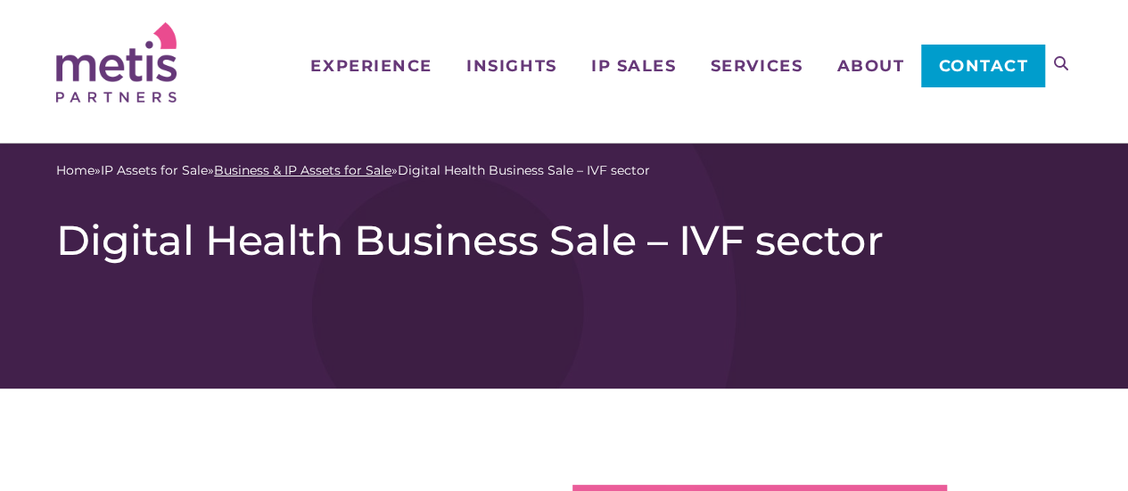
click at [332, 172] on link "Business & IP Assets for Sale" at bounding box center [302, 170] width 177 height 19
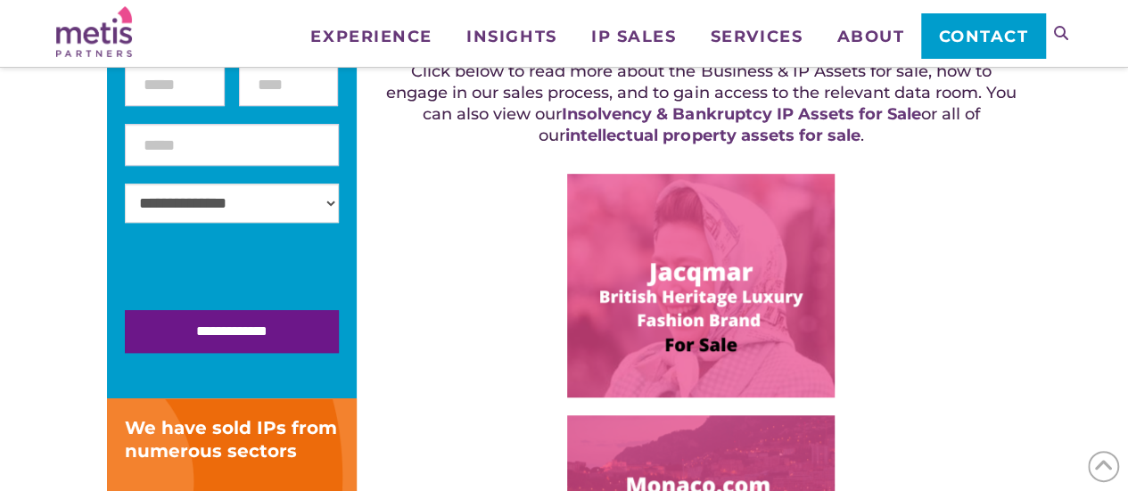
scroll to position [446, 0]
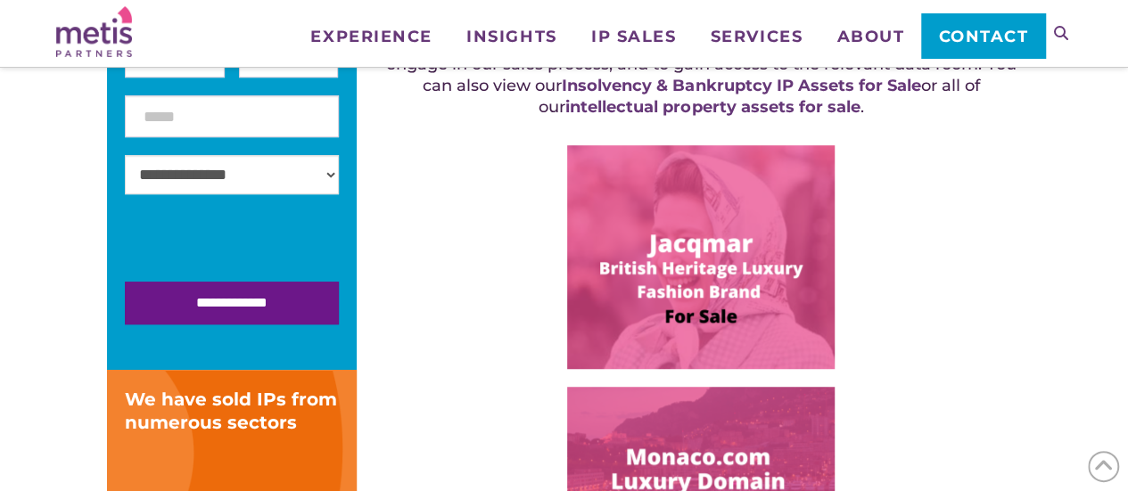
click at [715, 218] on img at bounding box center [700, 257] width 267 height 224
click at [727, 420] on img at bounding box center [700, 499] width 267 height 224
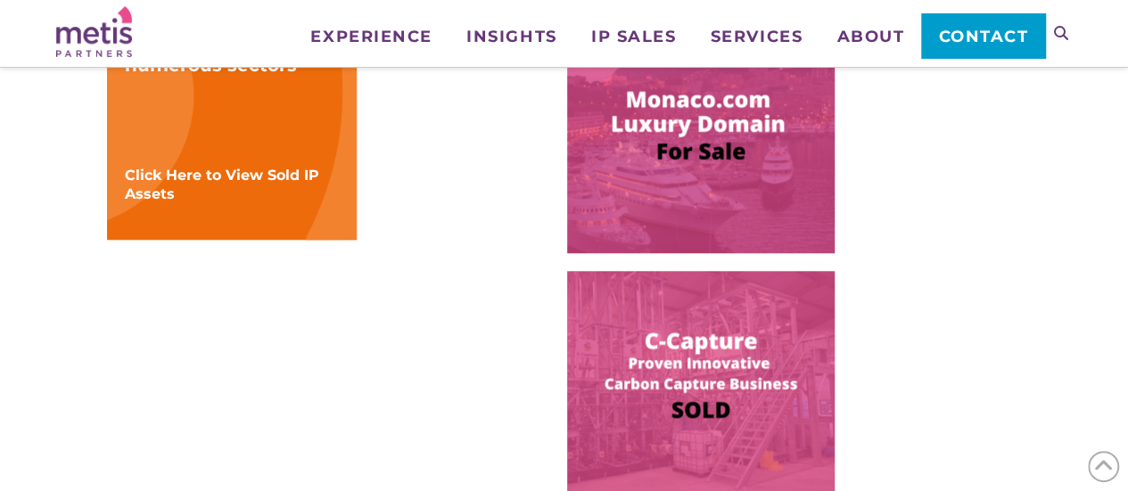
scroll to position [891, 0]
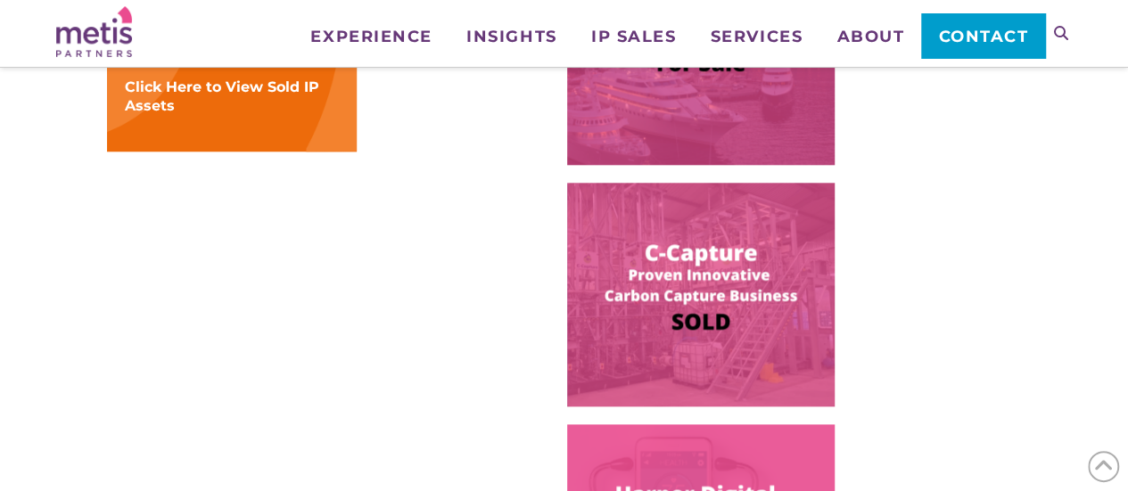
click at [727, 282] on img at bounding box center [700, 295] width 267 height 224
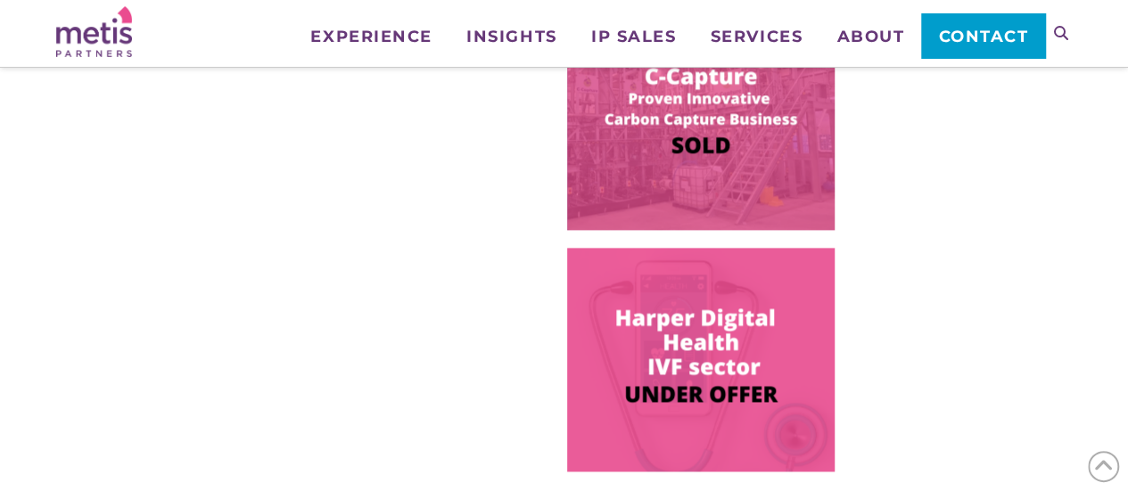
scroll to position [1073, 0]
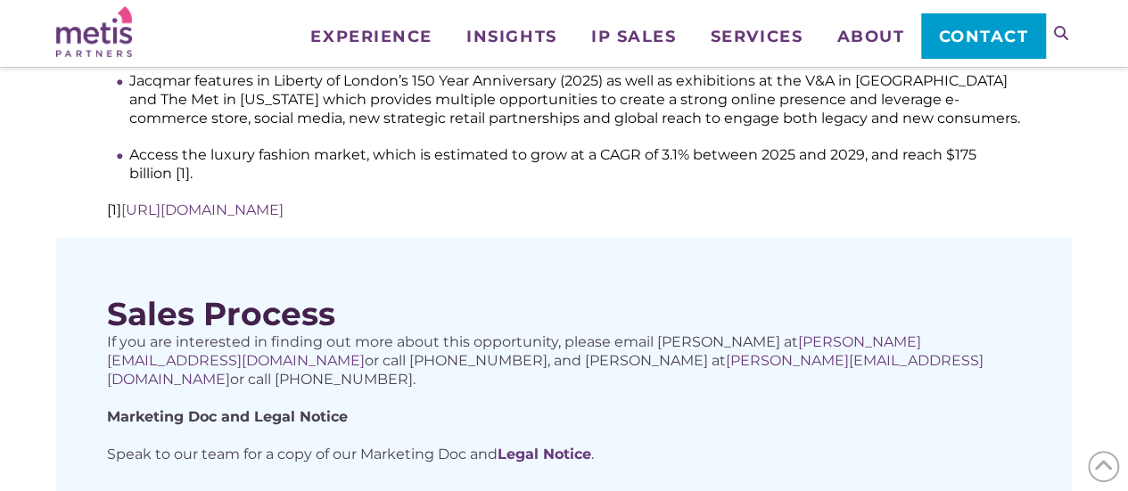
scroll to position [1159, 0]
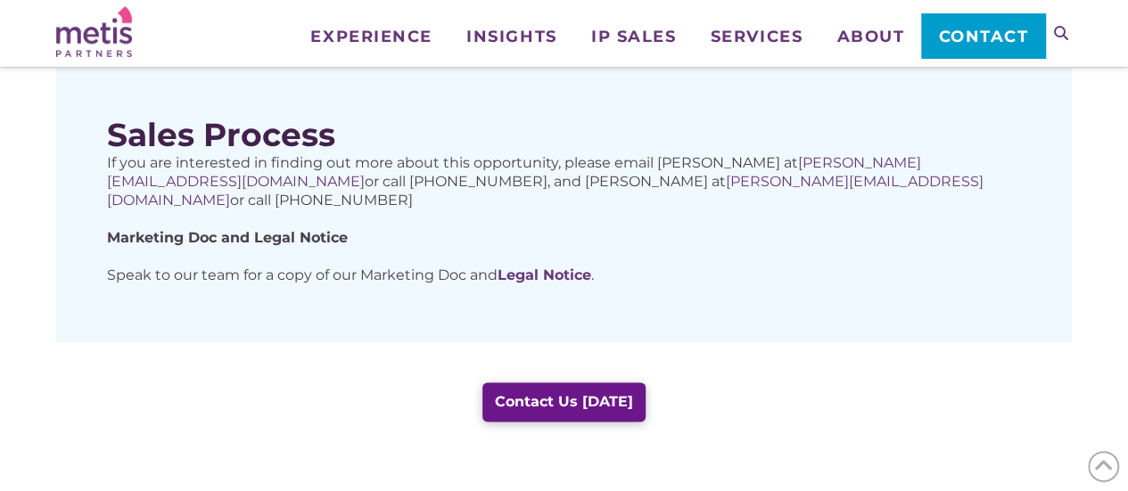
scroll to position [981, 0]
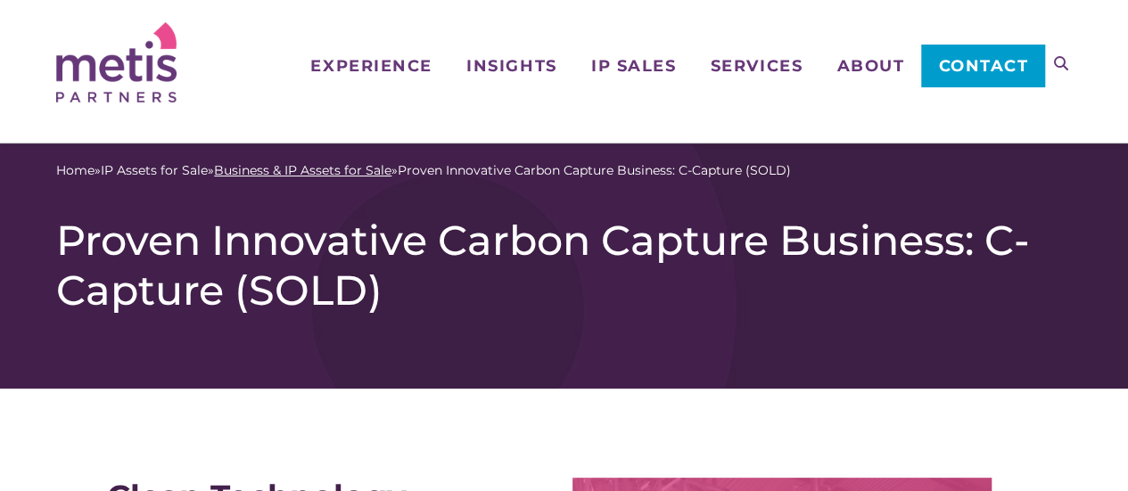
click at [360, 169] on link "Business & IP Assets for Sale" at bounding box center [302, 170] width 177 height 19
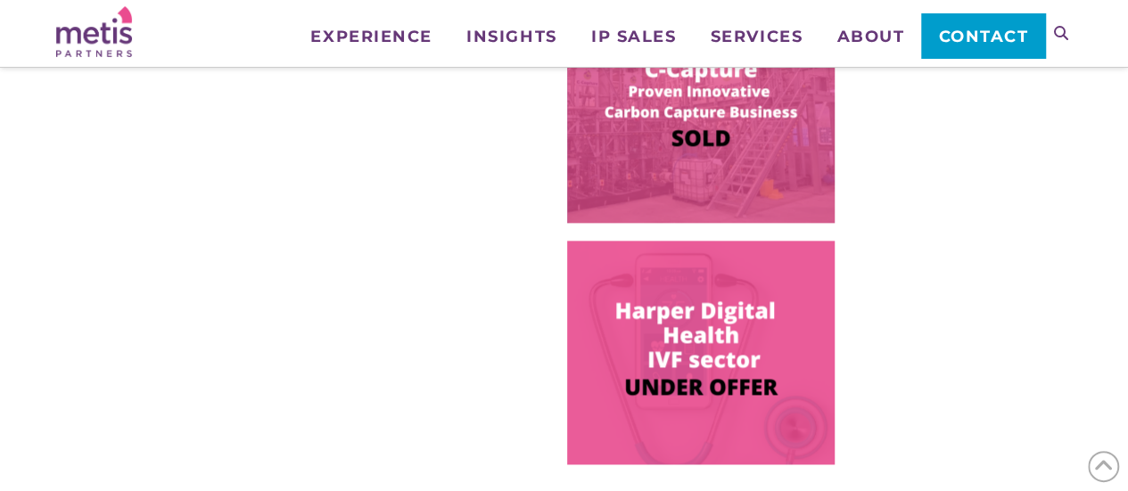
scroll to position [1159, 0]
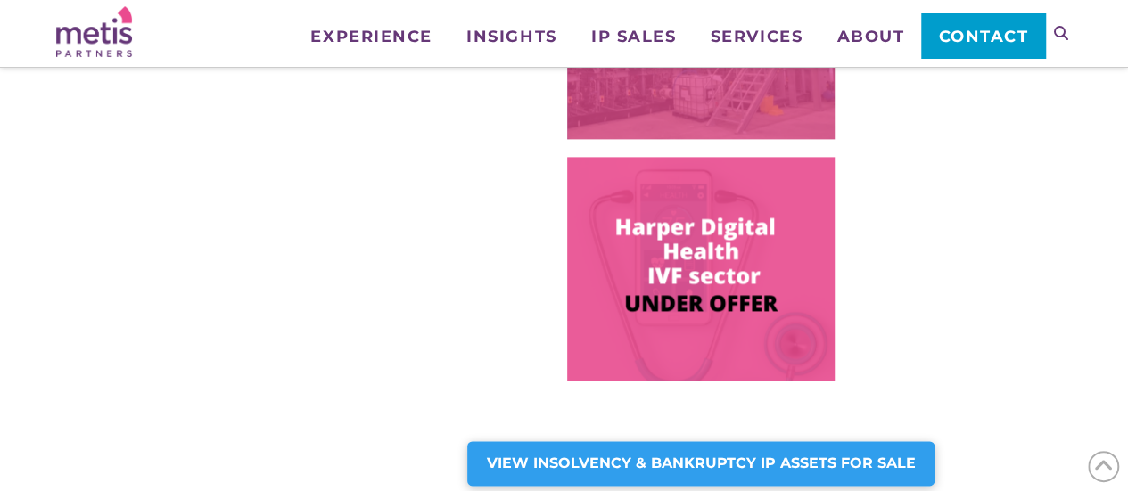
click at [712, 240] on img at bounding box center [700, 269] width 267 height 224
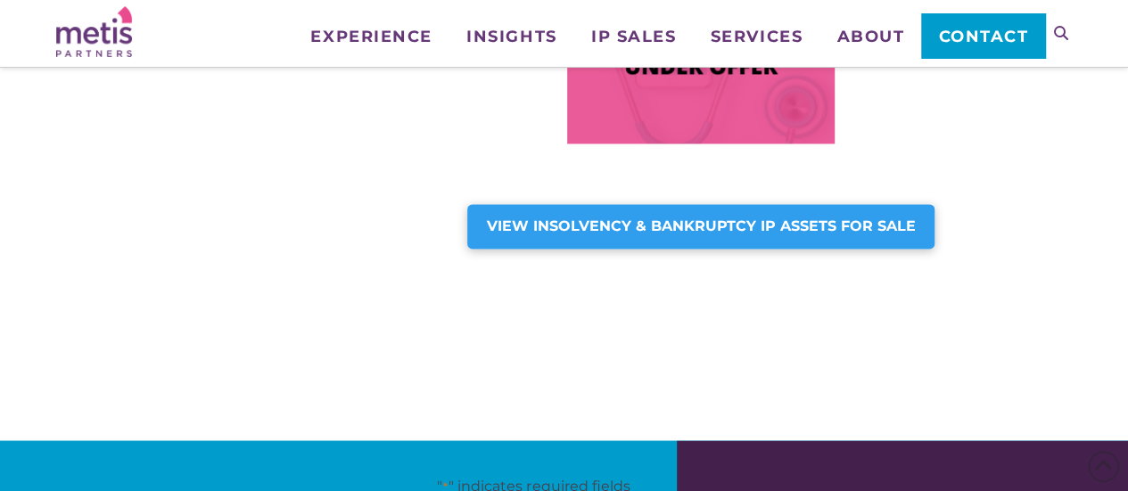
scroll to position [1426, 0]
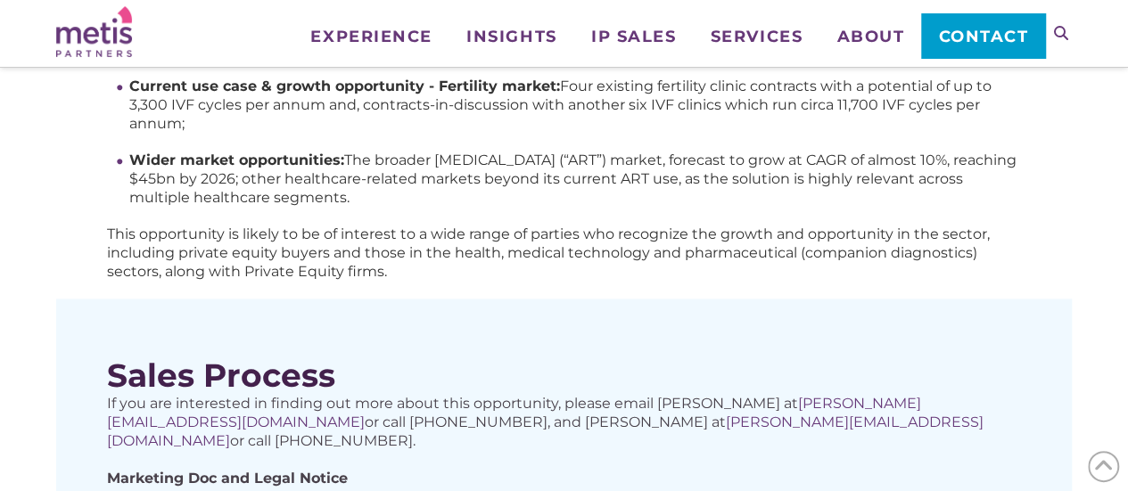
scroll to position [1070, 0]
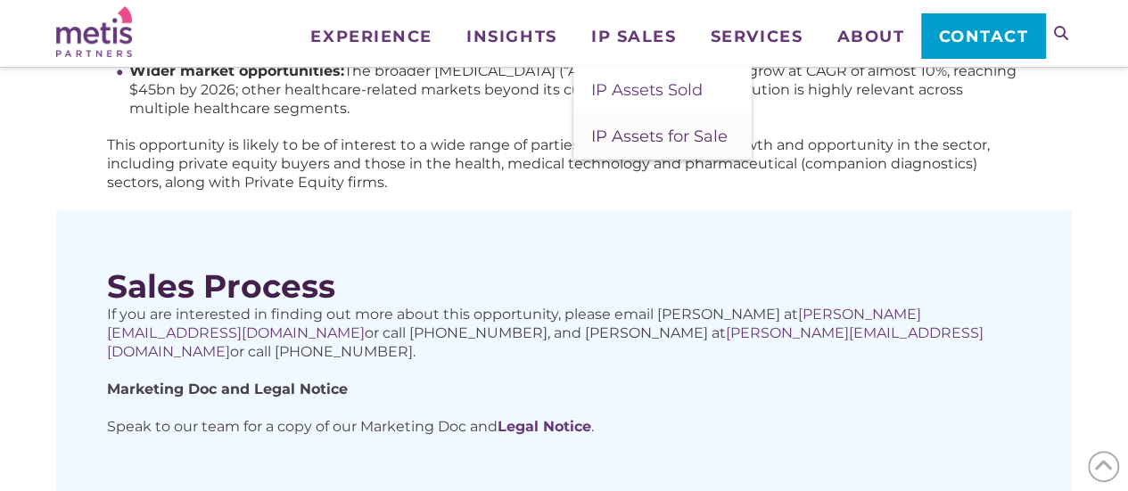
click at [644, 134] on span "IP Assets for Sale" at bounding box center [659, 137] width 136 height 20
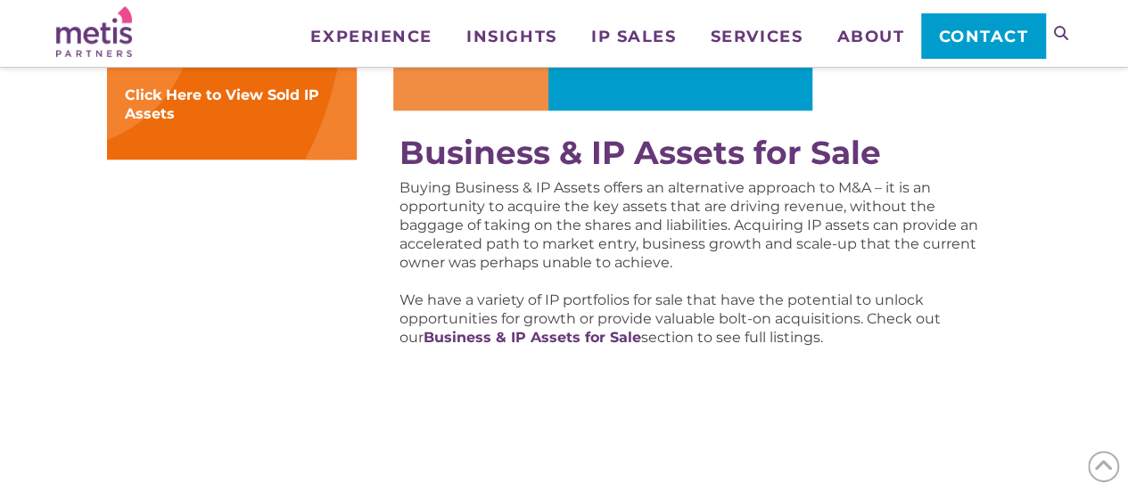
scroll to position [802, 0]
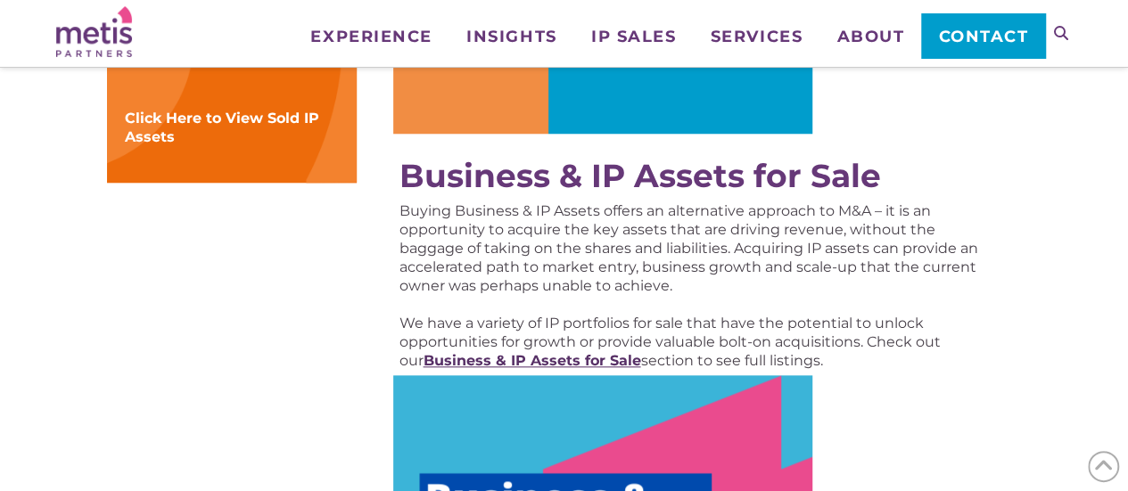
click at [562, 362] on strong "Business & IP Assets for Sale" at bounding box center [532, 360] width 218 height 17
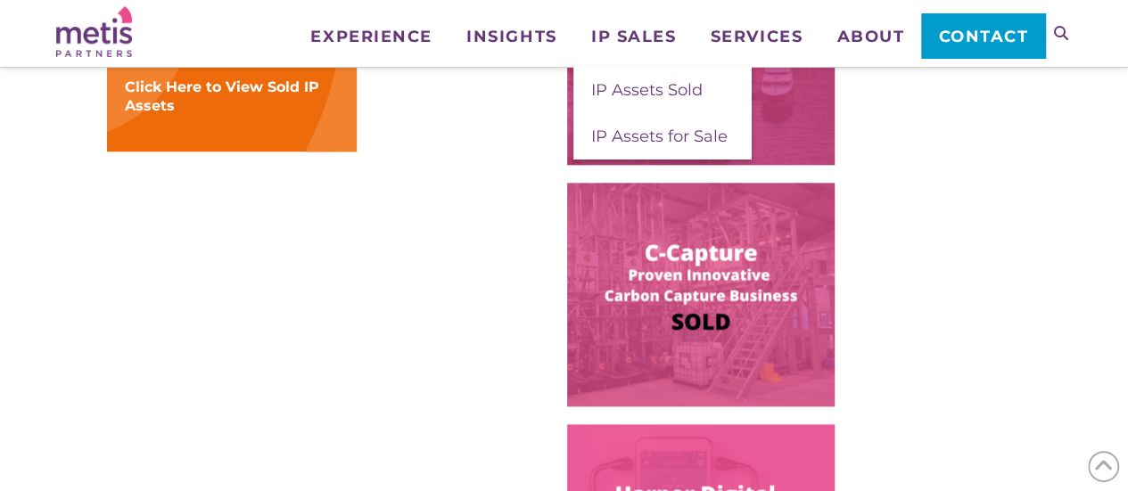
scroll to position [1337, 0]
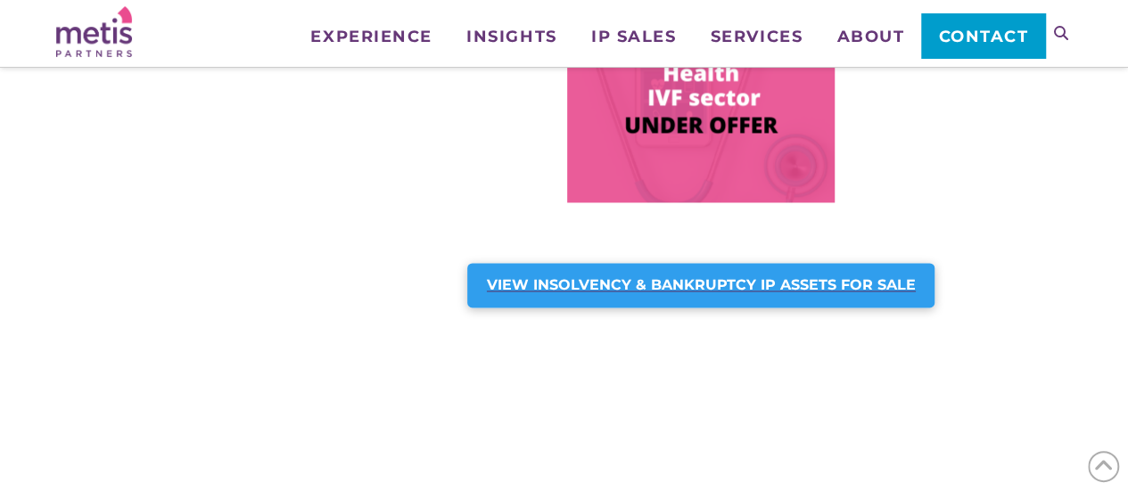
click at [569, 292] on div "VIEW INSOLVENCY & BANKRUPTCY IP ASSETS FOR SALE" at bounding box center [700, 285] width 467 height 45
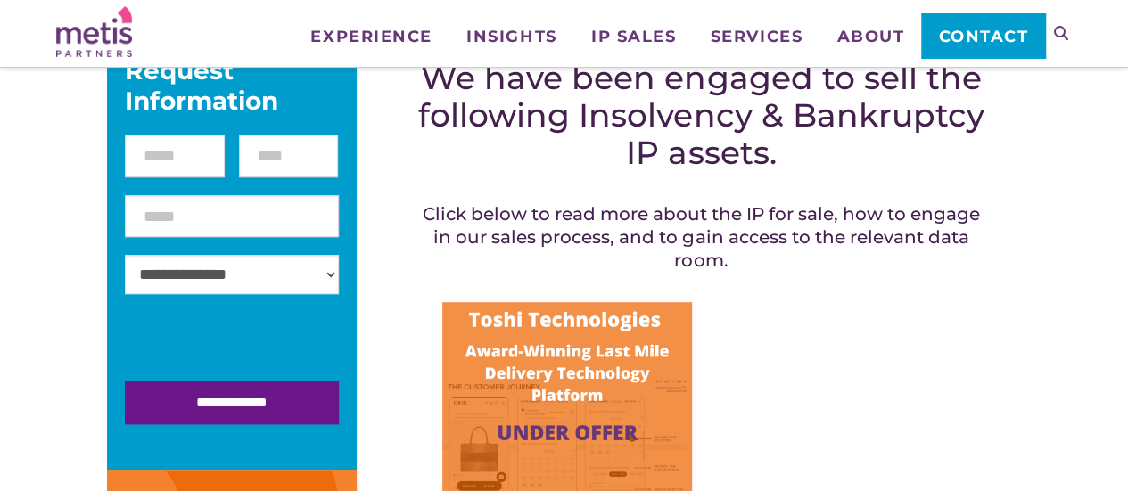
scroll to position [446, 0]
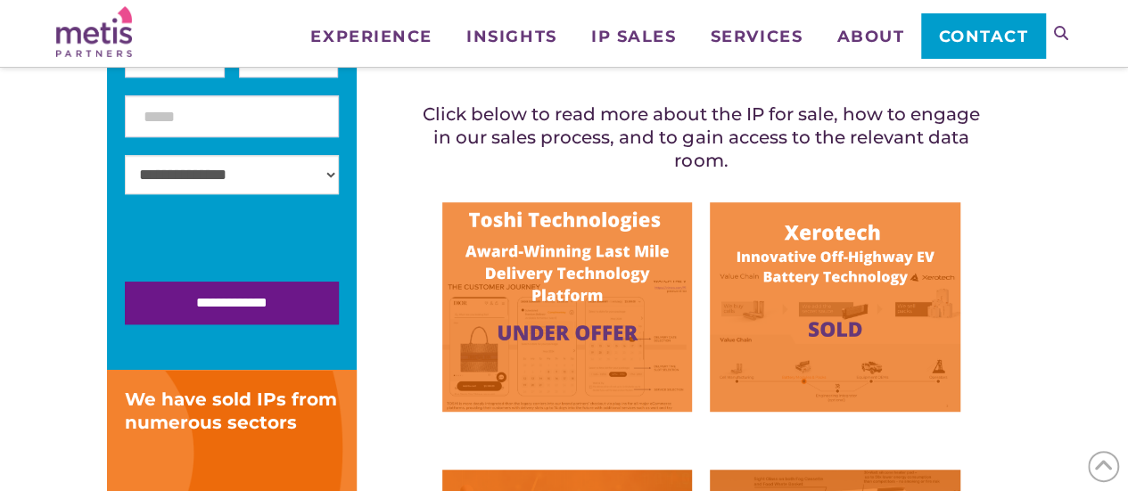
click at [524, 259] on img at bounding box center [567, 306] width 250 height 209
click at [881, 209] on img at bounding box center [835, 306] width 250 height 209
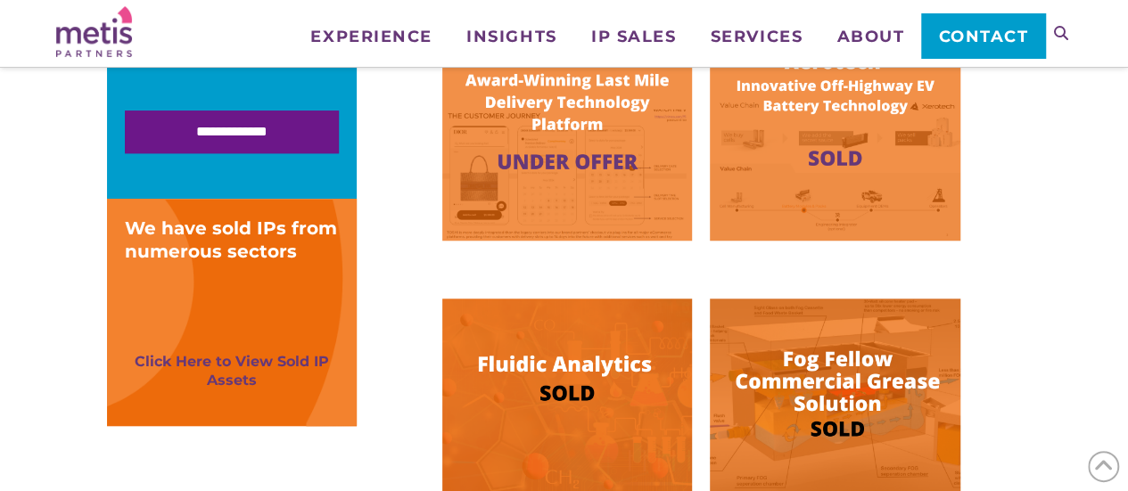
scroll to position [713, 0]
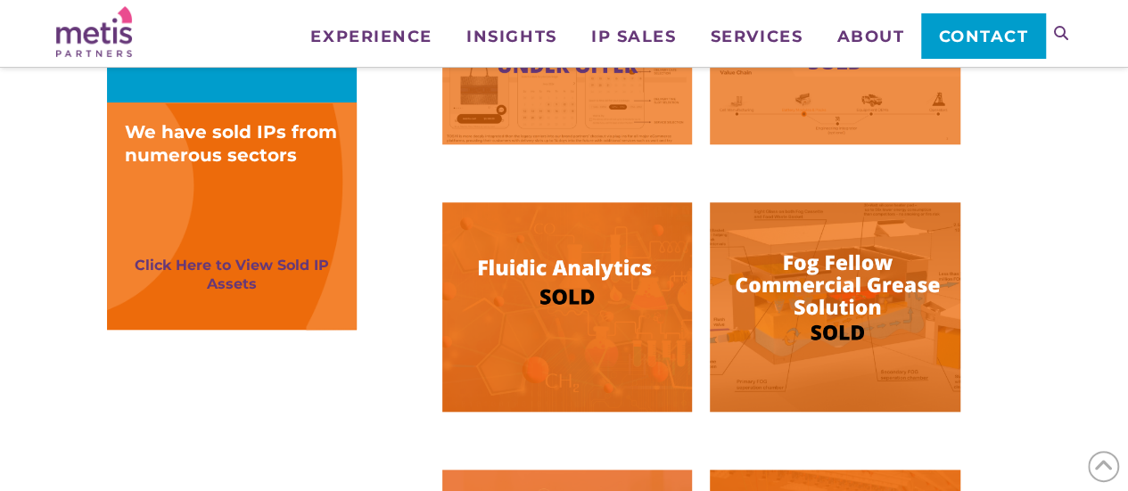
click at [507, 257] on img at bounding box center [567, 306] width 250 height 209
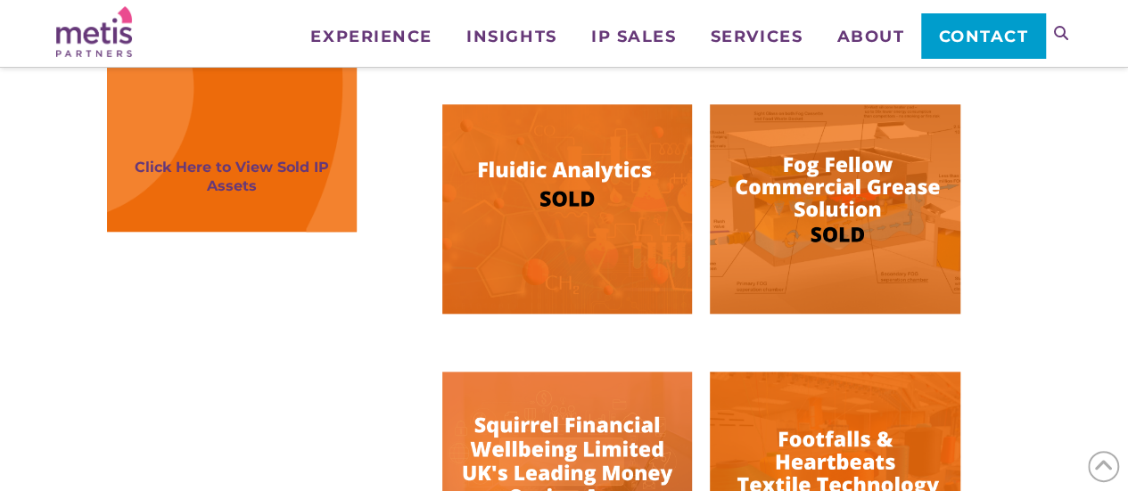
scroll to position [891, 0]
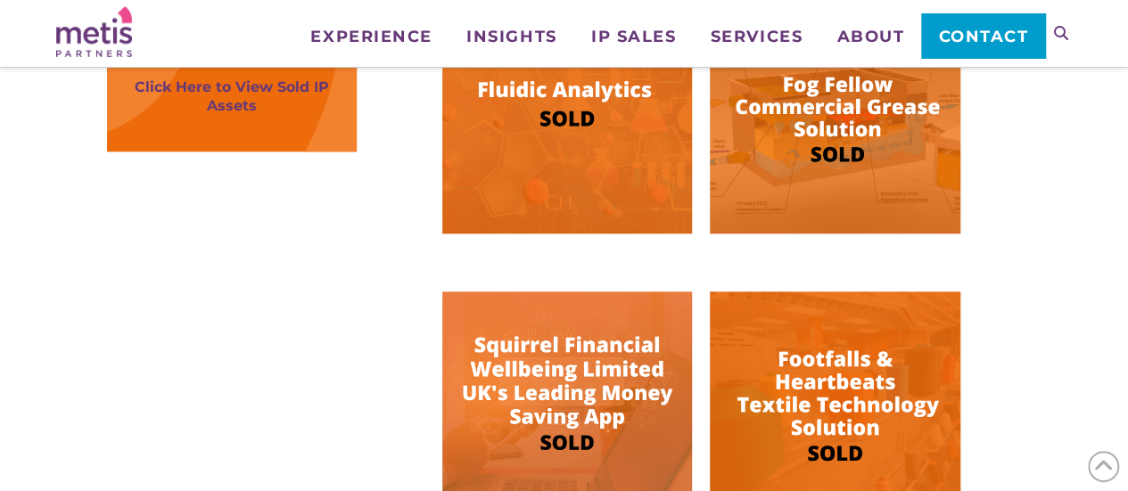
click at [919, 116] on img at bounding box center [835, 128] width 250 height 209
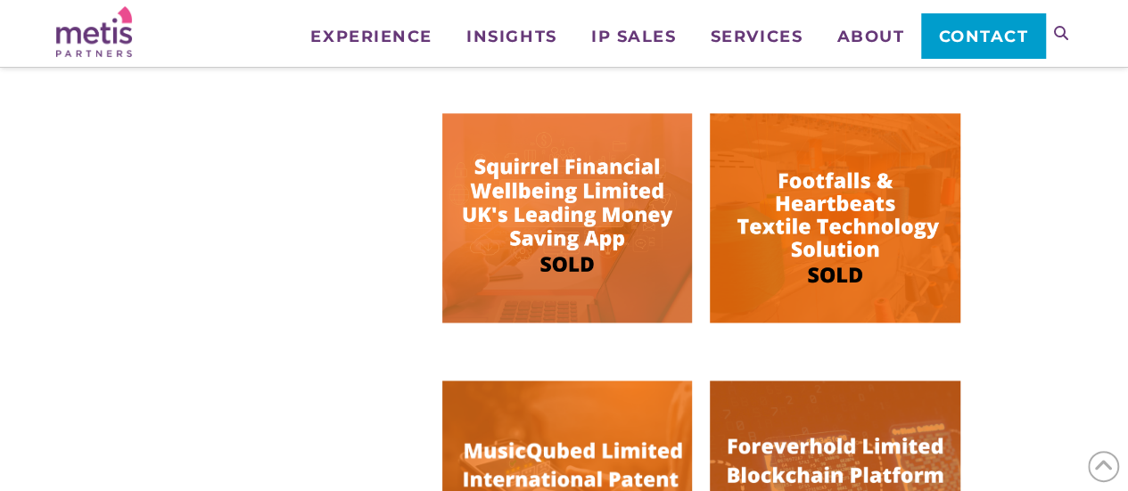
click at [583, 223] on img at bounding box center [567, 217] width 250 height 209
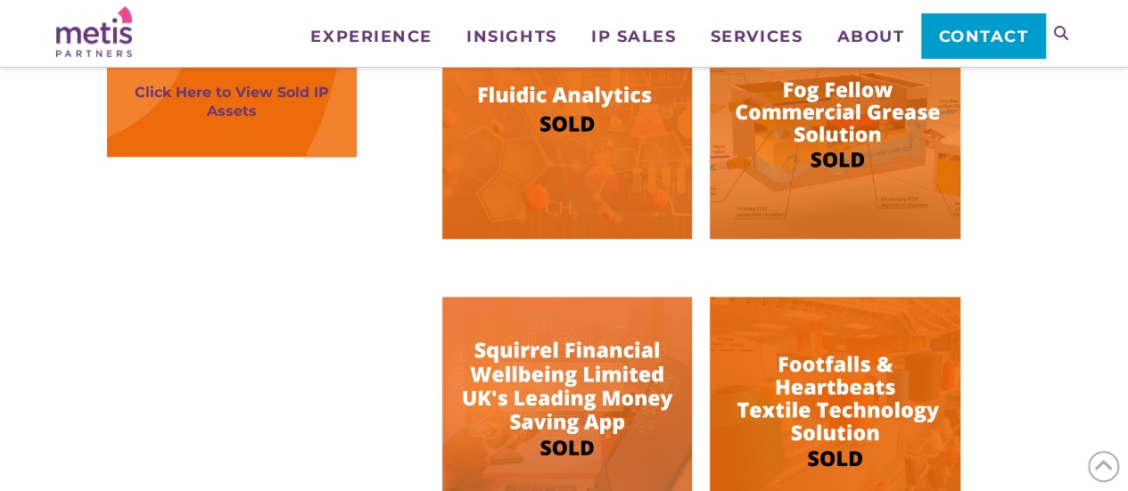
scroll to position [981, 0]
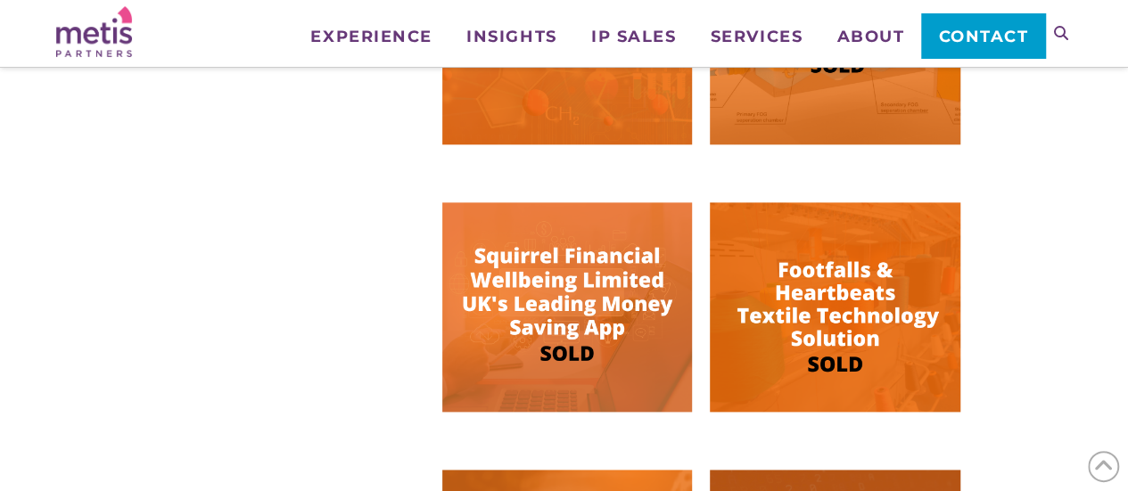
click at [818, 266] on img at bounding box center [835, 306] width 250 height 209
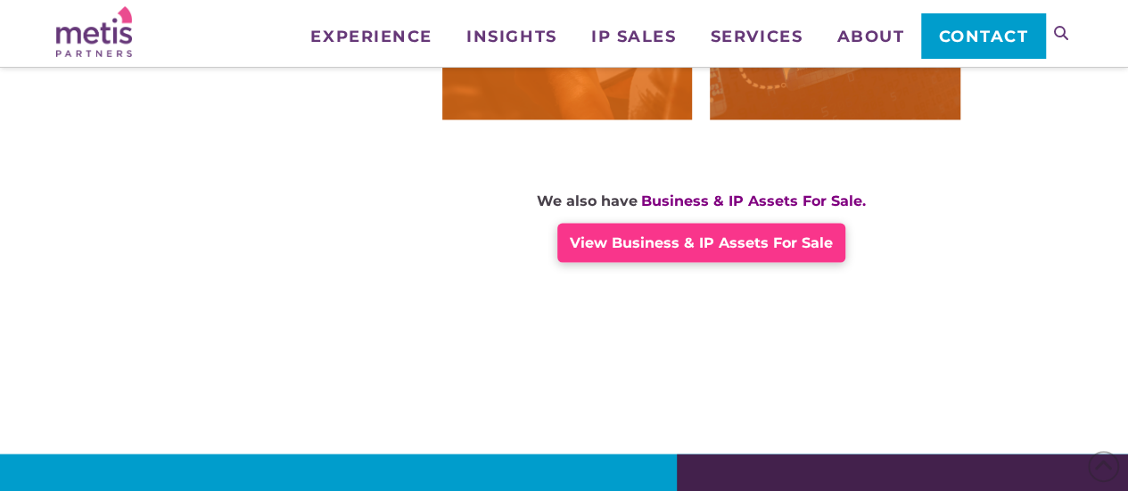
scroll to position [1337, 0]
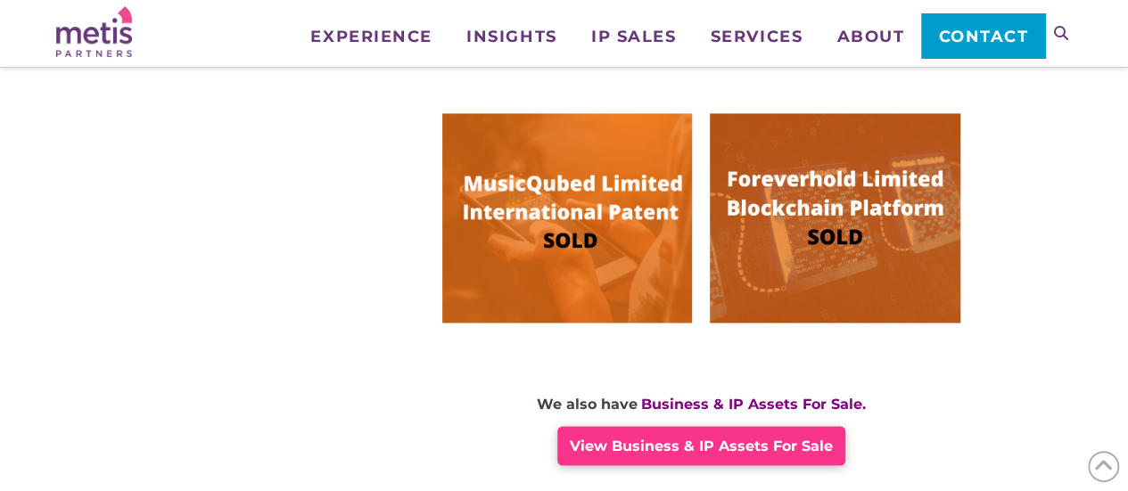
click at [508, 199] on img at bounding box center [567, 217] width 250 height 209
click at [820, 250] on img at bounding box center [835, 217] width 250 height 209
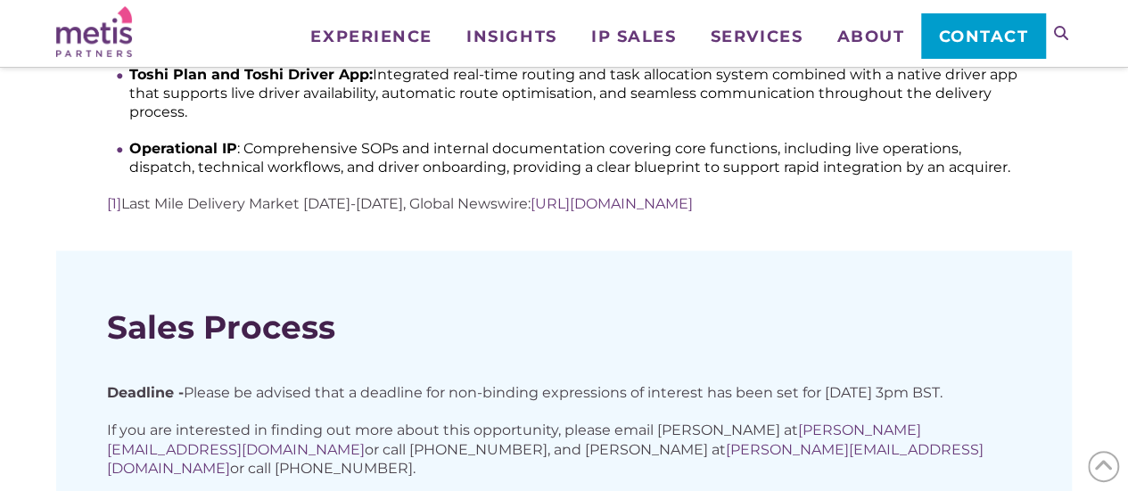
scroll to position [1426, 0]
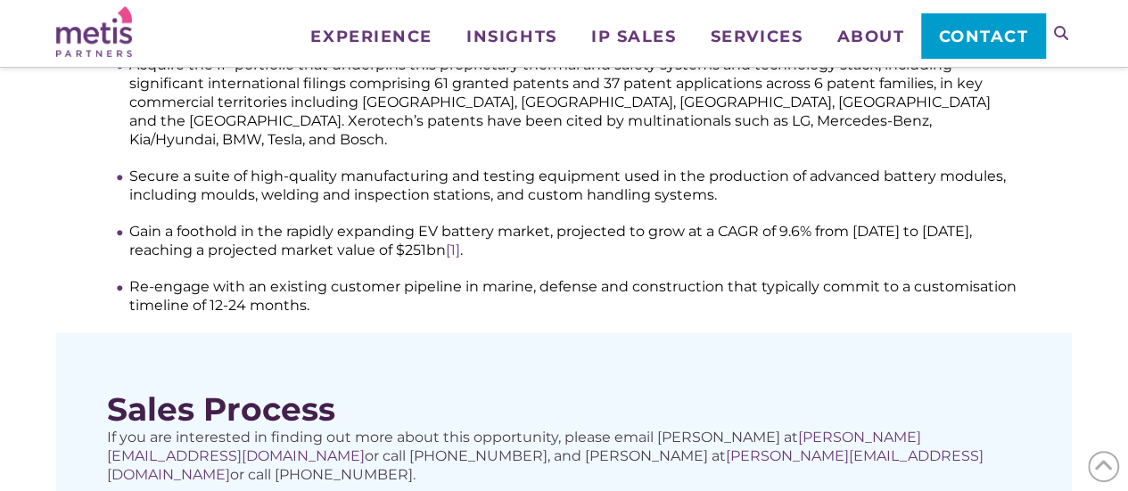
scroll to position [981, 0]
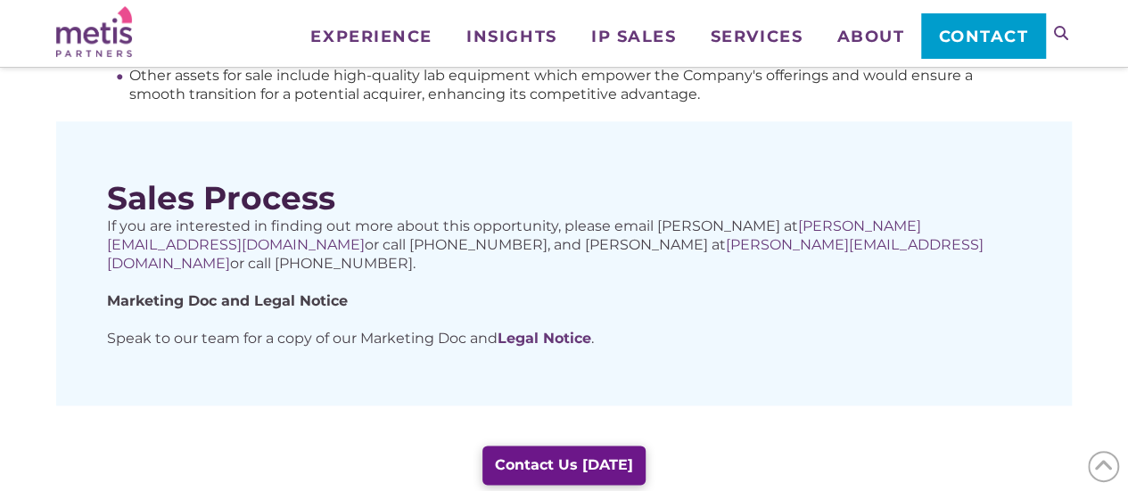
scroll to position [981, 0]
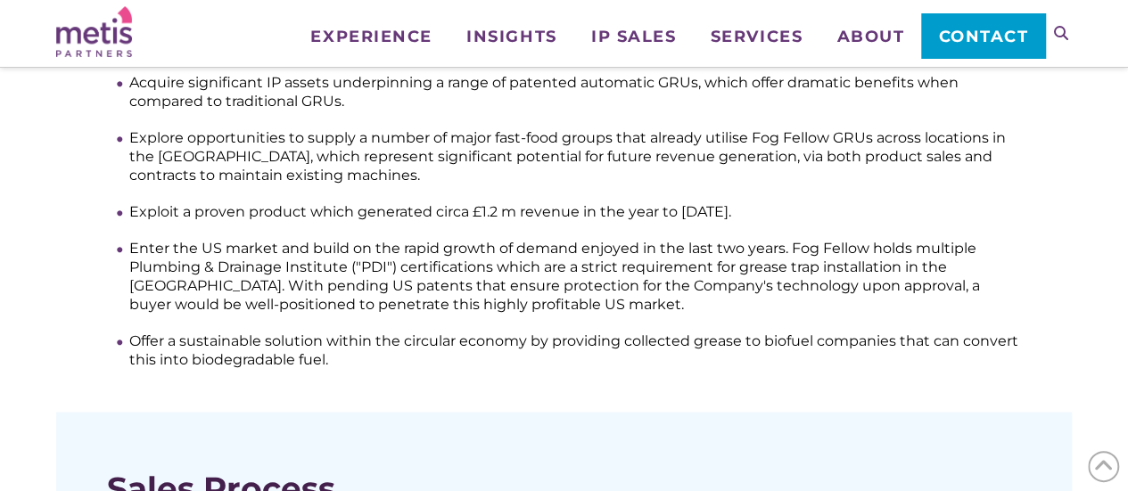
scroll to position [1070, 0]
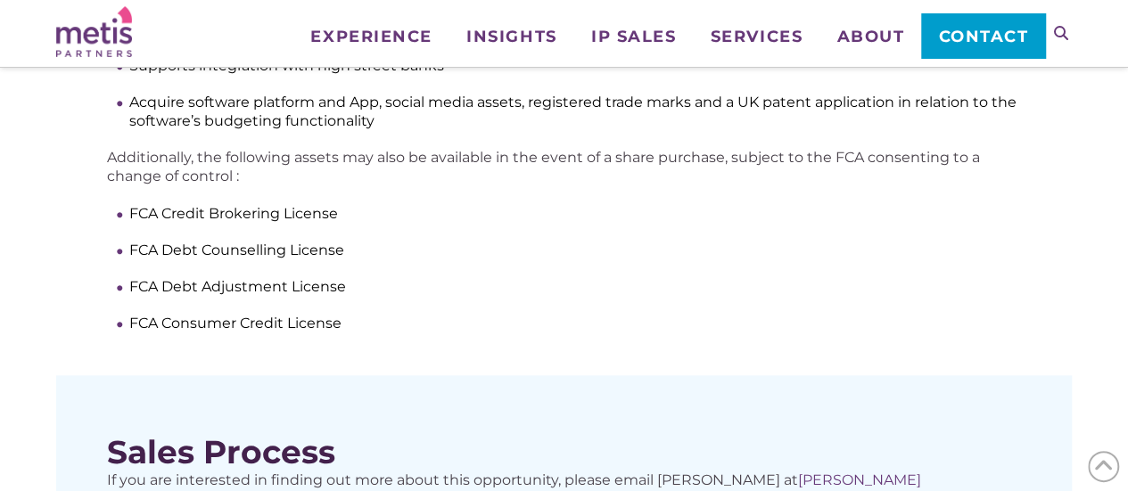
scroll to position [1070, 0]
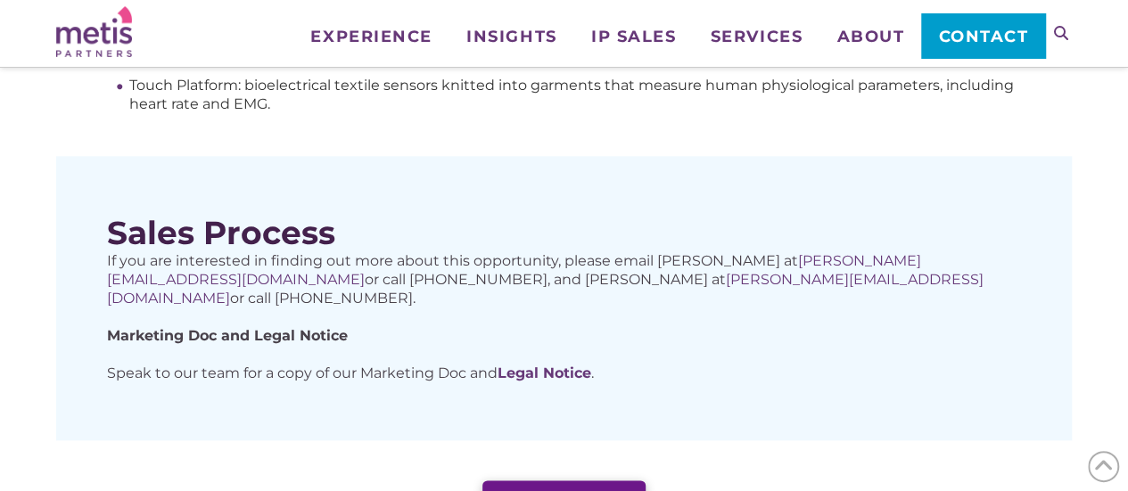
scroll to position [1070, 0]
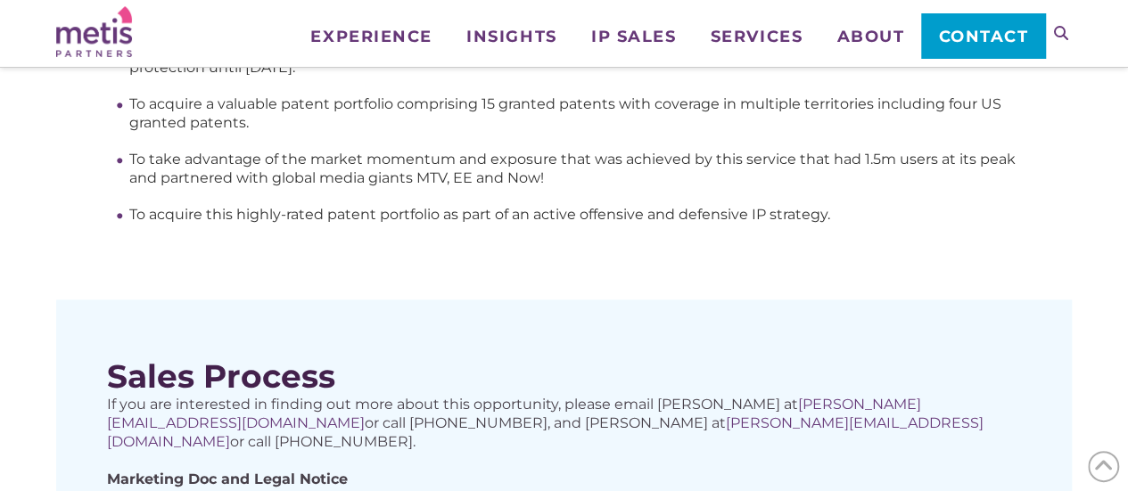
scroll to position [1070, 0]
